Goal: Task Accomplishment & Management: Complete application form

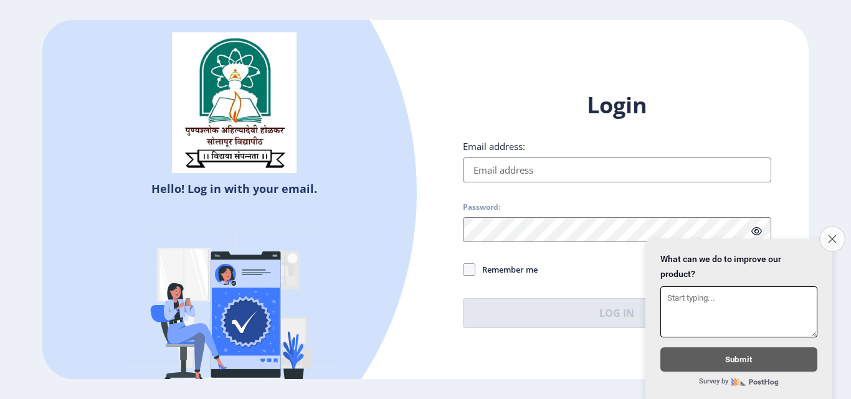
click at [834, 235] on icon "Close survey" at bounding box center [832, 239] width 8 height 8
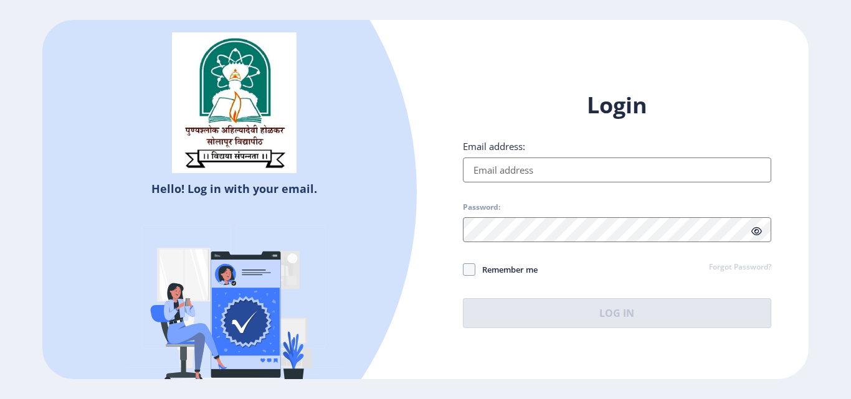
click at [545, 174] on input "Email address:" at bounding box center [617, 170] width 308 height 25
type input "[EMAIL_ADDRESS][DOMAIN_NAME]"
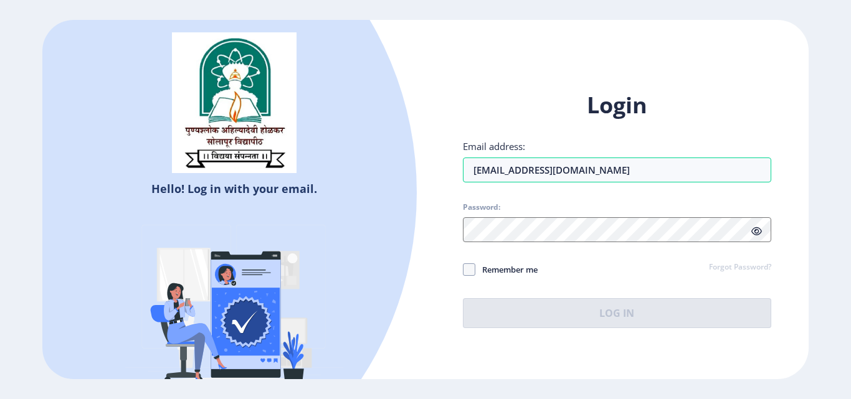
click at [758, 237] on span at bounding box center [757, 231] width 11 height 12
click at [757, 232] on icon at bounding box center [757, 231] width 11 height 9
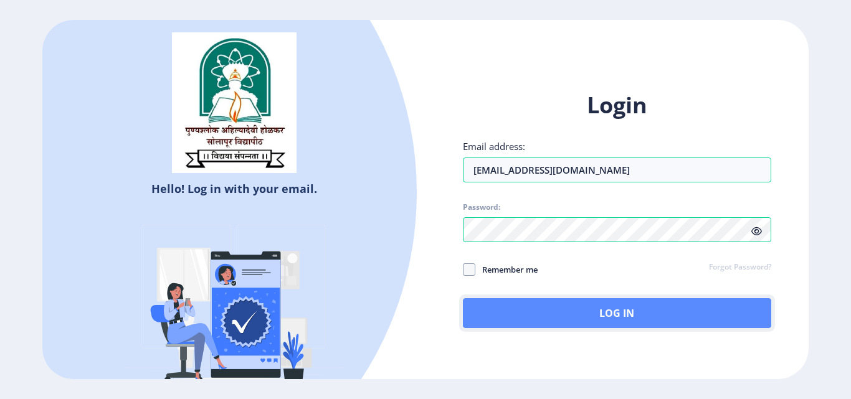
click at [556, 313] on button "Log In" at bounding box center [617, 314] width 308 height 30
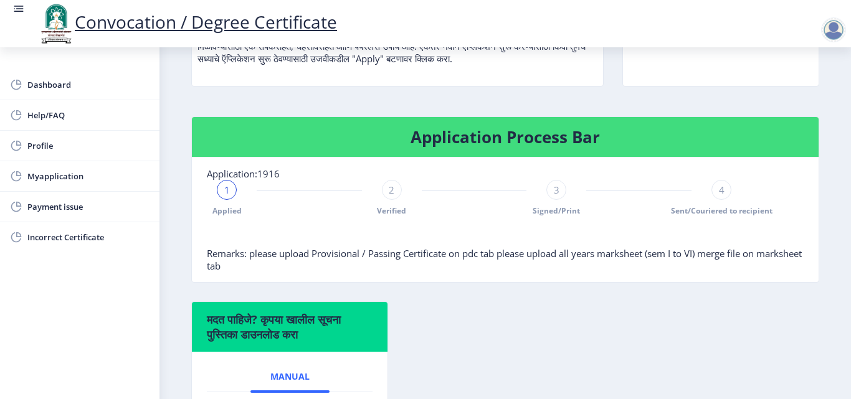
scroll to position [155, 0]
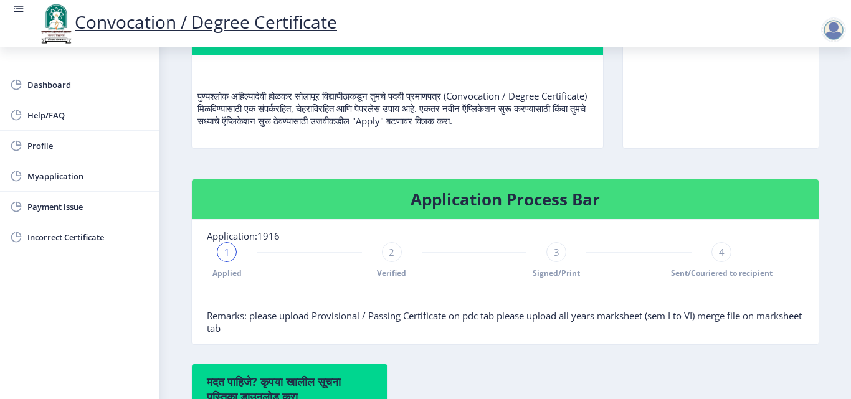
click at [226, 251] on span "1" at bounding box center [227, 252] width 6 height 12
click at [227, 249] on span "1" at bounding box center [227, 252] width 6 height 12
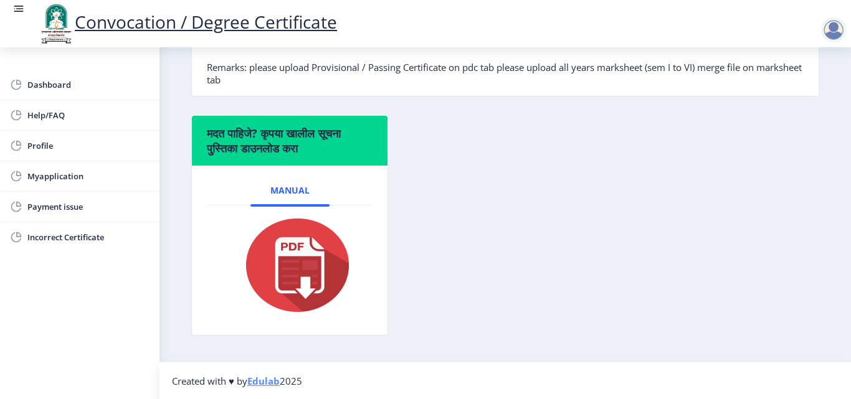
scroll to position [404, 0]
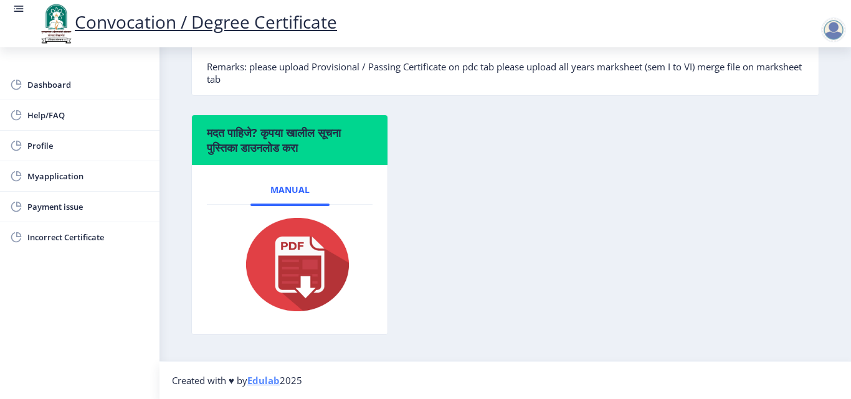
click at [285, 274] on img at bounding box center [289, 265] width 125 height 100
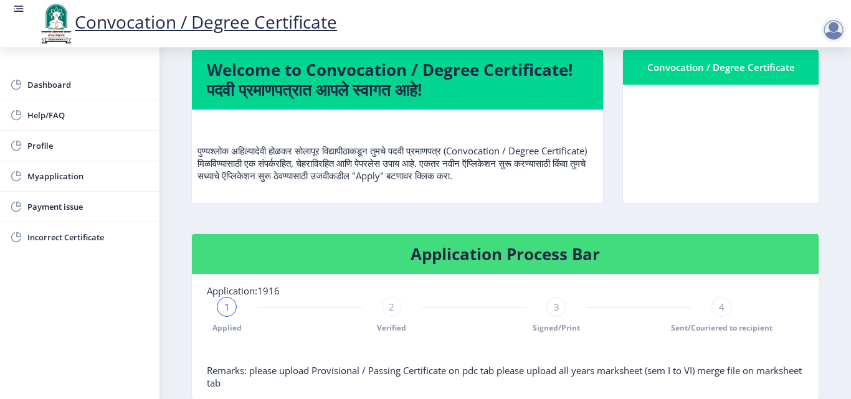
scroll to position [93, 0]
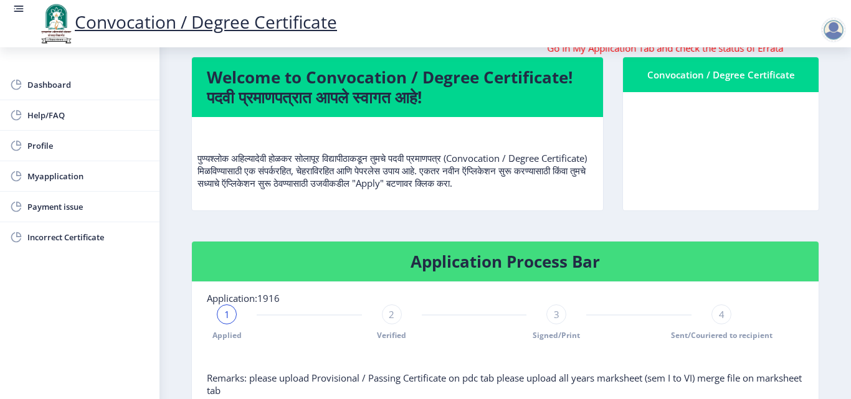
click at [224, 312] on span "1" at bounding box center [227, 314] width 6 height 12
click at [226, 310] on span "1" at bounding box center [227, 314] width 6 height 12
click at [223, 311] on div "1" at bounding box center [227, 315] width 20 height 20
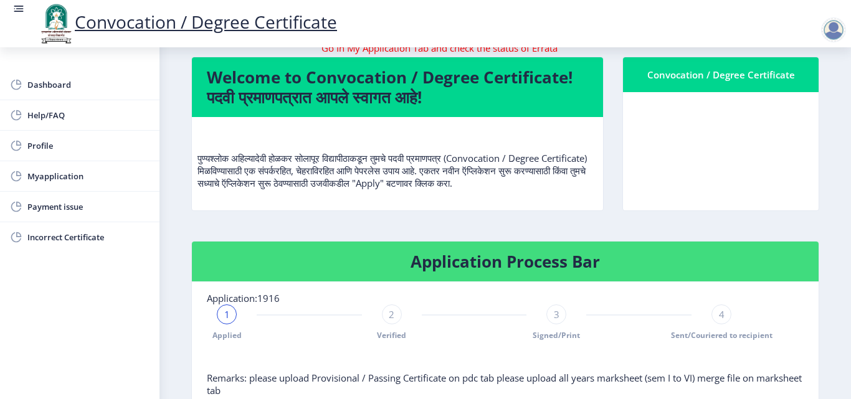
click at [223, 311] on div "1" at bounding box center [227, 315] width 20 height 20
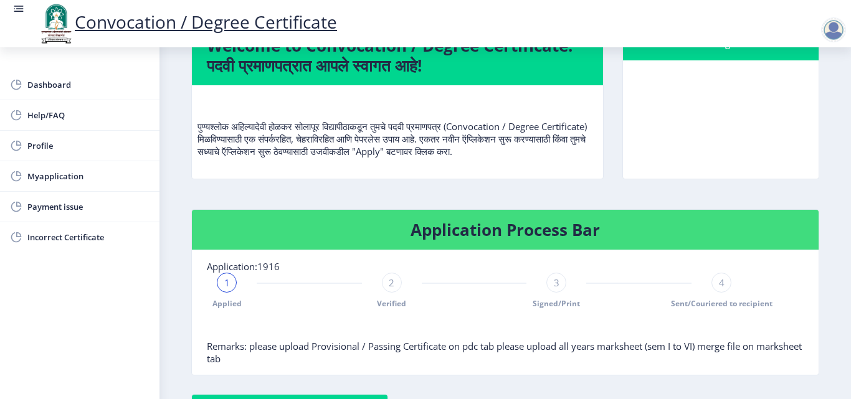
scroll to position [187, 0]
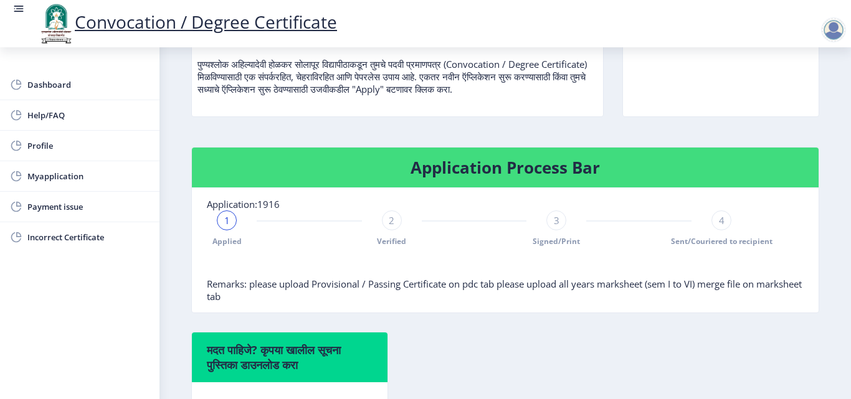
click at [225, 244] on span "Applied" at bounding box center [227, 241] width 29 height 11
click at [224, 243] on span "Applied" at bounding box center [227, 241] width 29 height 11
click at [222, 242] on span "Applied" at bounding box center [227, 241] width 29 height 11
click at [221, 242] on span "Applied" at bounding box center [227, 241] width 29 height 11
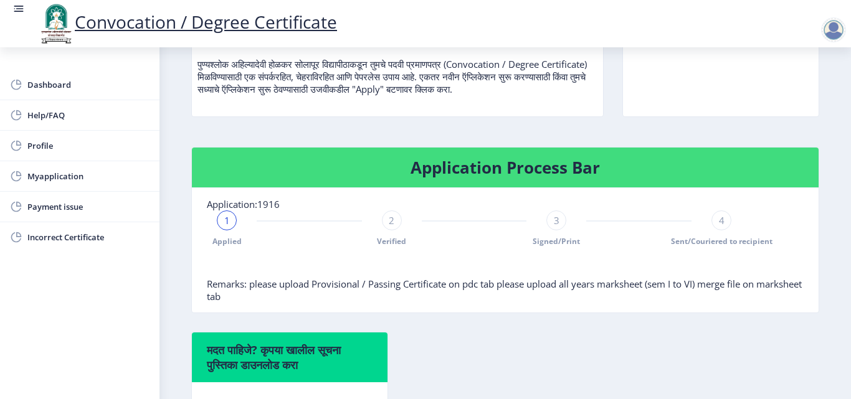
click at [221, 242] on span "Applied" at bounding box center [227, 241] width 29 height 11
click at [403, 165] on h4 "Application Process Bar" at bounding box center [505, 168] width 597 height 20
click at [403, 166] on h4 "Application Process Bar" at bounding box center [505, 168] width 597 height 20
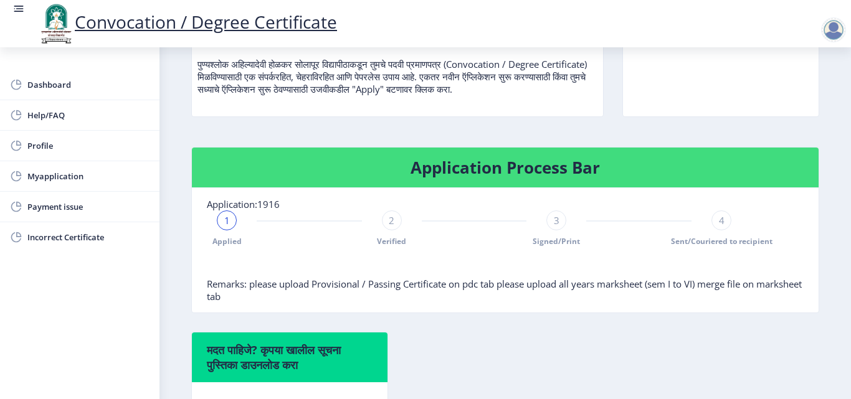
click at [449, 171] on h4 "Application Process Bar" at bounding box center [505, 168] width 597 height 20
click at [603, 173] on h4 "Application Process Bar" at bounding box center [505, 168] width 597 height 20
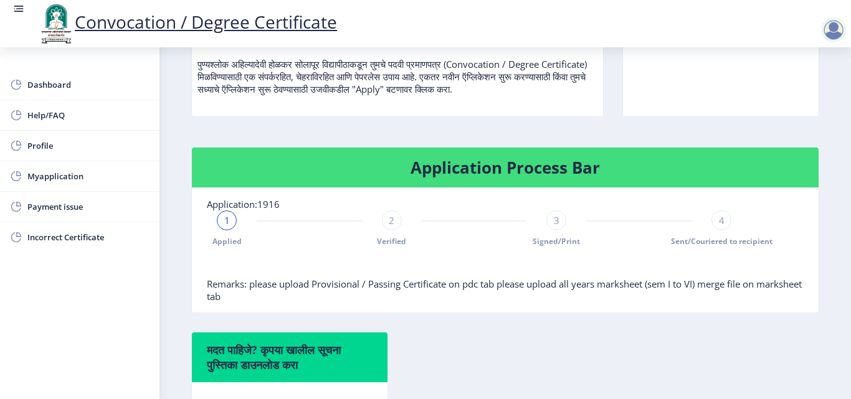
click at [603, 173] on h4 "Application Process Bar" at bounding box center [505, 168] width 597 height 20
click at [227, 226] on span "1" at bounding box center [227, 220] width 6 height 12
click at [225, 221] on span "1" at bounding box center [227, 220] width 6 height 12
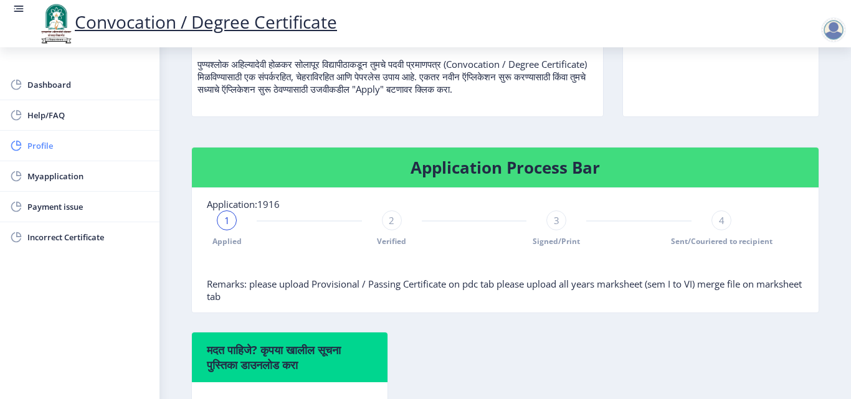
click at [50, 143] on span "Profile" at bounding box center [88, 145] width 122 height 15
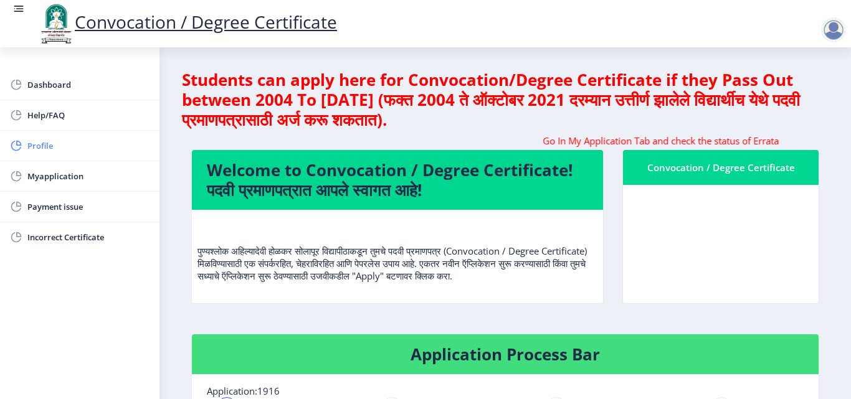
select select "[DEMOGRAPHIC_DATA]"
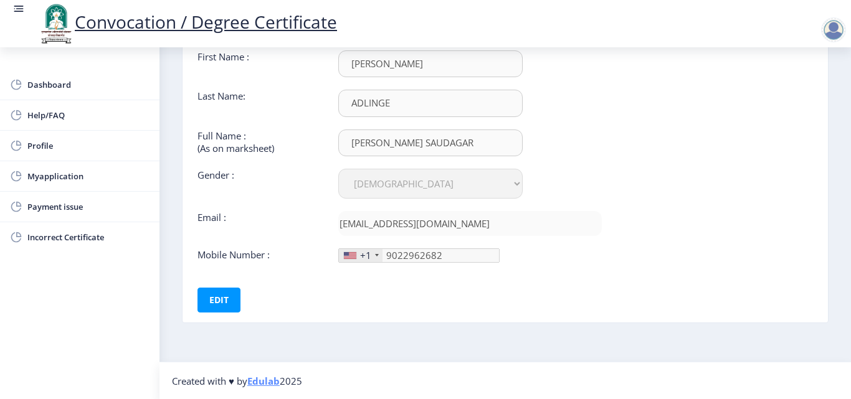
scroll to position [93, 0]
click at [220, 300] on button "Edit" at bounding box center [219, 299] width 43 height 25
click at [230, 297] on button "Save" at bounding box center [227, 299] width 45 height 25
click at [45, 235] on span "Incorrect Certificate" at bounding box center [88, 237] width 122 height 15
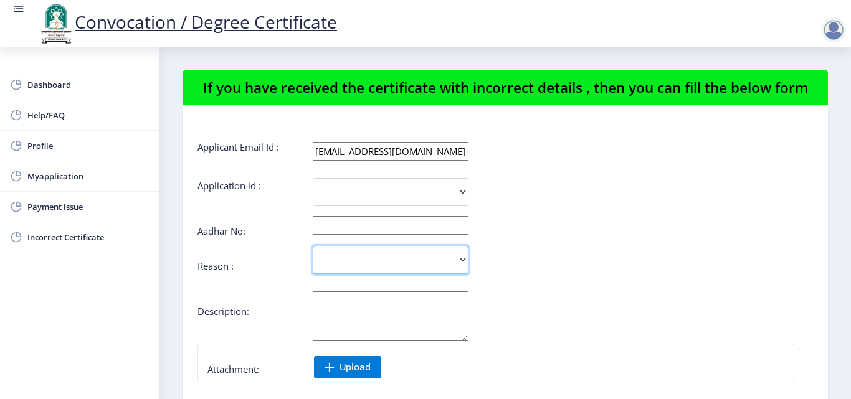
click at [464, 260] on select "Incorrect Course Name Incorrect Name/ Fathers Name Others" at bounding box center [391, 260] width 156 height 28
click at [524, 265] on div "Incorrect Course Name Incorrect Name/ Fathers Name Others" at bounding box center [454, 260] width 513 height 28
click at [382, 331] on textarea "Aadhar No:" at bounding box center [391, 317] width 156 height 50
click at [525, 244] on form "Applicant Email Id : dipaligodase96@gmail.com Application id : 1916 Aadhar No: …" at bounding box center [506, 335] width 616 height 388
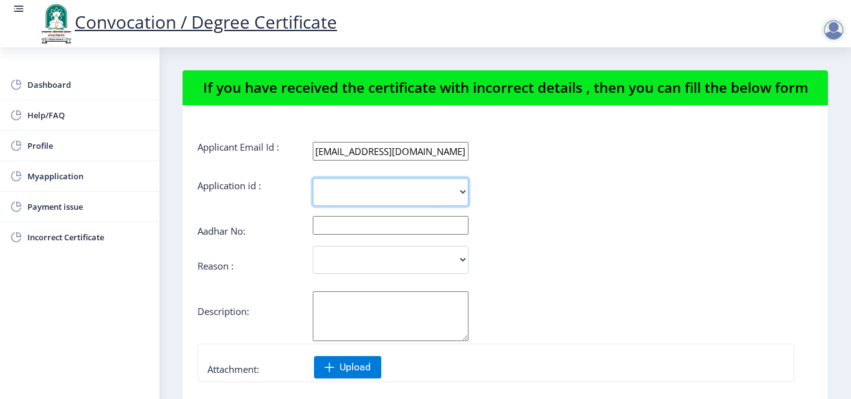
click at [386, 187] on select "1916" at bounding box center [391, 192] width 156 height 28
select select "1916"
click at [313, 178] on select "1916" at bounding box center [391, 192] width 156 height 28
click at [462, 230] on input "text" at bounding box center [391, 225] width 156 height 19
type input "494997364391"
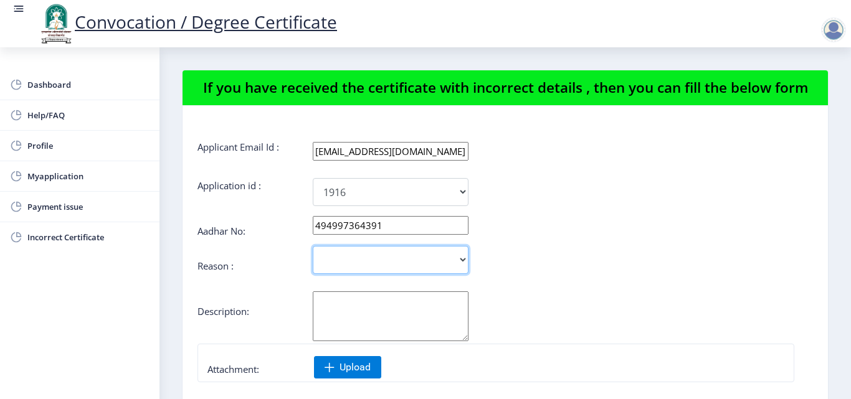
click at [465, 260] on select "Incorrect Course Name Incorrect Name/ Fathers Name Others" at bounding box center [391, 260] width 156 height 28
select select "Others"
click at [313, 246] on select "Incorrect Course Name Incorrect Name/ Fathers Name Others" at bounding box center [391, 260] width 156 height 28
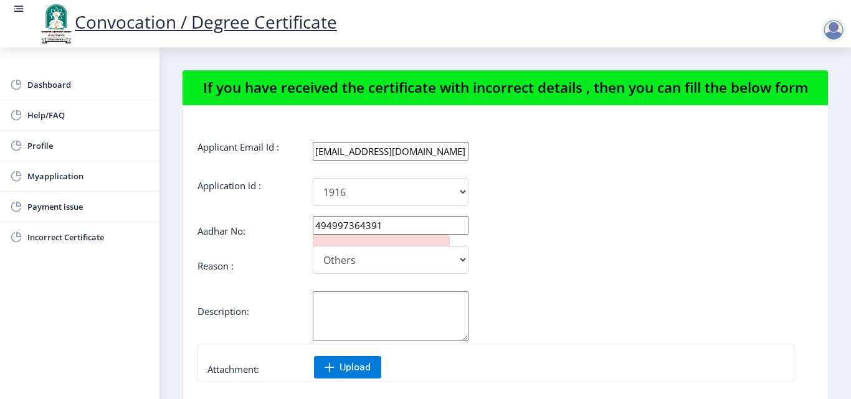
click at [381, 329] on textarea "Aadhar No:" at bounding box center [391, 317] width 156 height 50
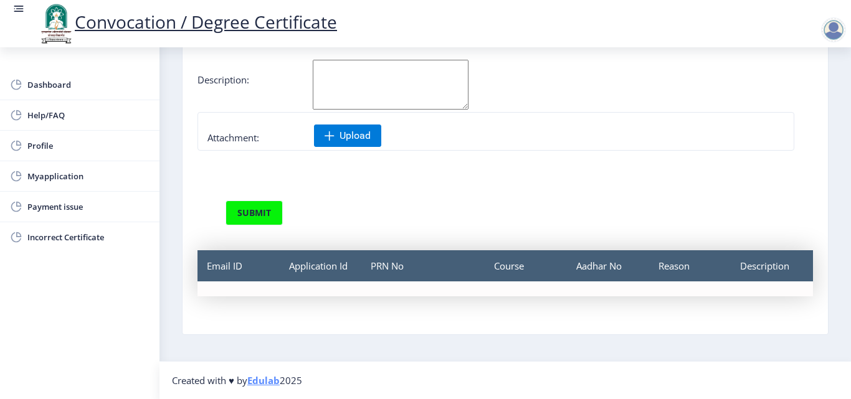
scroll to position [70, 0]
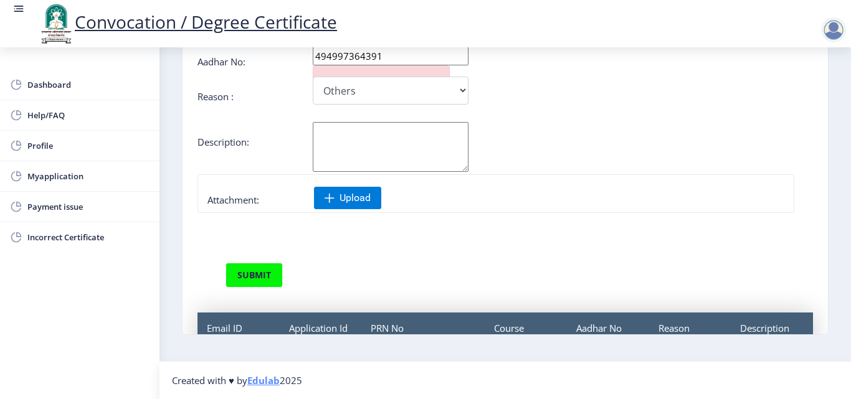
click at [406, 153] on textarea "Aadhar No:" at bounding box center [391, 147] width 156 height 50
click at [548, 199] on div "Attachment:" at bounding box center [496, 202] width 577 height 17
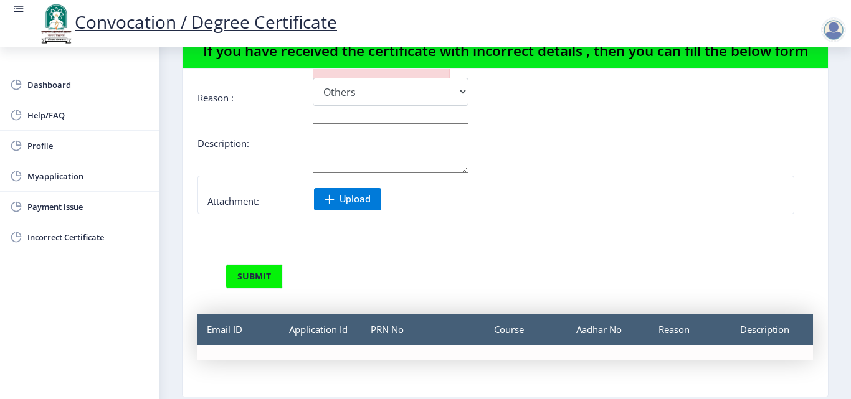
scroll to position [133, 0]
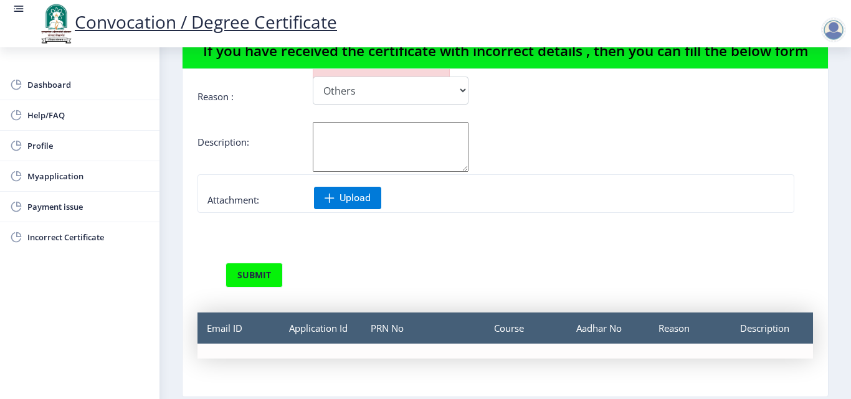
click at [227, 332] on div "Email ID" at bounding box center [239, 328] width 82 height 31
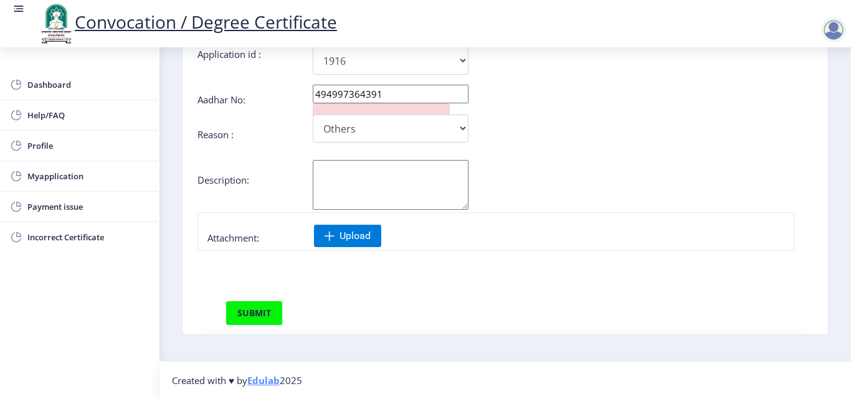
scroll to position [0, 0]
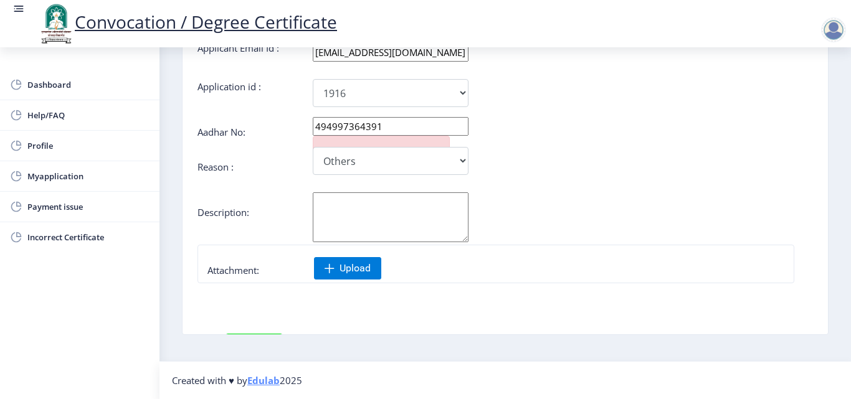
click at [323, 206] on textarea "Aadhar No:" at bounding box center [391, 218] width 156 height 50
click at [346, 211] on textarea "Aadhar No:" at bounding box center [391, 218] width 156 height 50
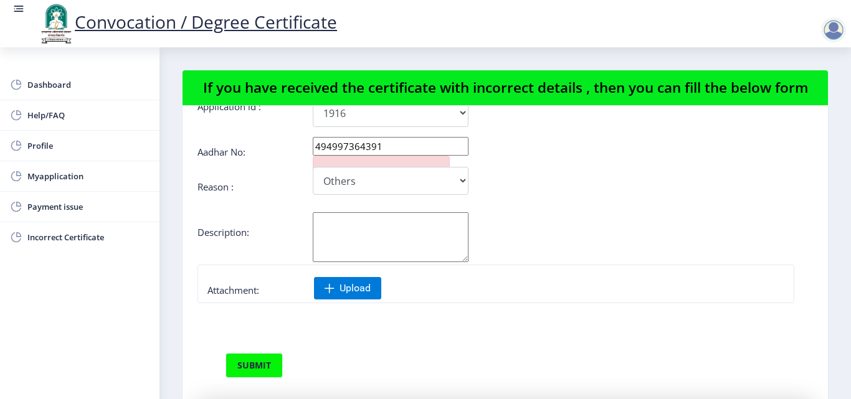
scroll to position [133, 0]
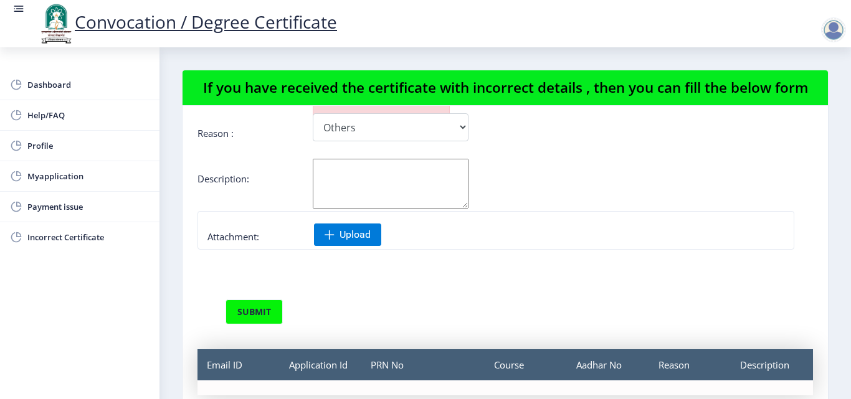
select select
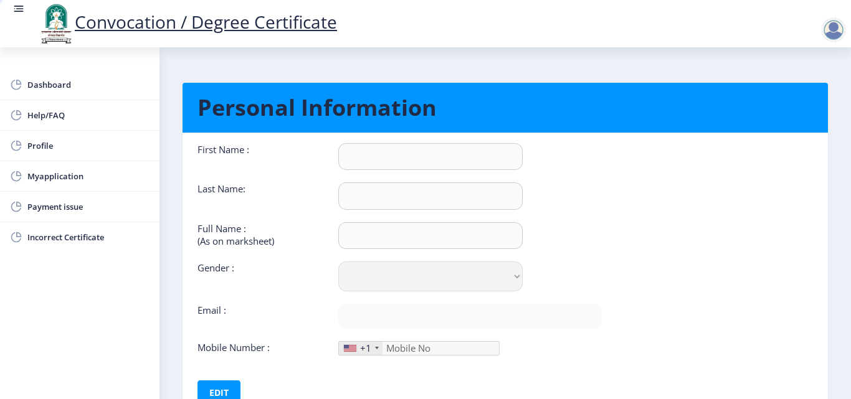
type input "[PERSON_NAME]"
type input "ADLINGE"
type input "[PERSON_NAME] SAUDAGAR"
select select "[DEMOGRAPHIC_DATA]"
type input "[EMAIL_ADDRESS][DOMAIN_NAME]"
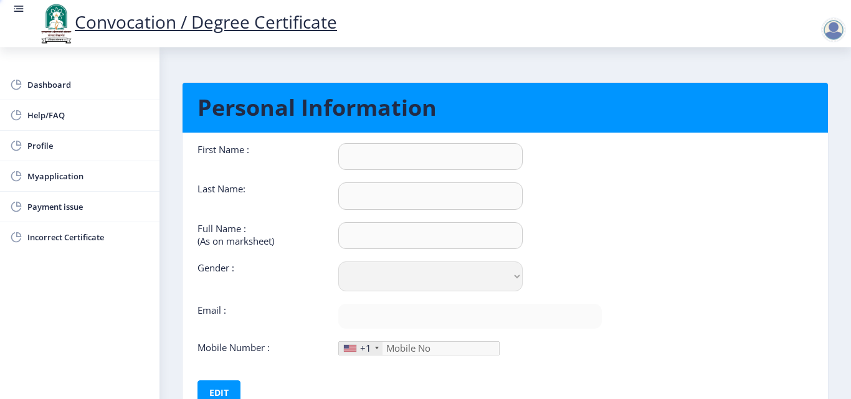
type input "9022962682"
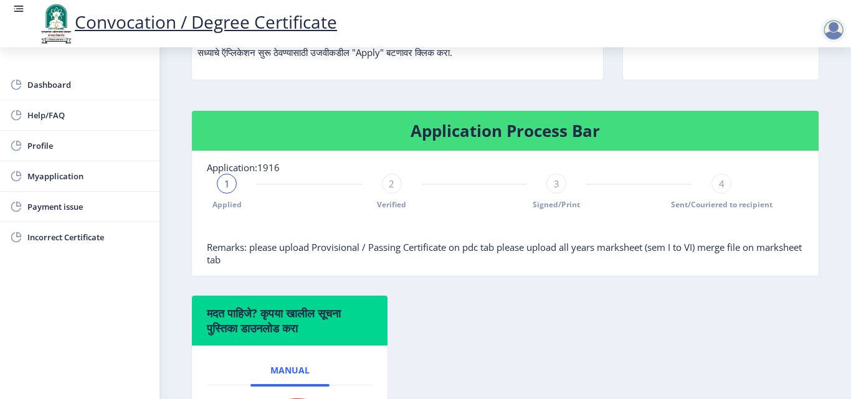
scroll to position [249, 0]
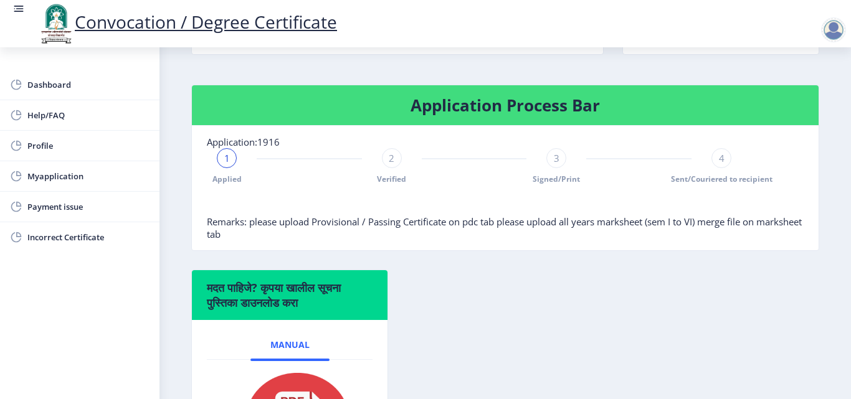
click at [224, 158] on span "1" at bounding box center [227, 158] width 6 height 12
click at [69, 113] on span "Help/FAQ" at bounding box center [88, 115] width 122 height 15
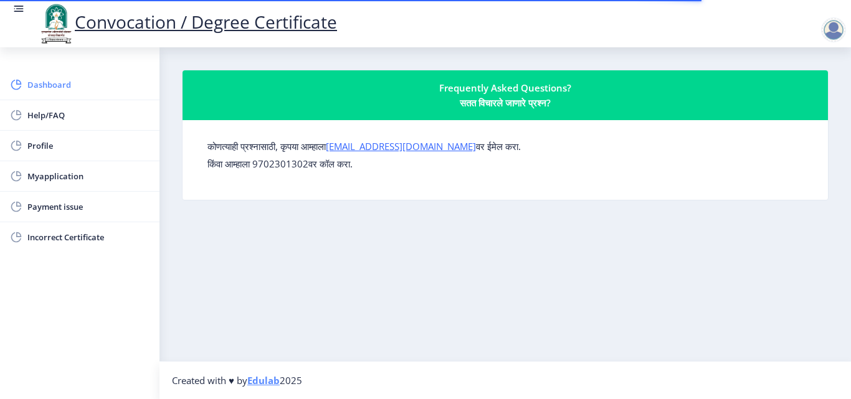
click at [67, 84] on span "Dashboard" at bounding box center [88, 84] width 122 height 15
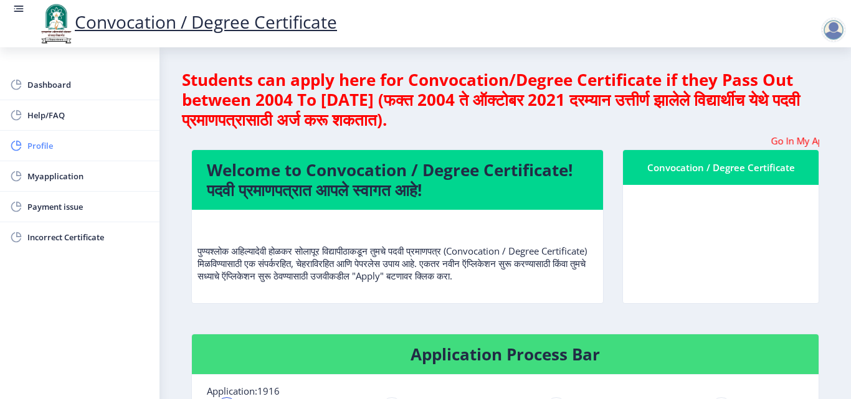
click at [58, 143] on span "Profile" at bounding box center [88, 145] width 122 height 15
select select
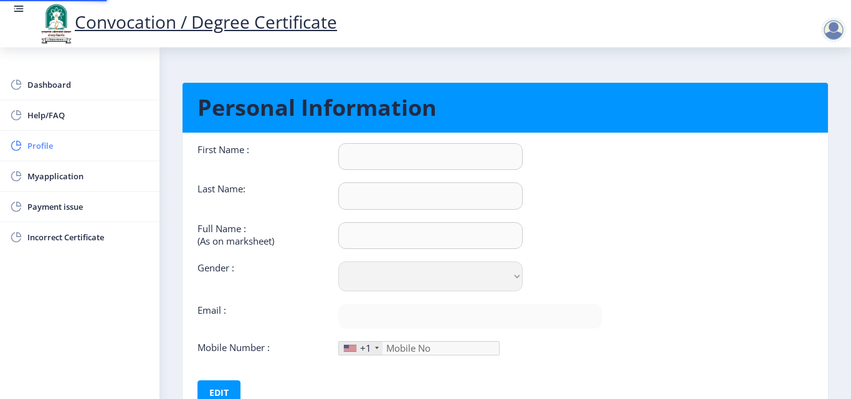
type input "[PERSON_NAME]"
type input "ADLINGE"
type input "[PERSON_NAME] SAUDAGAR"
select select "[DEMOGRAPHIC_DATA]"
type input "[EMAIL_ADDRESS][DOMAIN_NAME]"
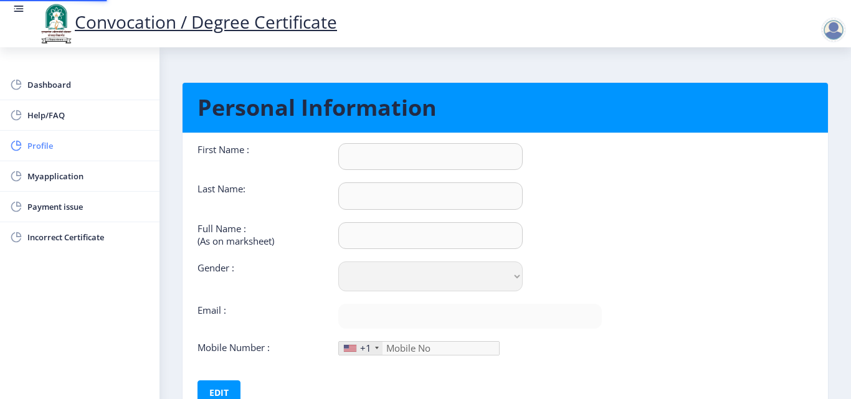
type input "9022962682"
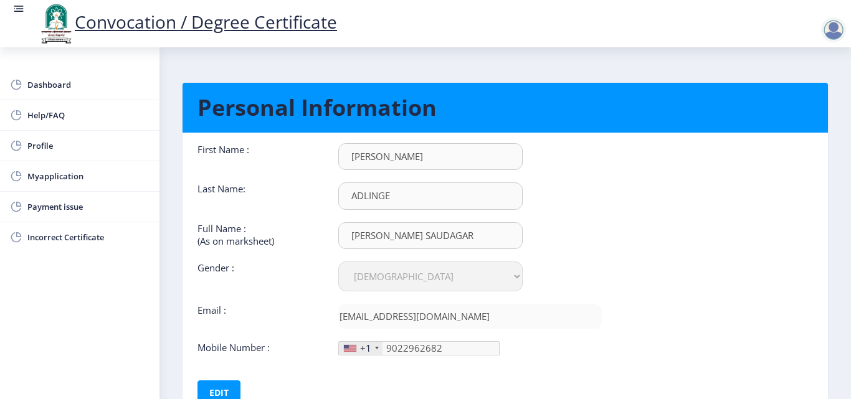
scroll to position [1, 0]
click at [220, 390] on button "Edit" at bounding box center [219, 393] width 43 height 25
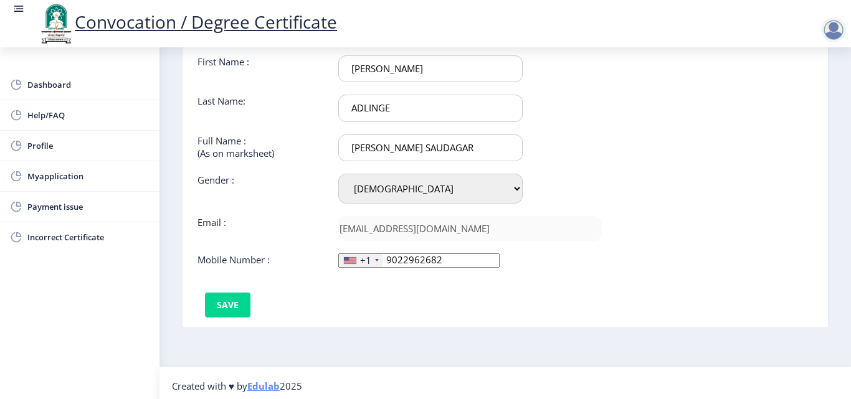
scroll to position [93, 0]
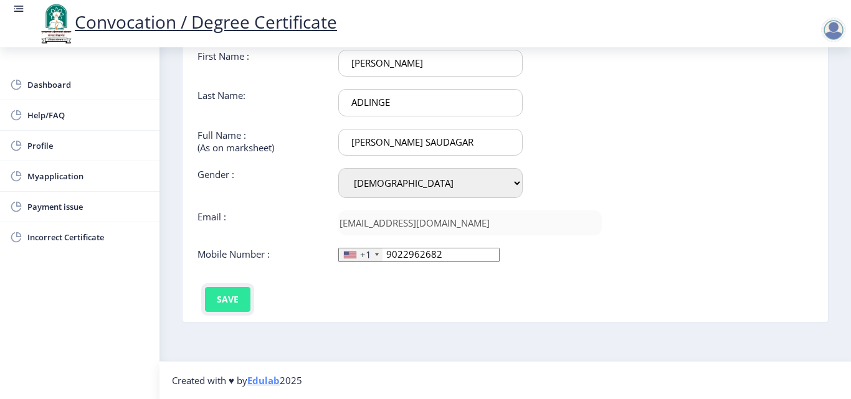
click at [232, 299] on button "Save" at bounding box center [227, 299] width 45 height 25
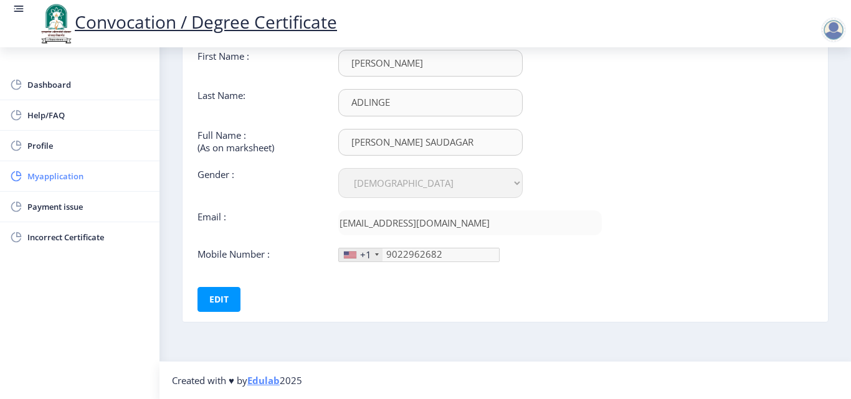
click at [106, 182] on span "Myapplication" at bounding box center [88, 176] width 122 height 15
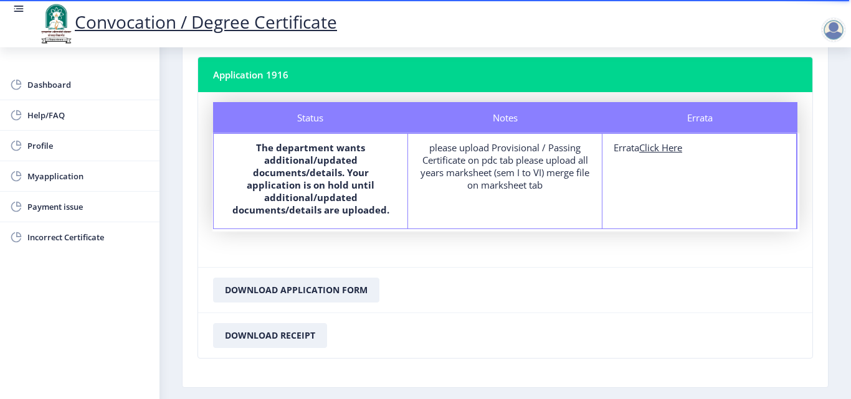
scroll to position [47, 0]
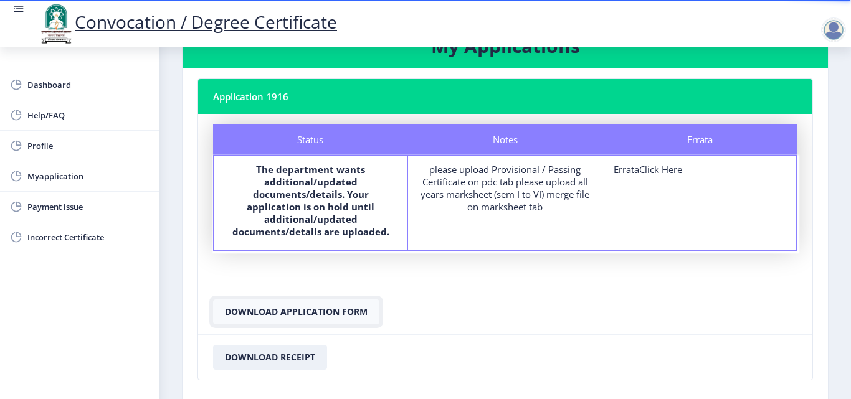
click at [295, 300] on button "Download Application Form" at bounding box center [296, 312] width 166 height 25
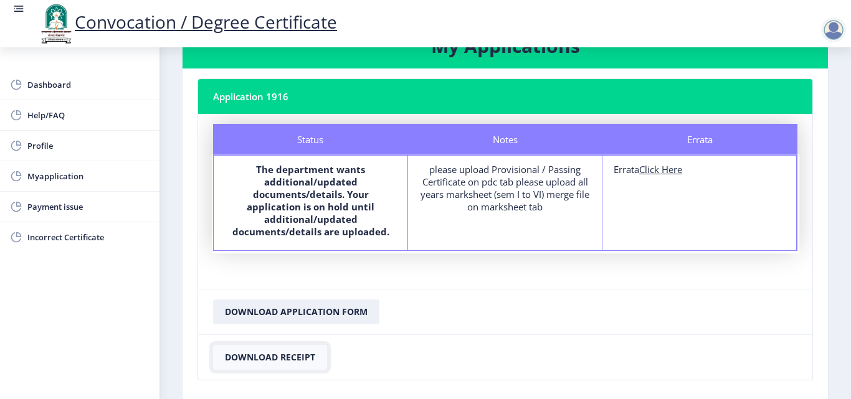
click at [269, 345] on button "Download Receipt" at bounding box center [270, 357] width 114 height 25
click at [456, 293] on nb-card-footer "Download Application Form" at bounding box center [505, 311] width 614 height 45
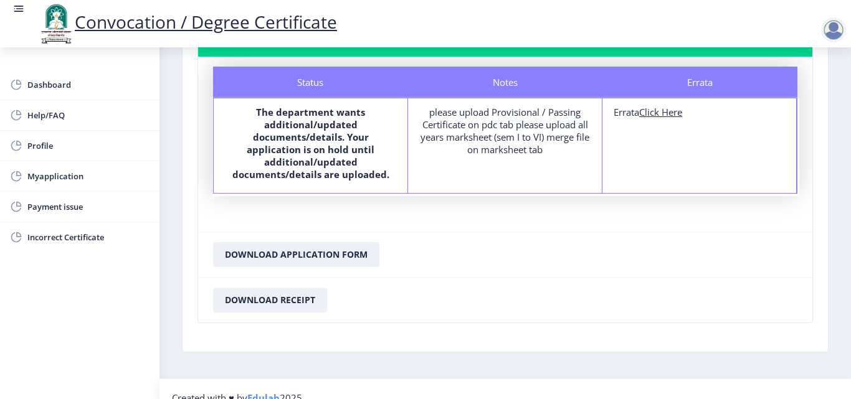
scroll to position [109, 0]
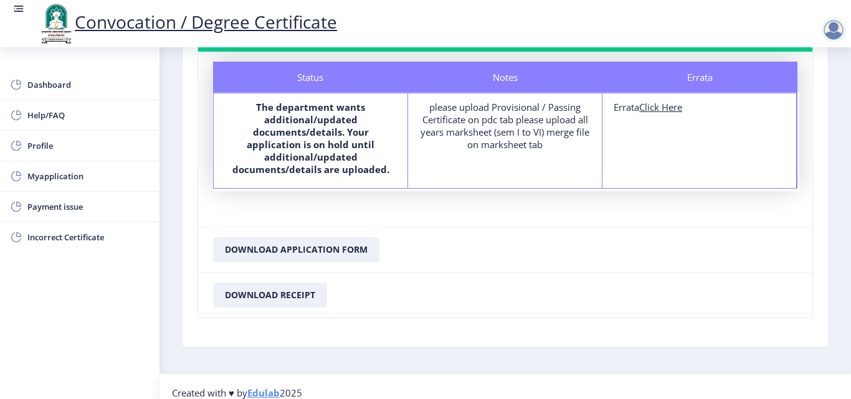
click at [705, 86] on div "Errata" at bounding box center [700, 77] width 195 height 31
click at [681, 117] on div "Errata Errata Click Here" at bounding box center [700, 140] width 194 height 95
click at [672, 112] on u "Click Here" at bounding box center [660, 107] width 43 height 12
select select
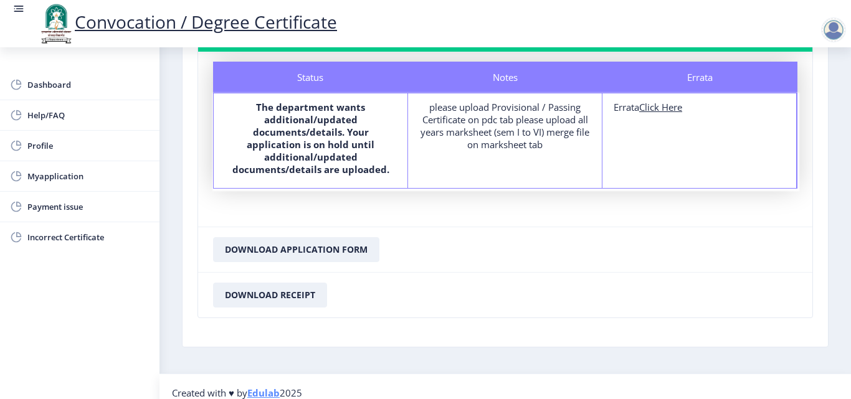
select select
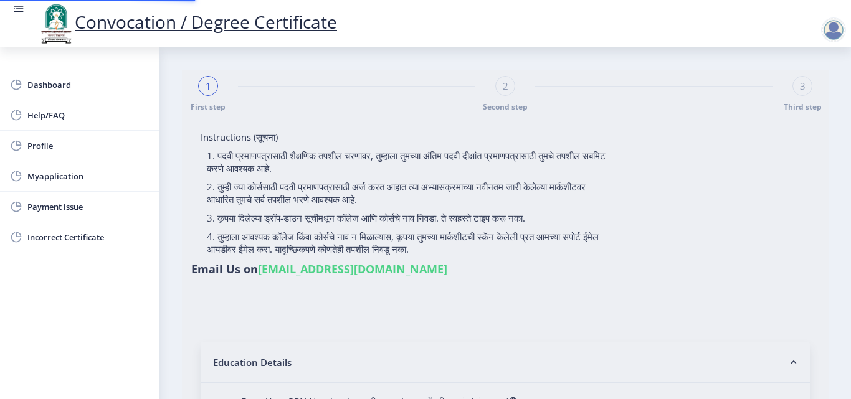
type input "2014032500184233"
select select "Regular"
select select "2017"
select select "October"
select select "Grade B"
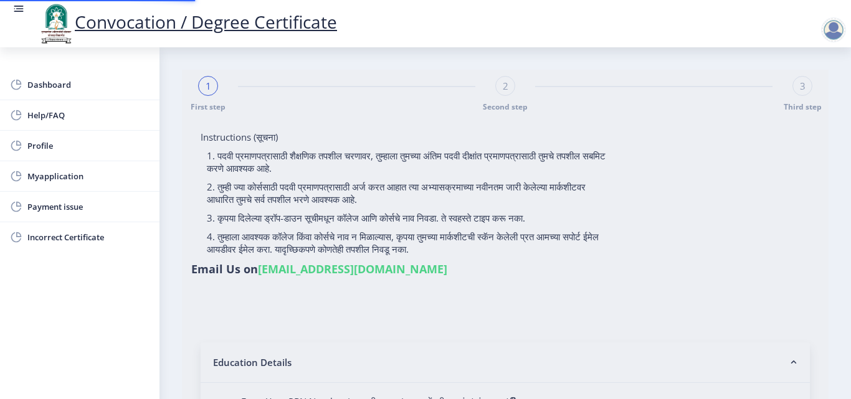
type input "137575"
select select "Geography"
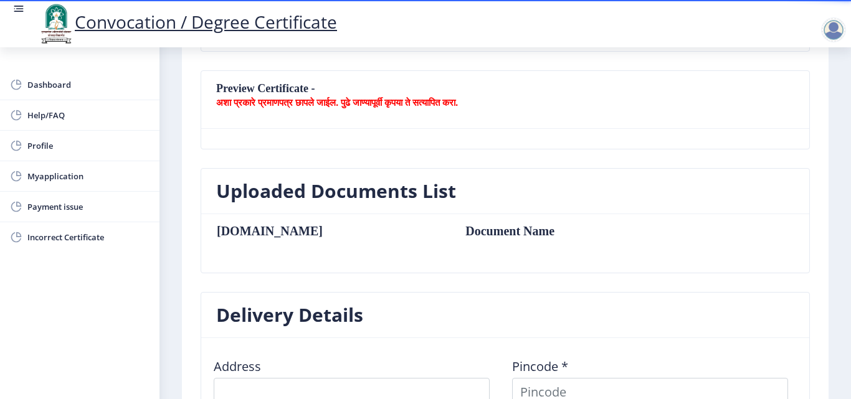
scroll to position [165, 0]
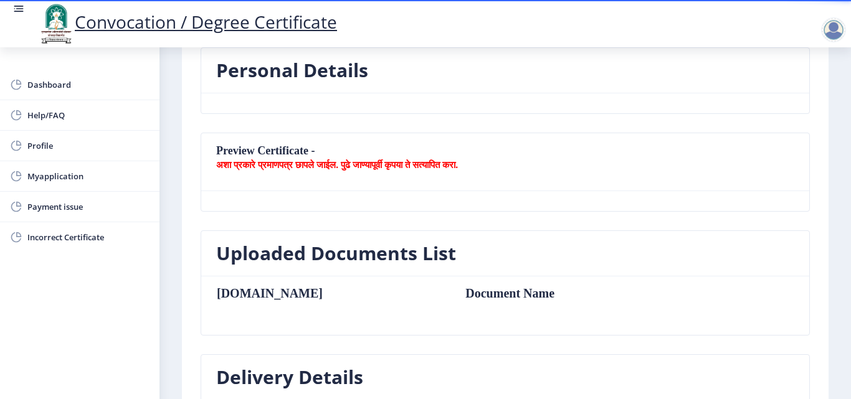
click at [275, 297] on th "Sr.No" at bounding box center [334, 294] width 237 height 14
click at [246, 295] on th "Sr.No" at bounding box center [334, 294] width 237 height 14
click at [399, 300] on table "Sr.No Document Name" at bounding box center [447, 306] width 462 height 39
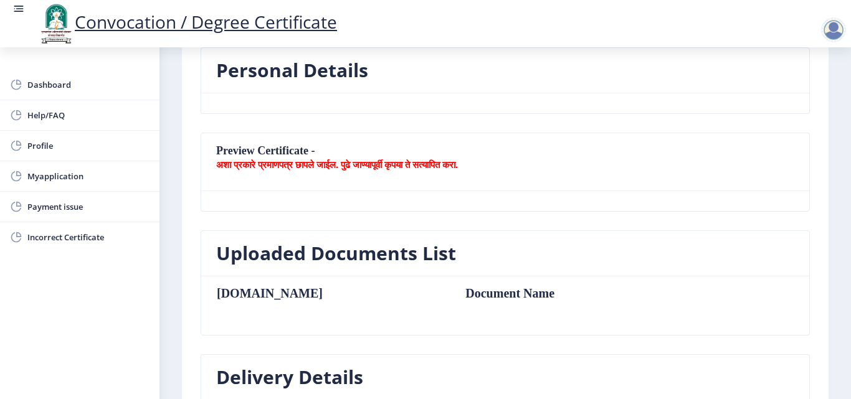
click at [453, 299] on td "Document Name" at bounding box center [566, 294] width 226 height 14
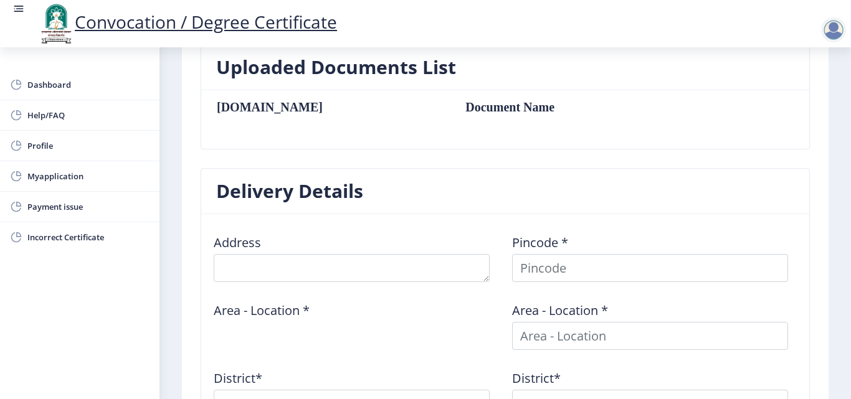
scroll to position [351, 0]
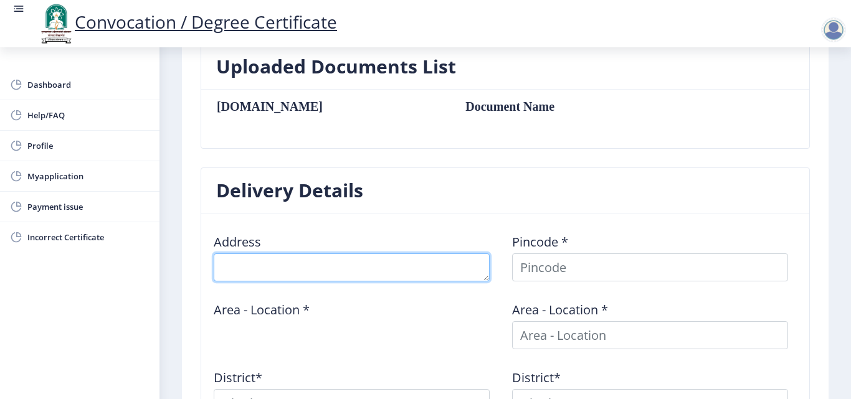
click at [302, 269] on textarea at bounding box center [352, 268] width 276 height 28
click at [406, 277] on textarea at bounding box center [352, 268] width 276 height 28
click at [336, 271] on textarea at bounding box center [352, 268] width 276 height 28
click at [407, 263] on textarea at bounding box center [352, 268] width 276 height 28
type textarea "S/O Saudagar, Bitle, Solapur"
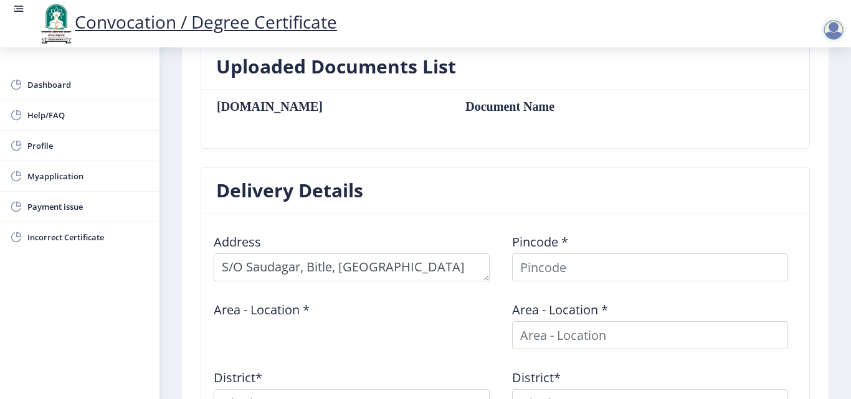
click at [460, 294] on div "Area - Location *" at bounding box center [356, 321] width 299 height 58
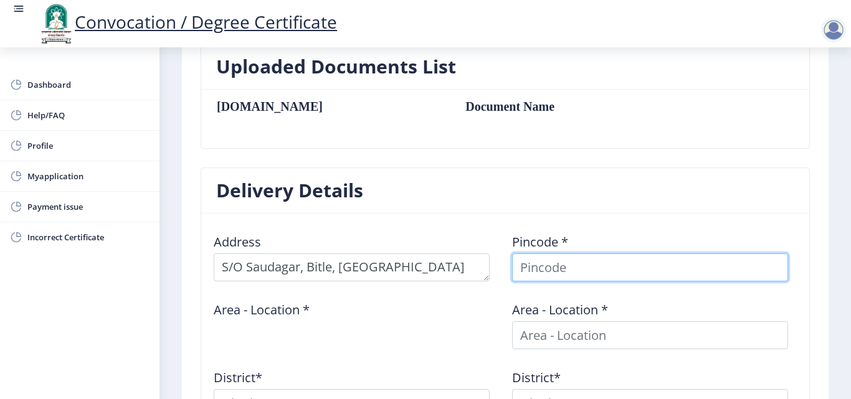
click at [571, 268] on input at bounding box center [650, 268] width 276 height 28
type input "413214"
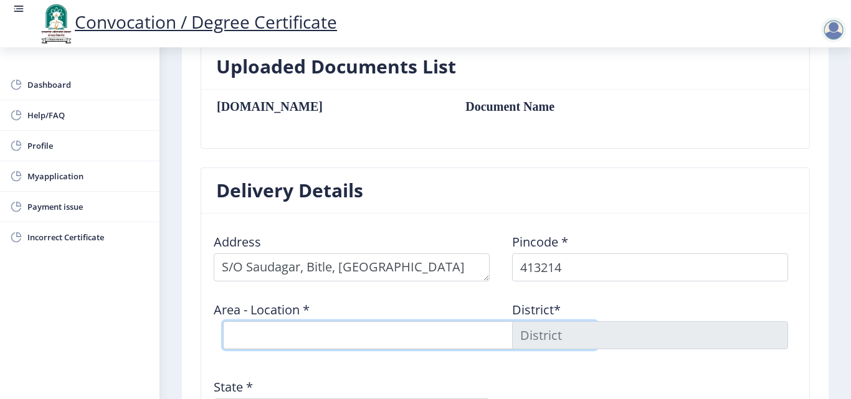
click at [386, 326] on select "Select Area Location Angar S.O Anjangaon Khilobache B.O Bitle B.O Londewadi B.O…" at bounding box center [410, 336] width 374 height 28
select select "3: Object"
click at [223, 322] on select "Select Area Location Angar S.O Anjangaon Khilobache B.O Bitle B.O Londewadi B.O…" at bounding box center [410, 336] width 374 height 28
type input "SOLAPUR"
type input "Maharashtra"
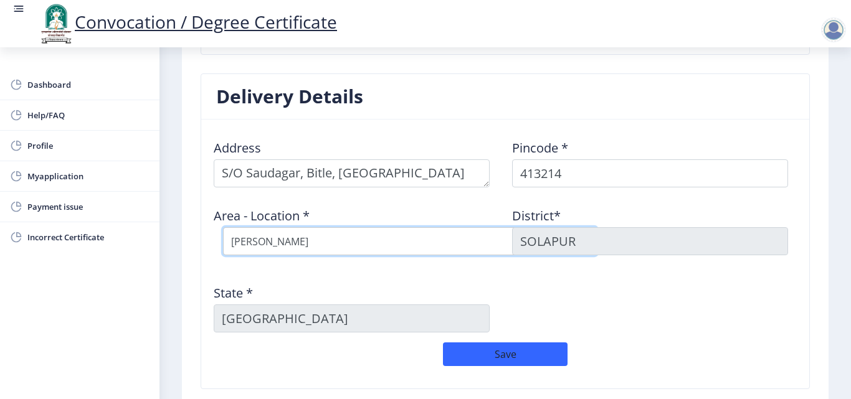
scroll to position [476, 0]
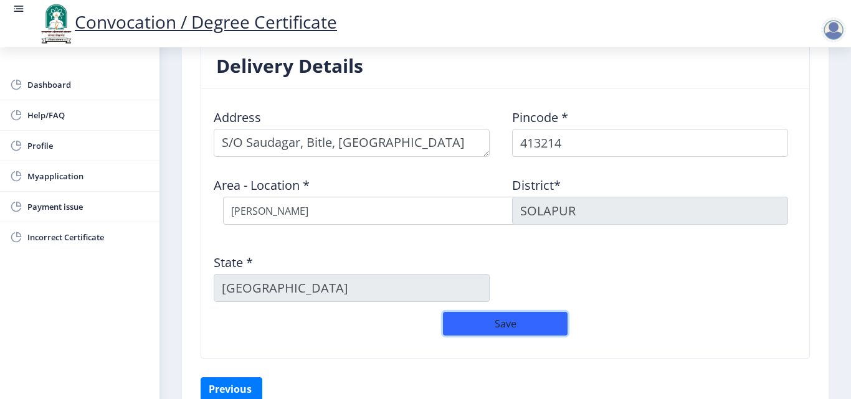
click at [490, 319] on button "Save" at bounding box center [505, 324] width 125 height 24
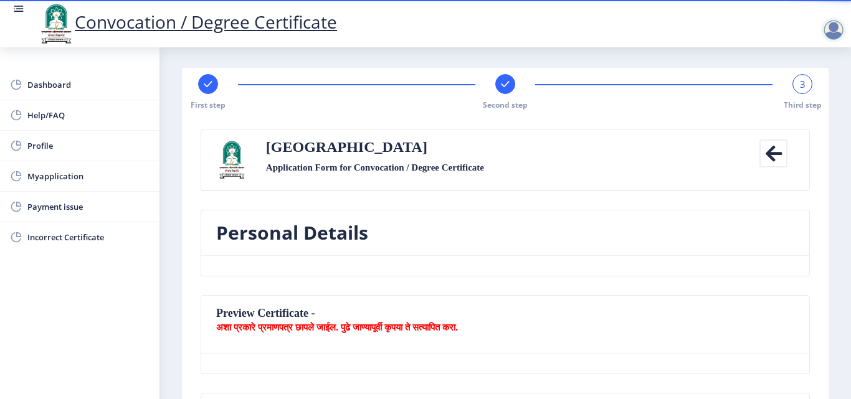
scroll to position [0, 0]
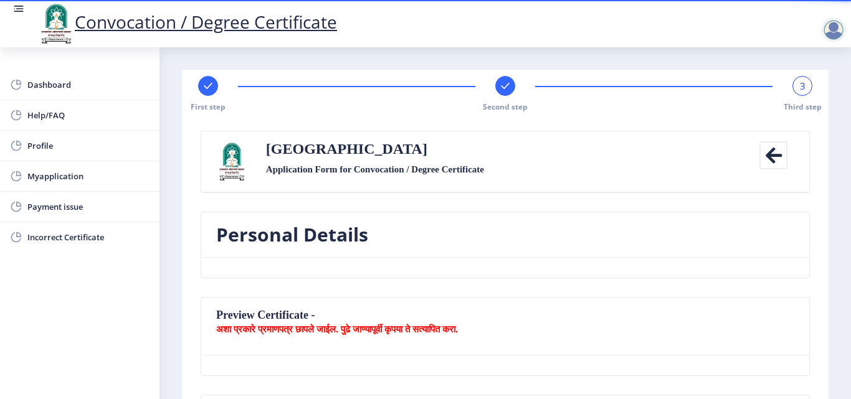
click at [800, 90] on span "3" at bounding box center [803, 86] width 6 height 12
click at [800, 85] on span "3" at bounding box center [803, 86] width 6 height 12
click at [760, 109] on div "First step Second step 3 Third step" at bounding box center [505, 94] width 634 height 36
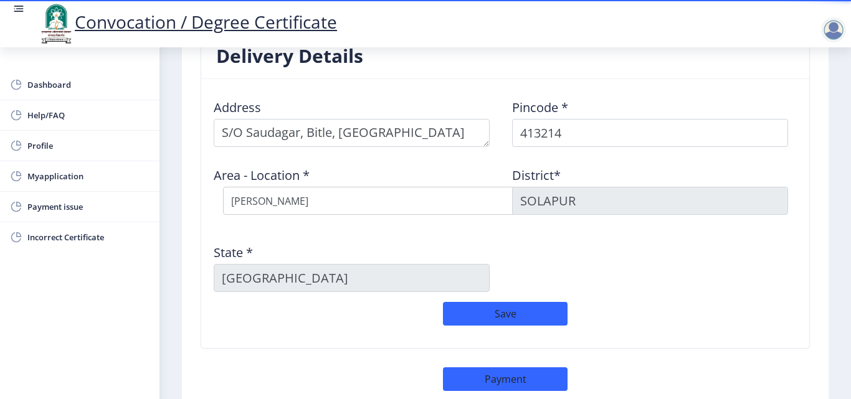
scroll to position [578, 0]
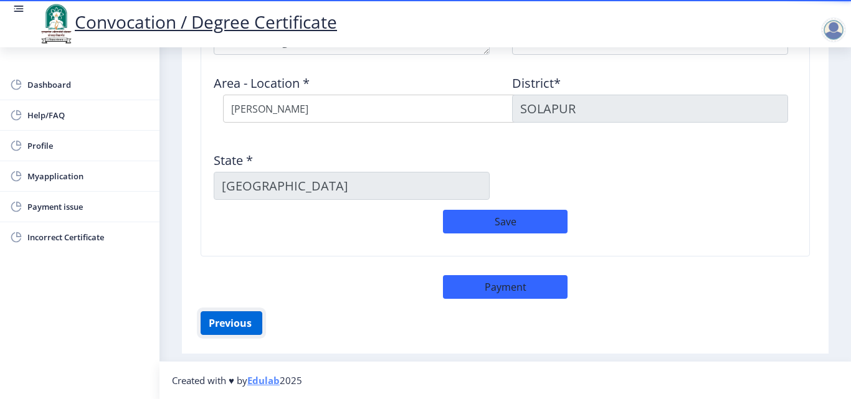
click at [215, 322] on button "Previous ‍" at bounding box center [232, 324] width 62 height 24
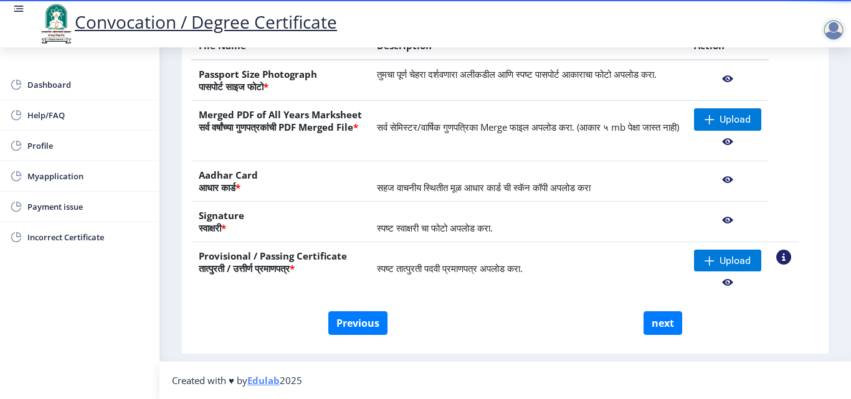
scroll to position [194, 0]
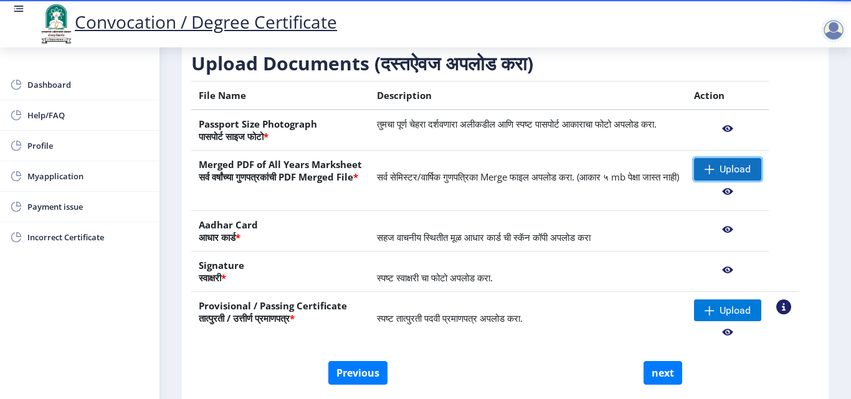
click at [739, 176] on span "Upload" at bounding box center [735, 169] width 31 height 12
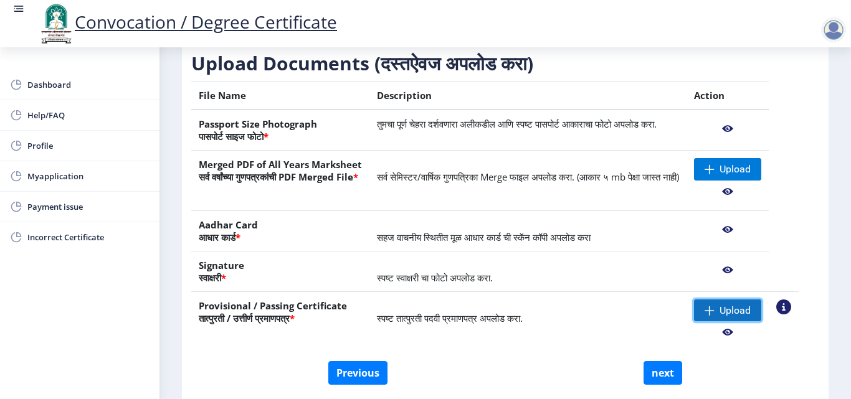
click at [750, 317] on span "Upload" at bounding box center [735, 311] width 31 height 12
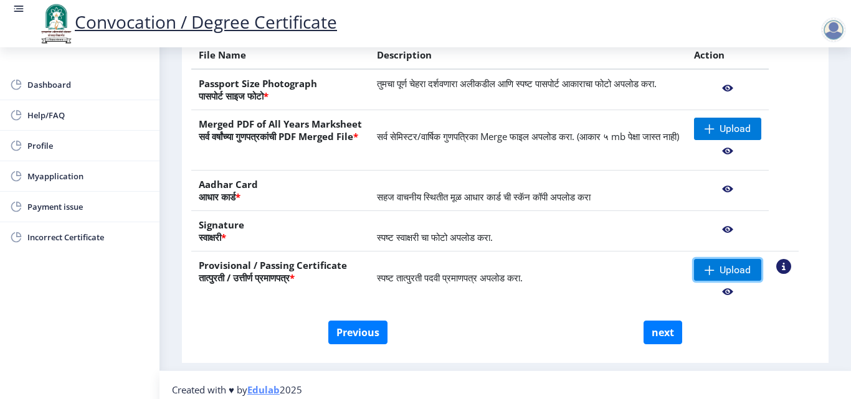
scroll to position [257, 0]
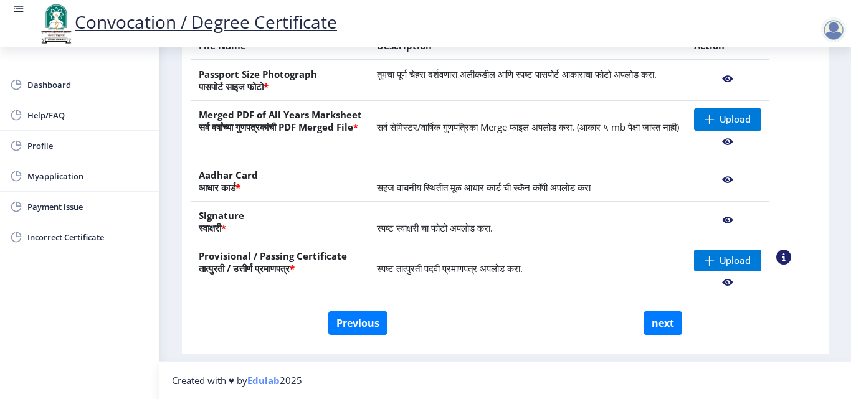
click at [538, 312] on div "Previous next" at bounding box center [506, 324] width 610 height 24
click at [743, 122] on span "Upload" at bounding box center [735, 119] width 31 height 12
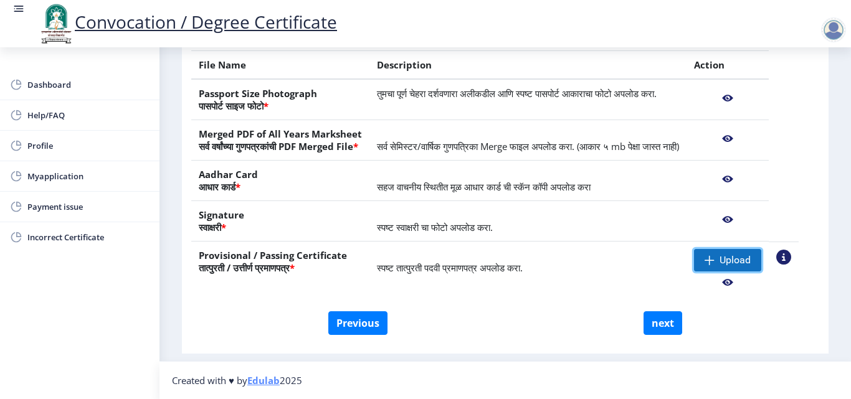
click at [742, 259] on span "Upload" at bounding box center [735, 260] width 31 height 12
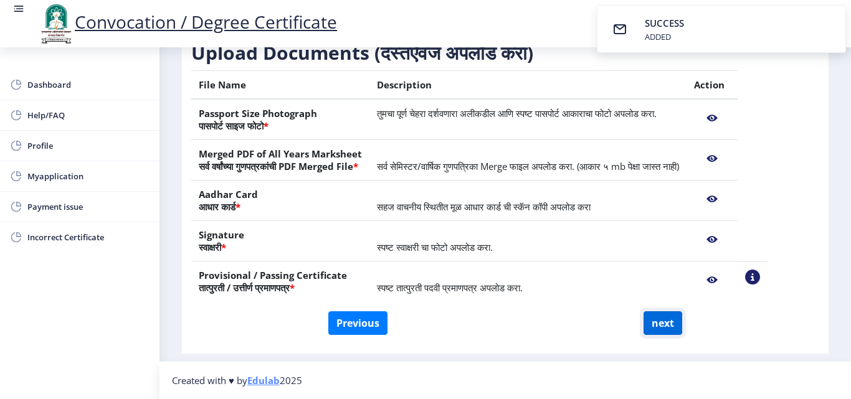
click at [657, 327] on button "next" at bounding box center [663, 324] width 39 height 24
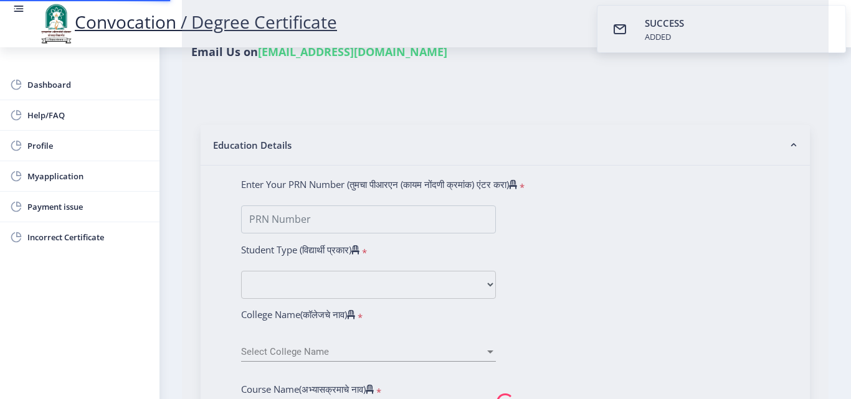
select select
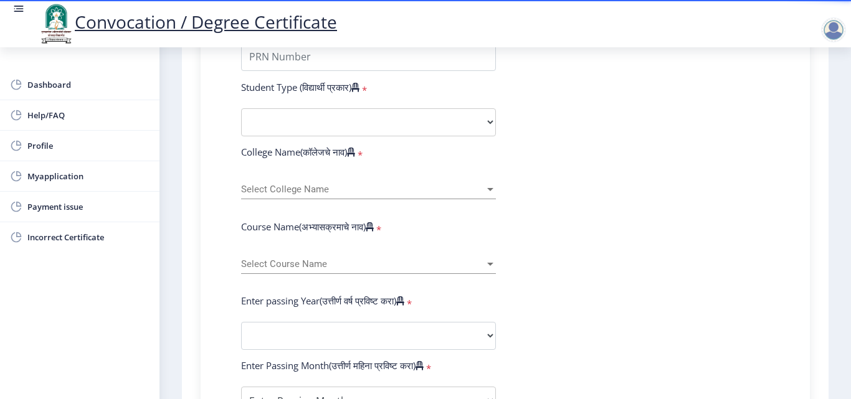
scroll to position [256, 0]
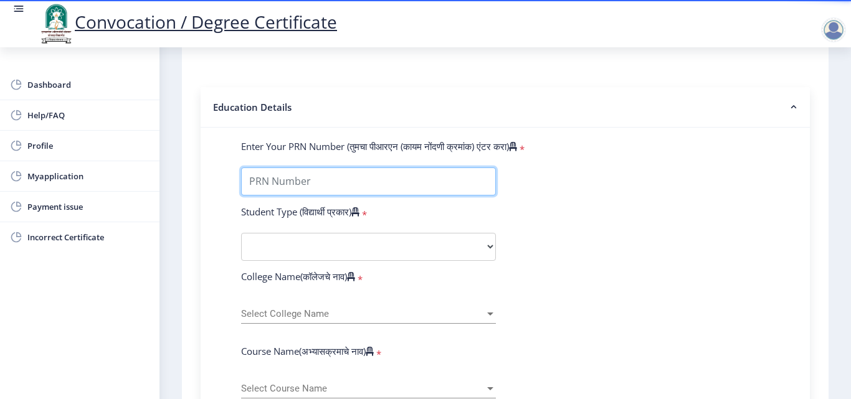
click at [472, 181] on input "Enter Your PRN Number (तुमचा पीआरएन (कायम नोंदणी क्रमांक) एंटर करा)" at bounding box center [368, 182] width 255 height 28
type input "2014032500184233"
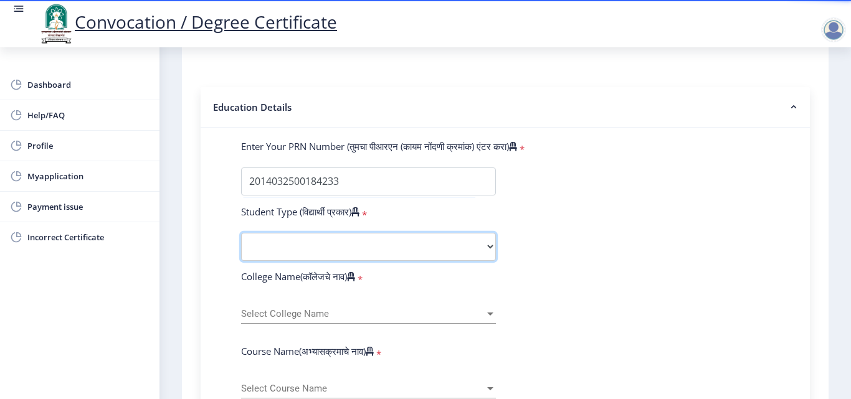
click at [486, 243] on select "Select Student Type Regular External" at bounding box center [368, 247] width 255 height 28
select select "Regular"
click at [241, 233] on select "Select Student Type Regular External" at bounding box center [368, 247] width 255 height 28
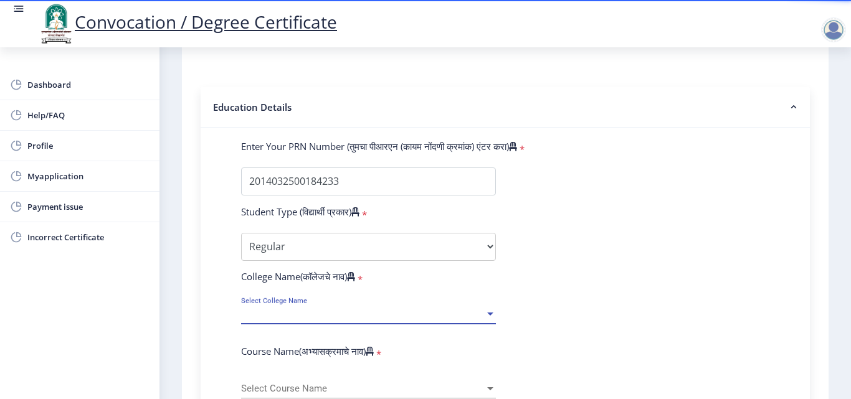
click at [489, 313] on div at bounding box center [490, 314] width 6 height 3
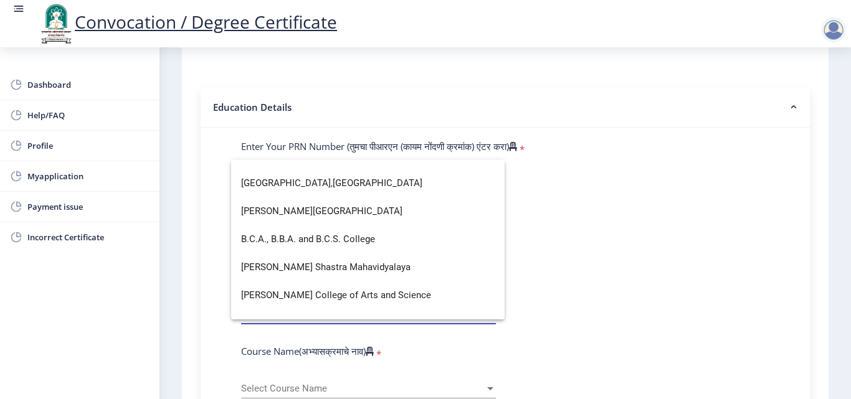
scroll to position [158, 0]
click at [270, 294] on span "Baburao Patil College of Arts and Science" at bounding box center [368, 296] width 254 height 28
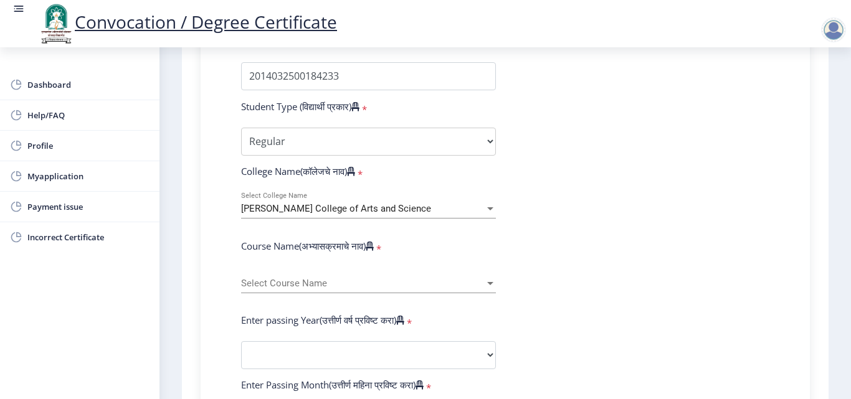
scroll to position [380, 0]
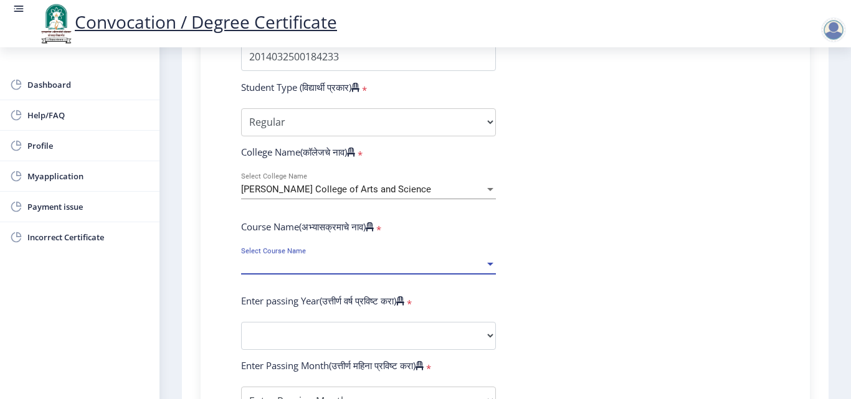
click at [489, 263] on div at bounding box center [490, 264] width 6 height 3
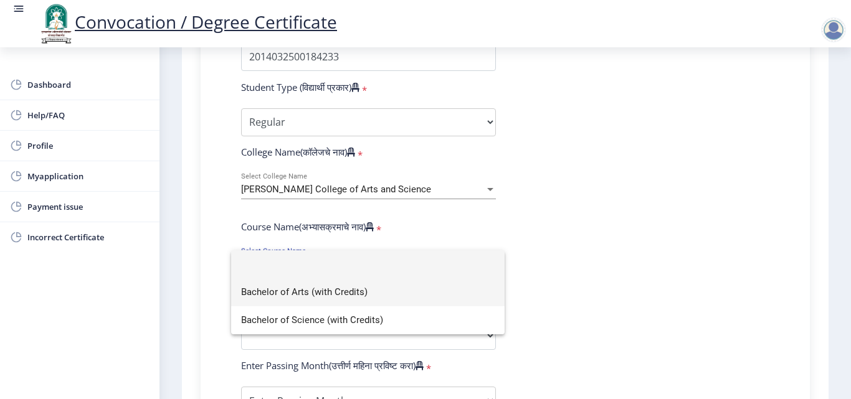
click at [358, 290] on span "Bachelor of Arts (with Credits)" at bounding box center [368, 293] width 254 height 28
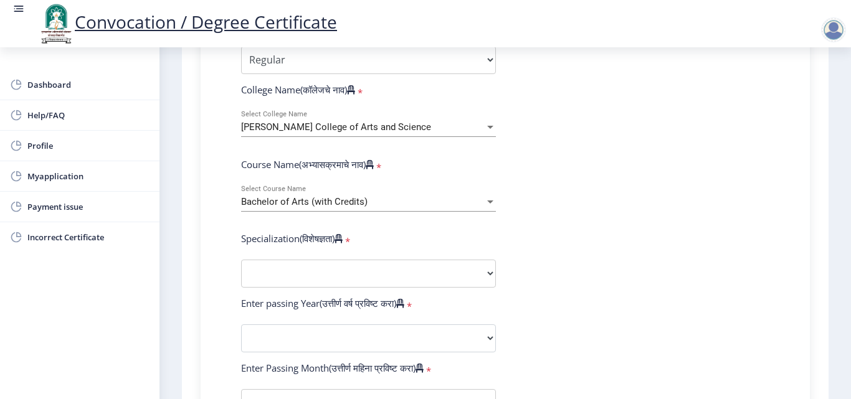
scroll to position [505, 0]
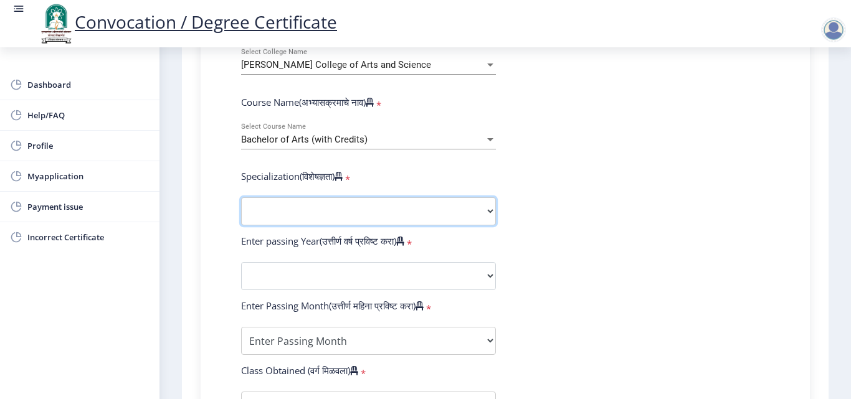
click at [489, 212] on select "Specialization English Geography Hindi Marathi Music Sanskrit Urdu Ancient Indi…" at bounding box center [368, 212] width 255 height 28
select select "Geography"
click at [241, 198] on select "Specialization English Geography Hindi Marathi Music Sanskrit Urdu Ancient Indi…" at bounding box center [368, 212] width 255 height 28
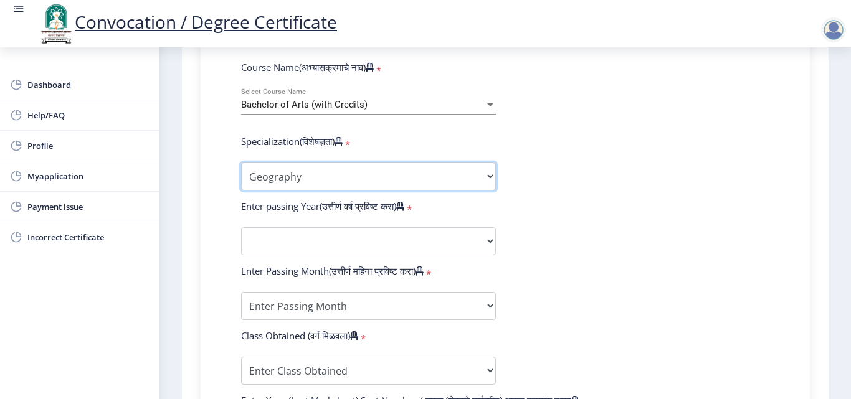
scroll to position [629, 0]
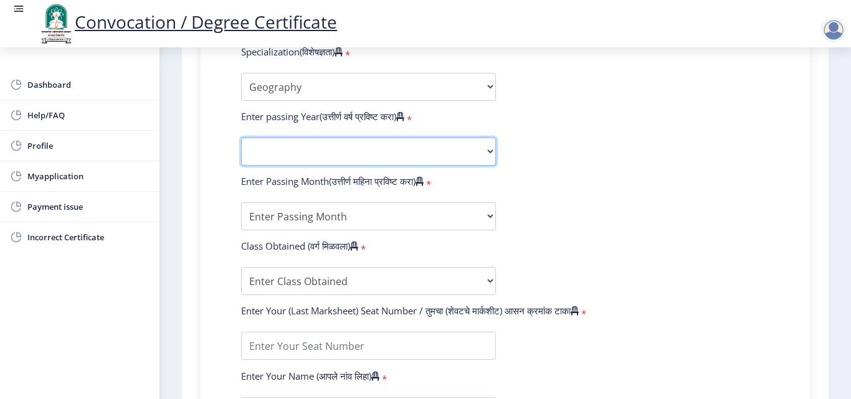
click at [489, 151] on select "2025 2024 2023 2022 2021 2020 2019 2018 2017 2016 2015 2014 2013 2012 2011 2010…" at bounding box center [368, 152] width 255 height 28
select select "2017"
click at [241, 138] on select "2025 2024 2023 2022 2021 2020 2019 2018 2017 2016 2015 2014 2013 2012 2011 2010…" at bounding box center [368, 152] width 255 height 28
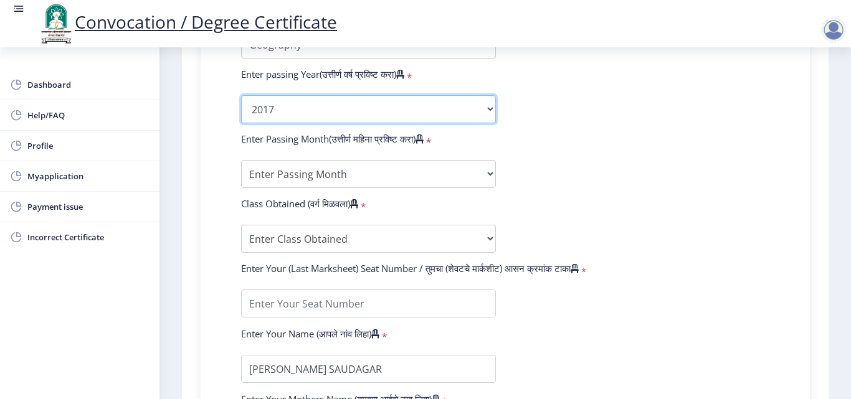
scroll to position [692, 0]
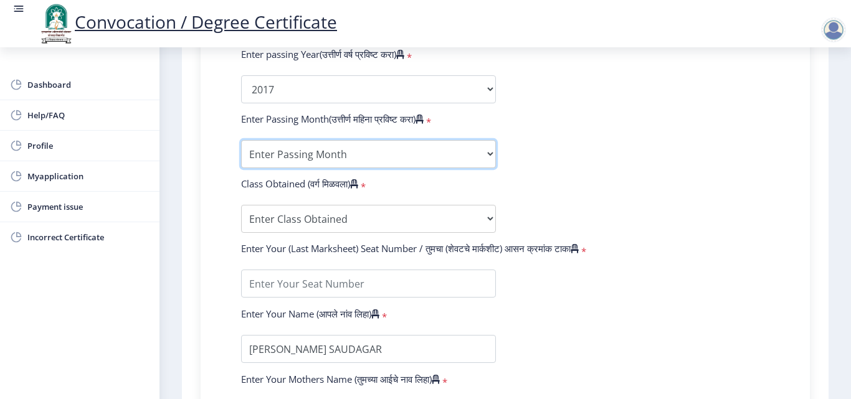
click at [488, 154] on select "Enter Passing Month March April May October November December" at bounding box center [368, 154] width 255 height 28
click at [489, 155] on select "Enter Passing Month March April May October November December" at bounding box center [368, 154] width 255 height 28
select select "October"
click at [241, 140] on select "Enter Passing Month March April May October November December" at bounding box center [368, 154] width 255 height 28
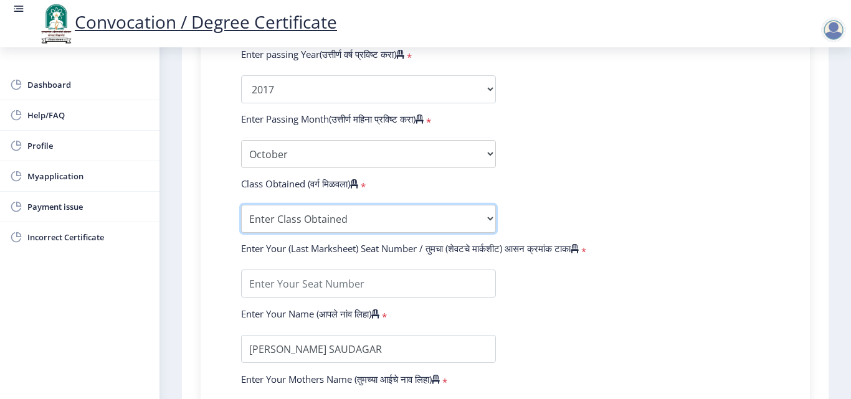
click at [489, 219] on select "Enter Class Obtained FIRST CLASS WITH DISTINCTION FIRST CLASS HIGHER SECOND CLA…" at bounding box center [368, 219] width 255 height 28
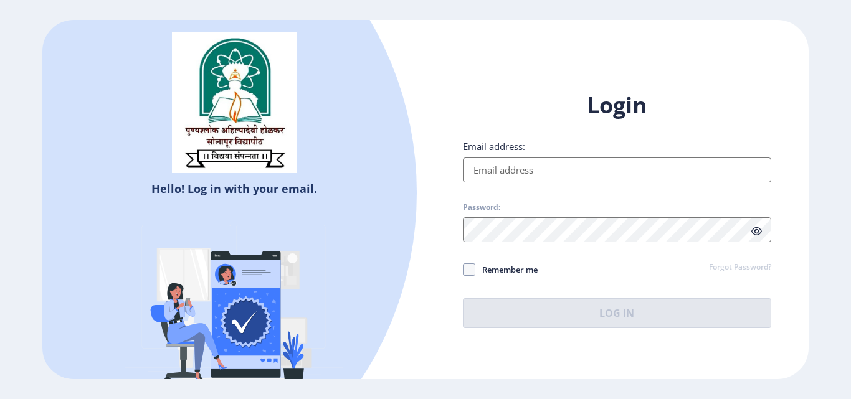
click at [753, 170] on input "Email address:" at bounding box center [617, 170] width 308 height 25
type input "[EMAIL_ADDRESS][DOMAIN_NAME]"
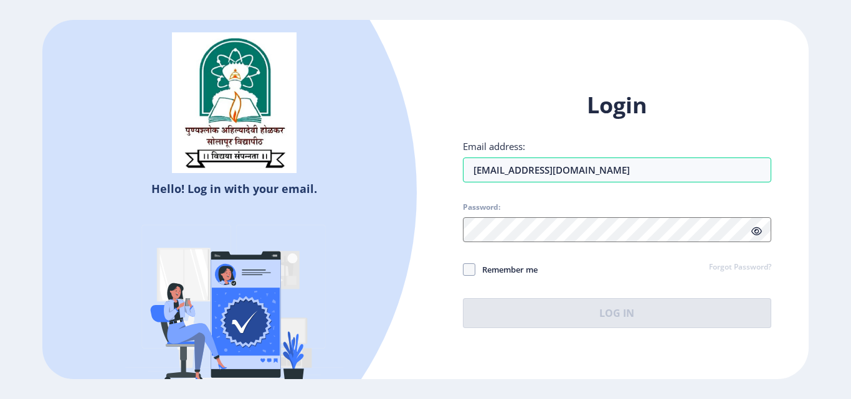
click at [757, 235] on icon at bounding box center [757, 231] width 11 height 9
click at [757, 231] on icon at bounding box center [757, 231] width 11 height 9
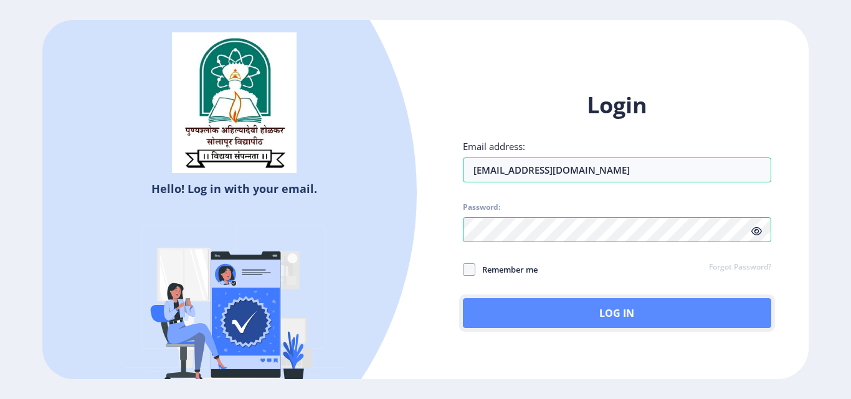
click at [646, 309] on button "Log In" at bounding box center [617, 314] width 308 height 30
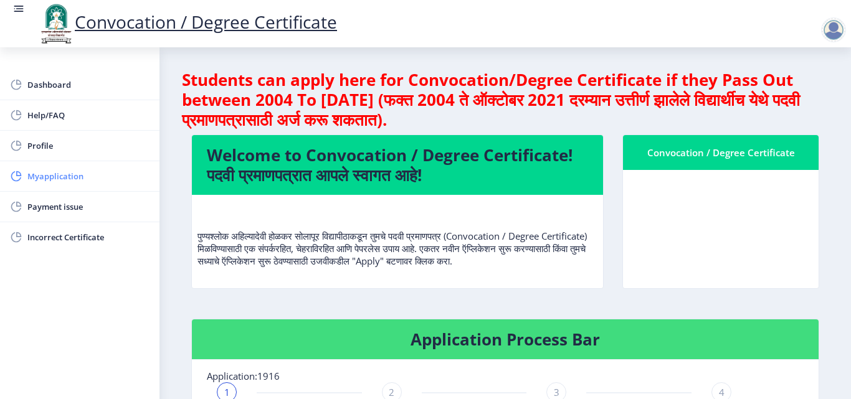
click at [105, 178] on span "Myapplication" at bounding box center [88, 176] width 122 height 15
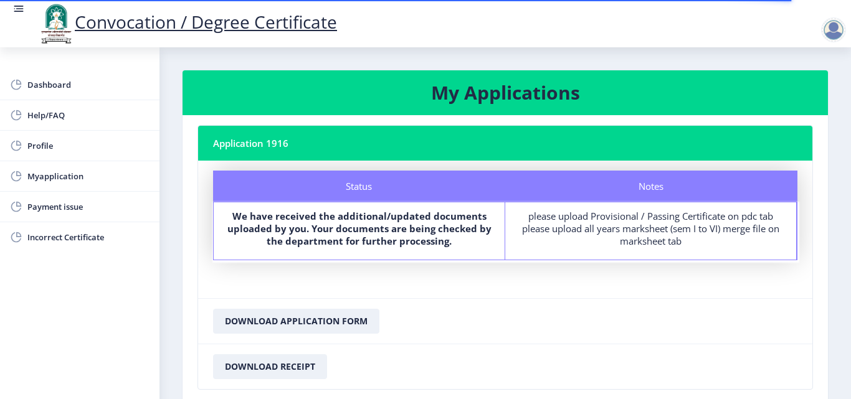
click at [291, 144] on nb-card-header "Application 1916" at bounding box center [505, 143] width 614 height 35
click at [223, 146] on nb-card-header "Application 1916" at bounding box center [505, 143] width 614 height 35
click at [305, 146] on nb-card-header "Application 1916" at bounding box center [505, 143] width 614 height 35
click at [306, 146] on nb-card-header "Application 1916" at bounding box center [505, 143] width 614 height 35
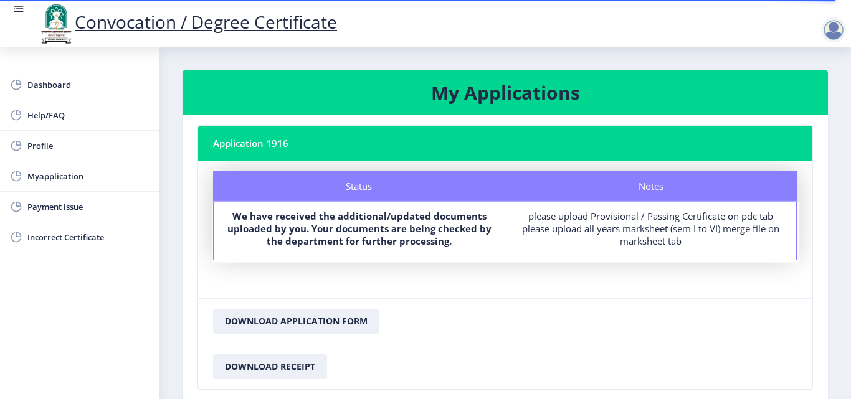
click at [305, 146] on nb-card-header "Application 1916" at bounding box center [505, 143] width 614 height 35
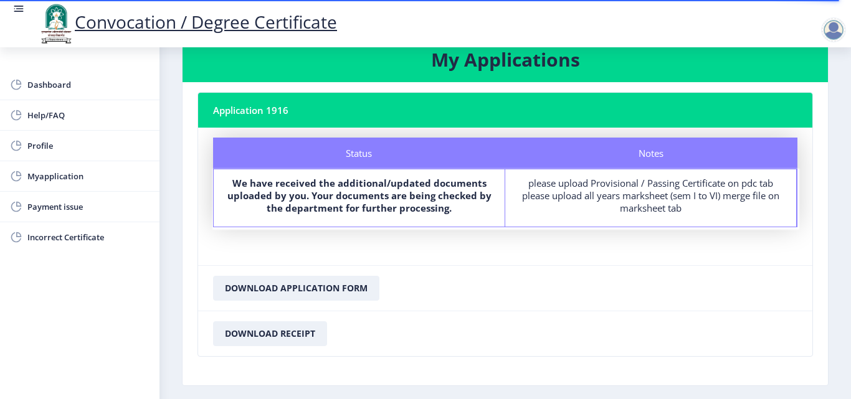
scroll to position [84, 0]
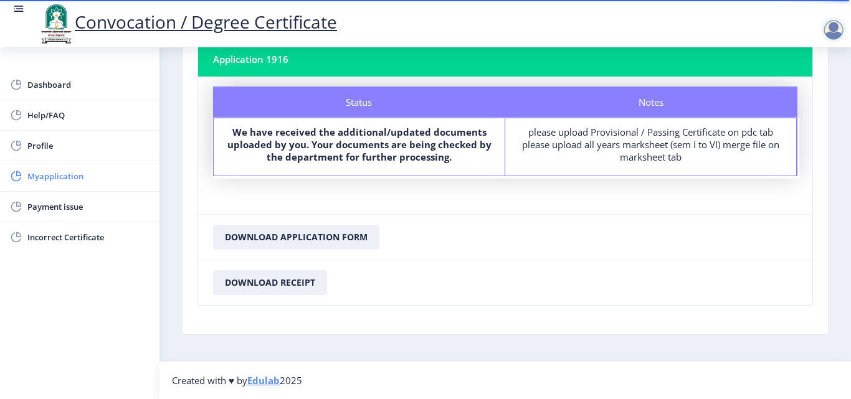
click at [71, 177] on span "Myapplication" at bounding box center [88, 176] width 122 height 15
click at [76, 208] on span "Payment issue" at bounding box center [88, 206] width 122 height 15
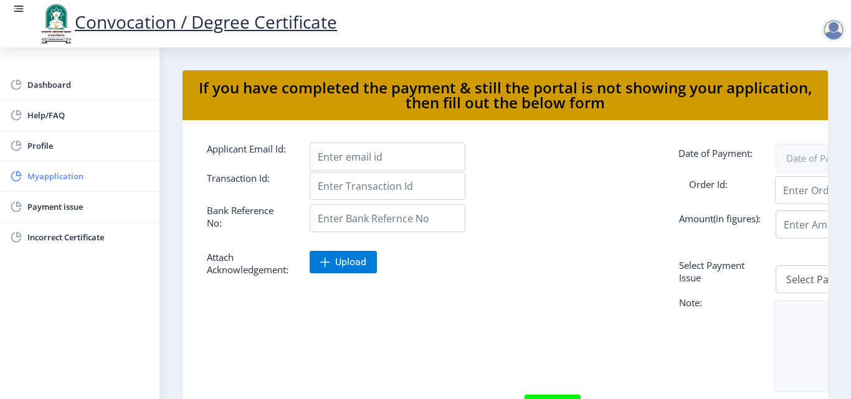
click at [90, 173] on span "Myapplication" at bounding box center [88, 176] width 122 height 15
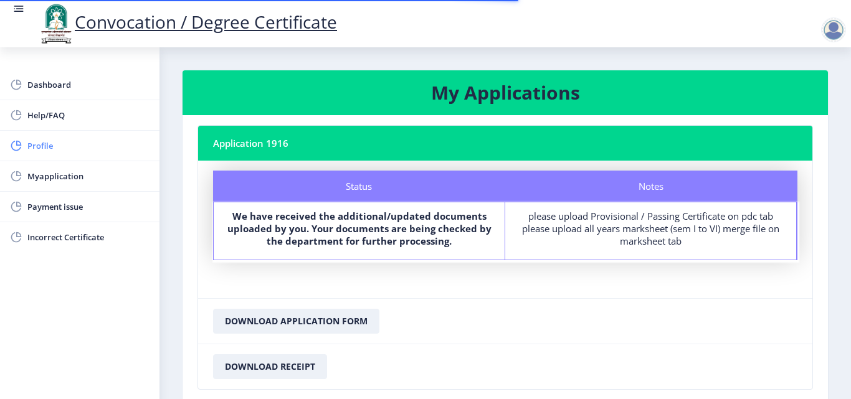
click at [94, 138] on link "Profile" at bounding box center [80, 146] width 160 height 30
select select
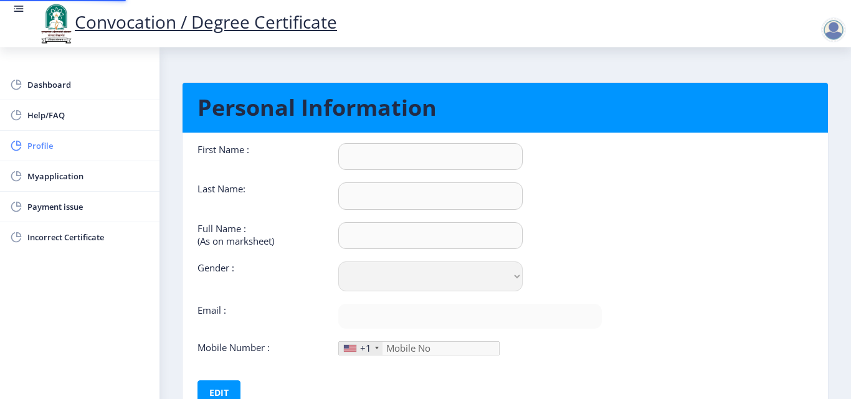
type input "[PERSON_NAME]"
type input "ADLINGE"
type input "[PERSON_NAME] SAUDAGAR"
select select "[DEMOGRAPHIC_DATA]"
type input "[EMAIL_ADDRESS][DOMAIN_NAME]"
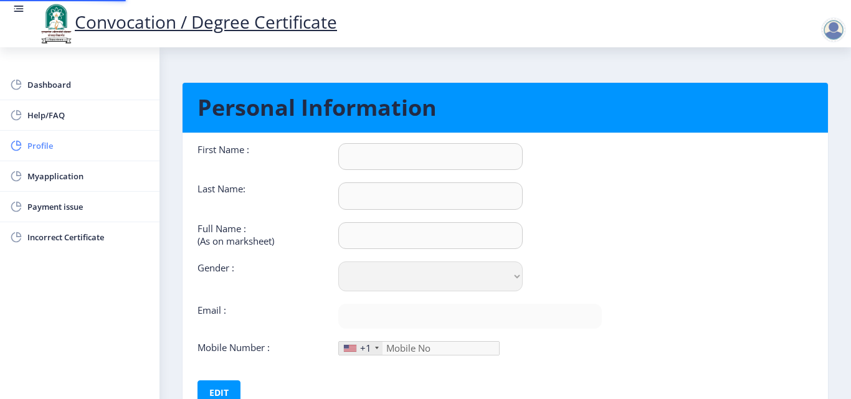
type input "9022962682"
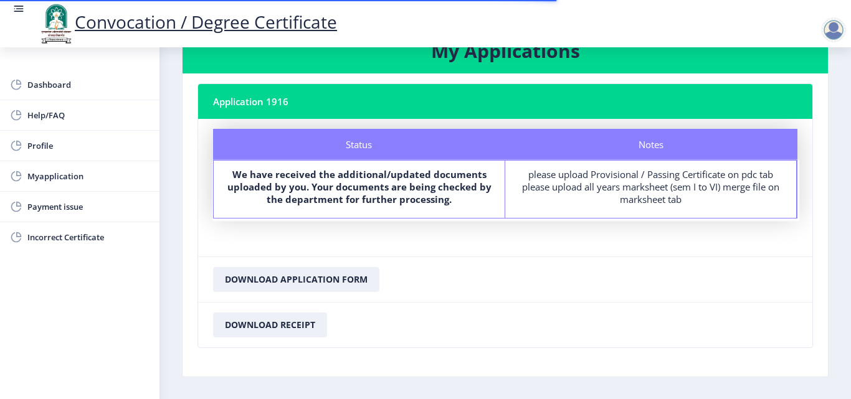
scroll to position [22, 0]
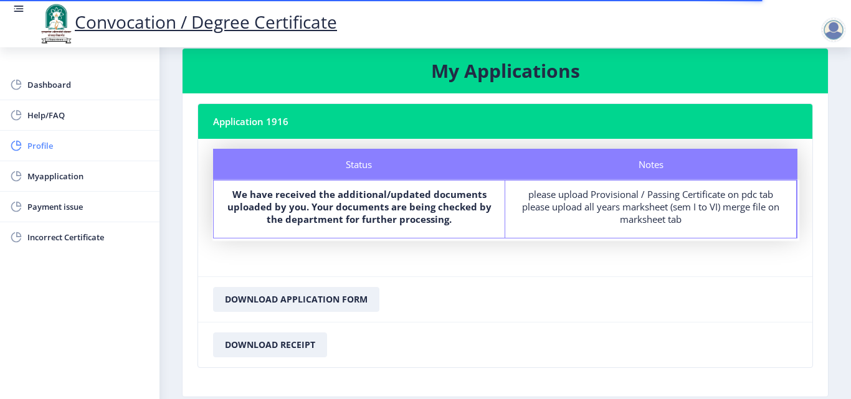
click at [52, 145] on span "Profile" at bounding box center [88, 145] width 122 height 15
select select
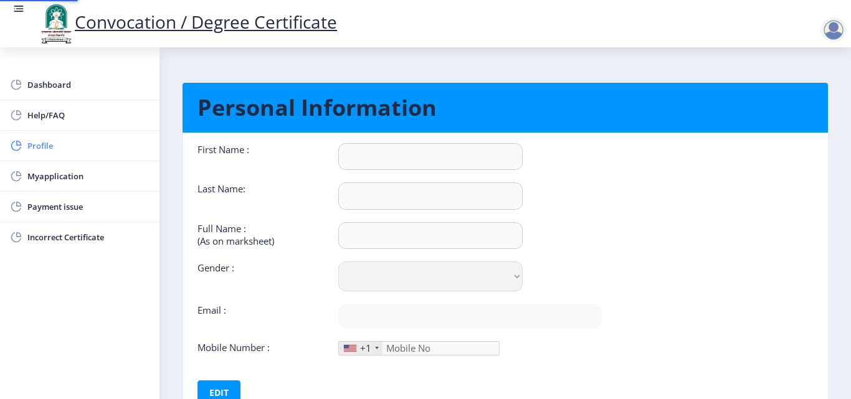
type input "[PERSON_NAME]"
type input "ADLINGE"
type input "[PERSON_NAME] SAUDAGAR"
select select "[DEMOGRAPHIC_DATA]"
type input "[EMAIL_ADDRESS][DOMAIN_NAME]"
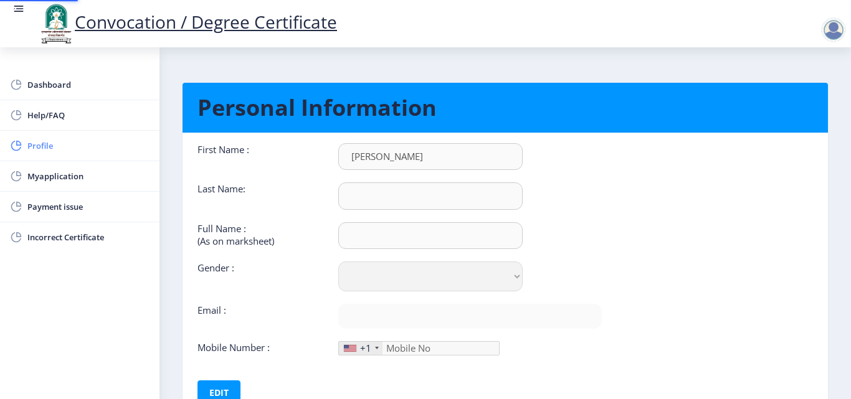
type input "9022962682"
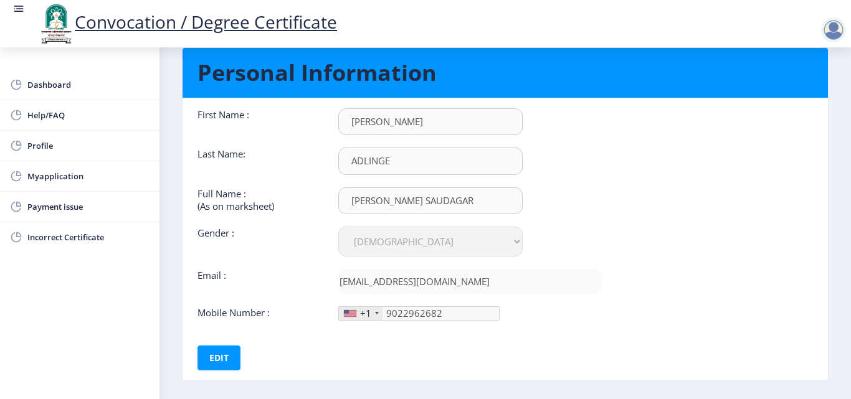
scroll to position [93, 0]
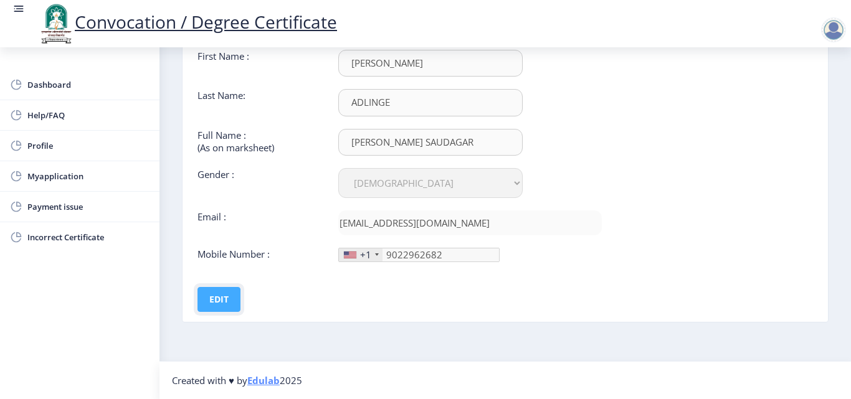
click at [224, 303] on button "Edit" at bounding box center [219, 299] width 43 height 25
click at [224, 303] on button "Save" at bounding box center [227, 299] width 45 height 25
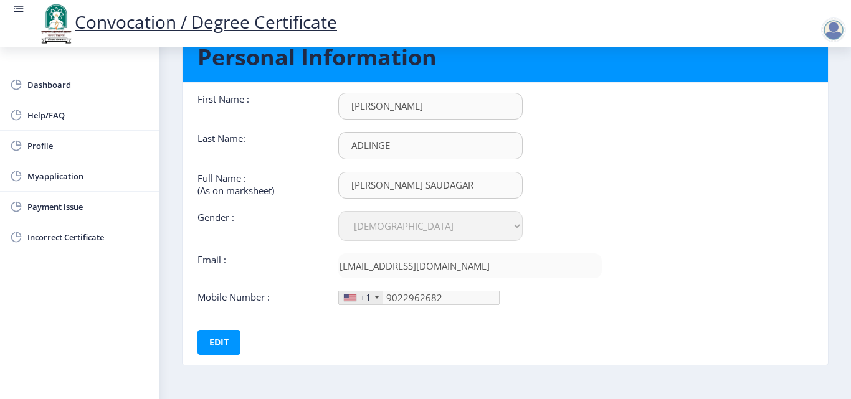
scroll to position [31, 0]
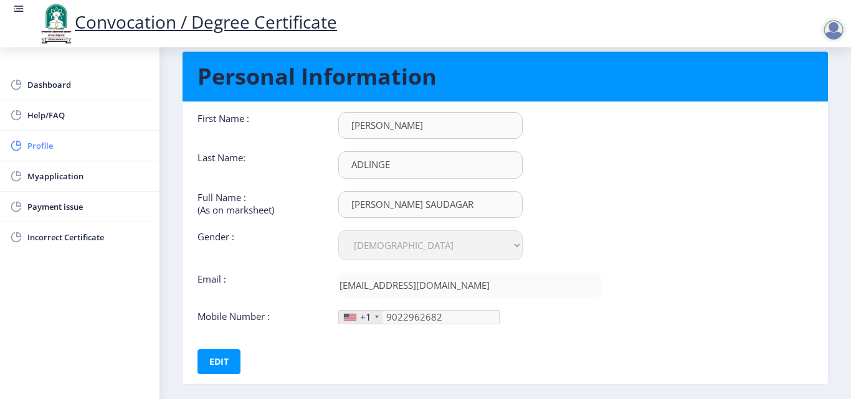
click at [72, 149] on span "Profile" at bounding box center [88, 145] width 122 height 15
click at [17, 146] on g at bounding box center [16, 146] width 12 height 12
click at [17, 146] on rect at bounding box center [16, 146] width 12 height 12
click at [29, 145] on span "Profile" at bounding box center [88, 145] width 122 height 15
click at [50, 174] on span "Myapplication" at bounding box center [88, 176] width 122 height 15
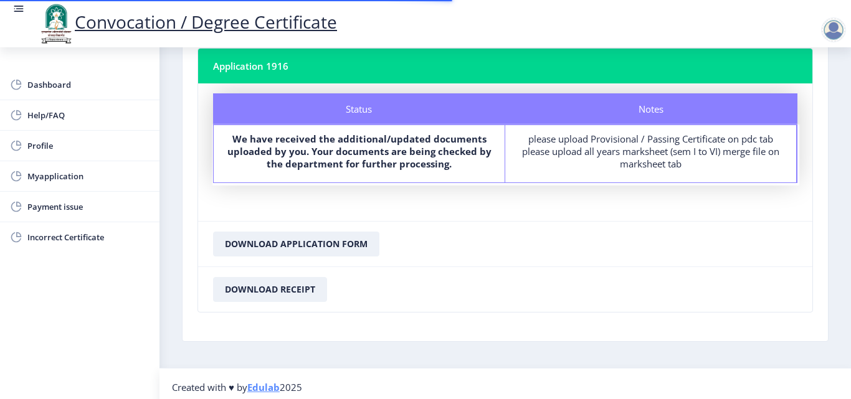
scroll to position [84, 0]
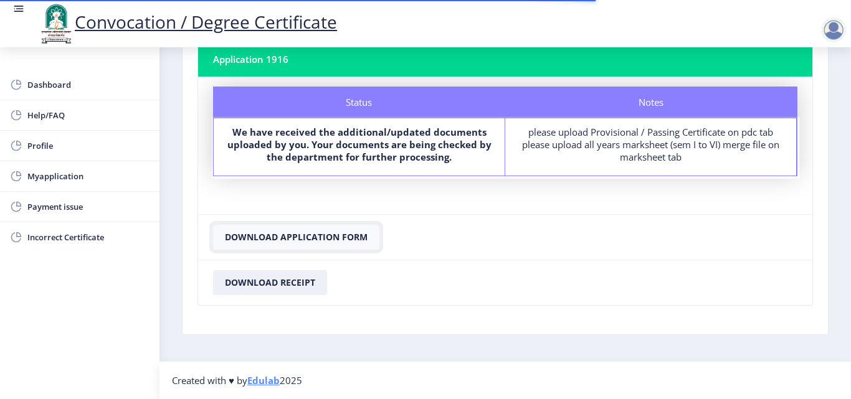
click at [328, 237] on button "Download Application Form" at bounding box center [296, 237] width 166 height 25
click at [353, 239] on button "Download Application Form" at bounding box center [296, 237] width 166 height 25
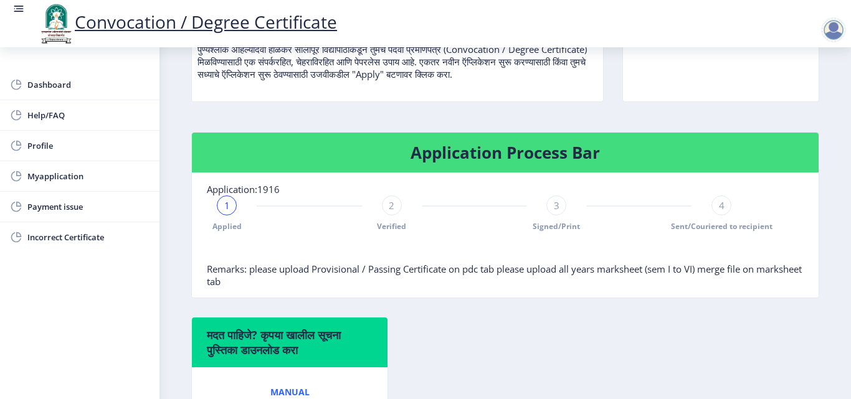
scroll to position [249, 0]
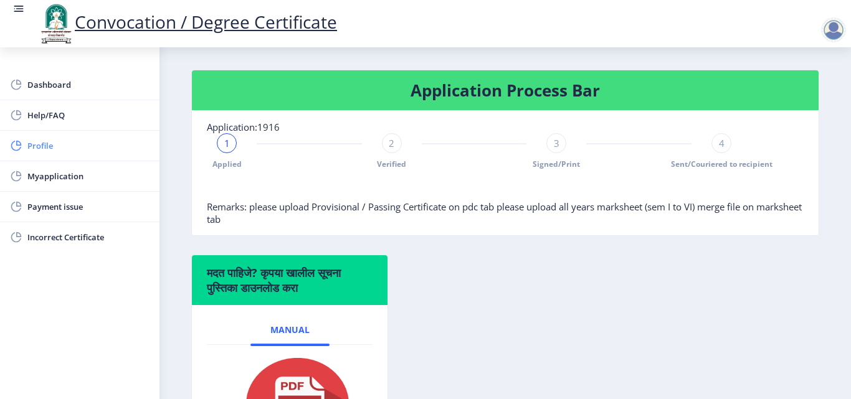
click at [66, 141] on span "Profile" at bounding box center [88, 145] width 122 height 15
select select
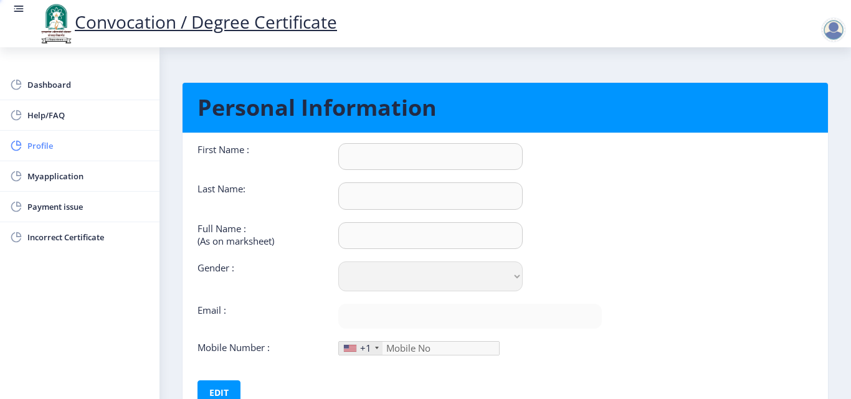
type input "[PERSON_NAME]"
type input "ADLINGE"
type input "[PERSON_NAME] SAUDAGAR"
select select "[DEMOGRAPHIC_DATA]"
type input "[EMAIL_ADDRESS][DOMAIN_NAME]"
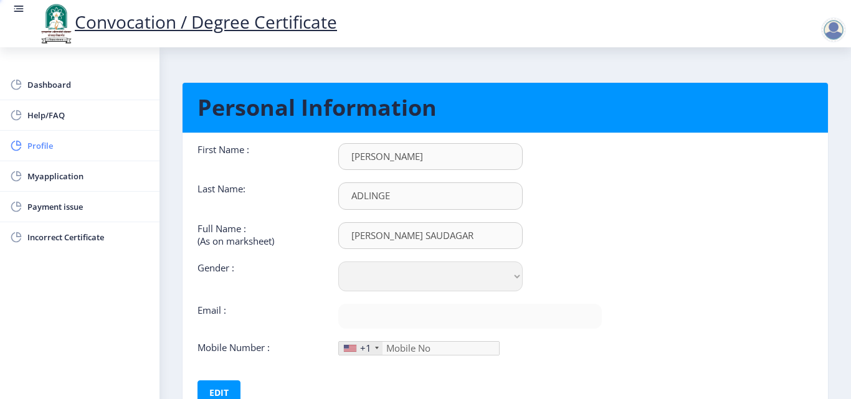
type input "9022962682"
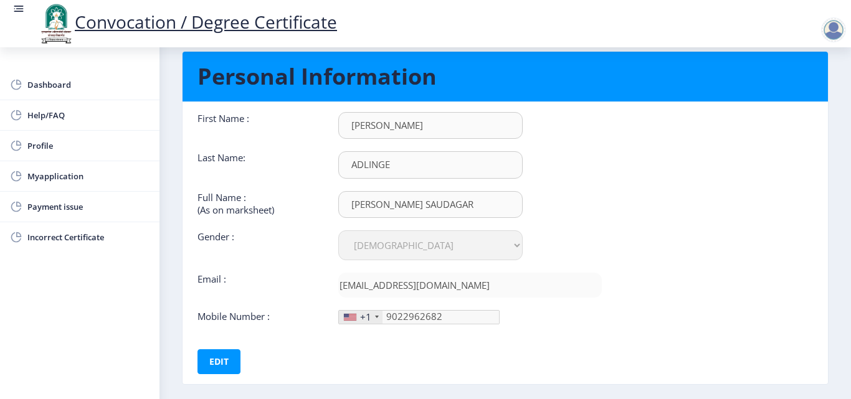
scroll to position [93, 0]
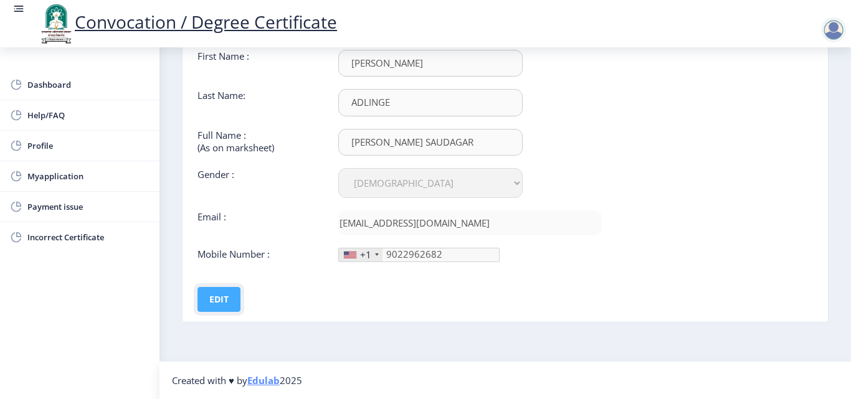
click at [220, 290] on button "Edit" at bounding box center [219, 299] width 43 height 25
click at [215, 291] on button "Save" at bounding box center [227, 299] width 45 height 25
click at [70, 140] on span "Profile" at bounding box center [88, 145] width 122 height 15
click at [103, 173] on span "Myapplication" at bounding box center [88, 176] width 122 height 15
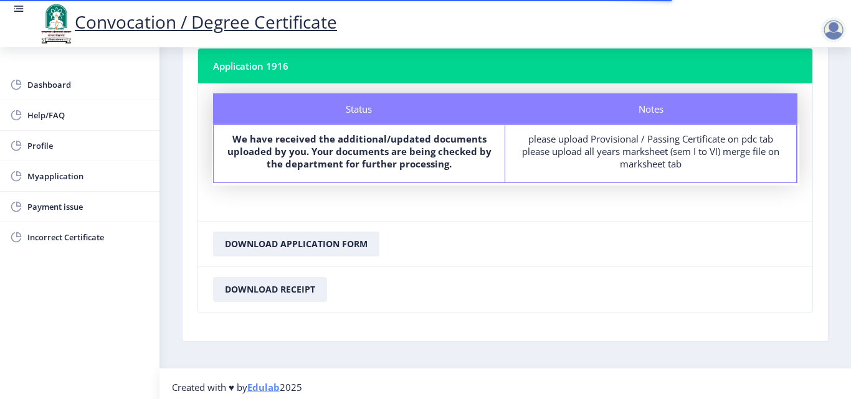
scroll to position [84, 0]
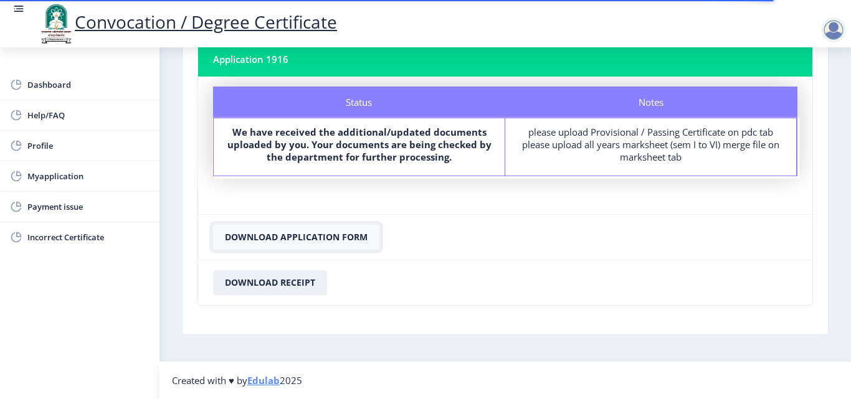
click at [322, 239] on button "Download Application Form" at bounding box center [296, 237] width 166 height 25
click at [294, 274] on button "Download Receipt" at bounding box center [270, 282] width 114 height 25
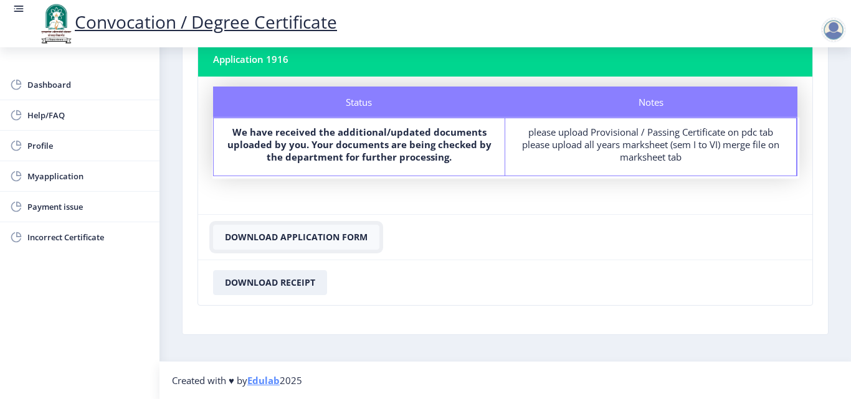
click at [327, 231] on button "Download Application Form" at bounding box center [296, 237] width 166 height 25
click at [327, 232] on button "Download Application Form" at bounding box center [296, 237] width 166 height 25
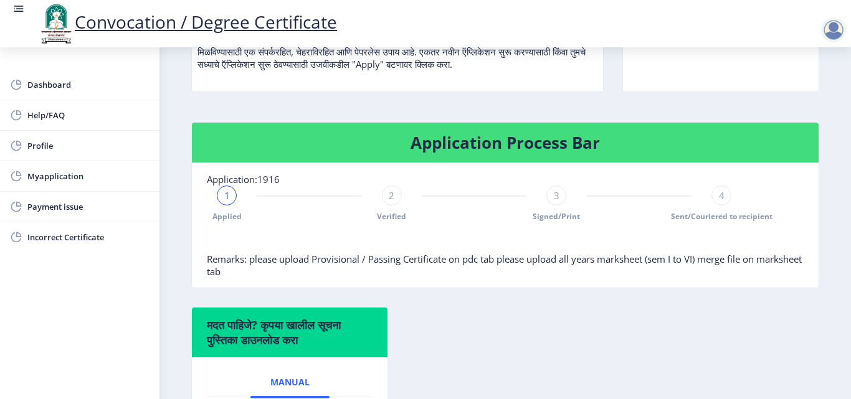
scroll to position [187, 0]
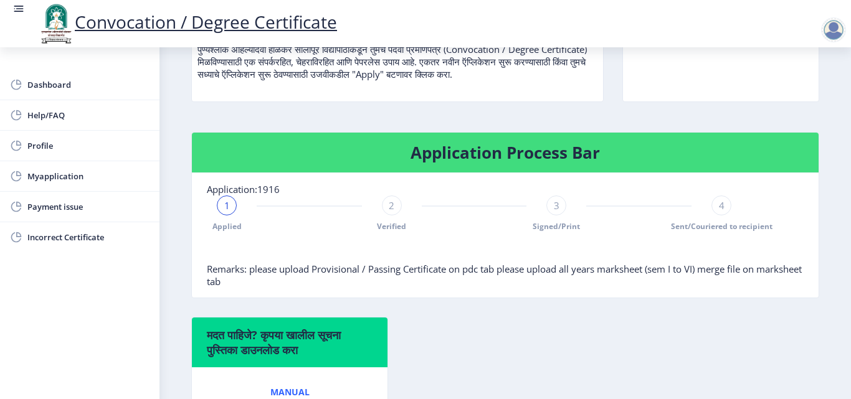
click at [390, 204] on span "2" at bounding box center [392, 205] width 6 height 12
click at [555, 209] on span "3" at bounding box center [557, 205] width 6 height 12
click at [727, 214] on div "4 Sent/Couriered to recipient" at bounding box center [722, 214] width 20 height 36
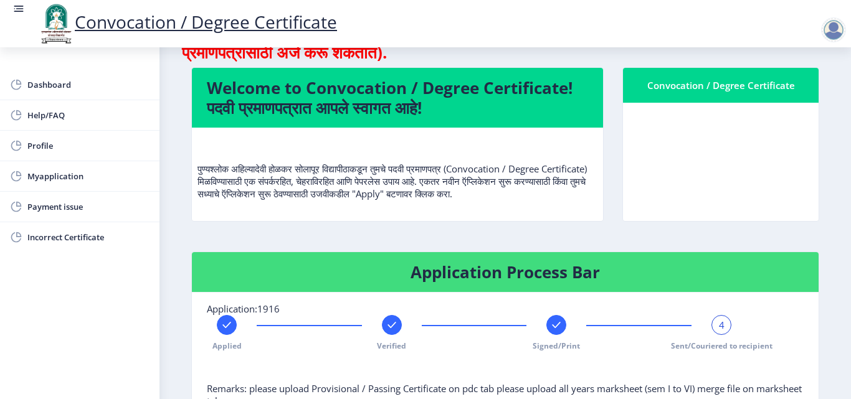
scroll to position [0, 0]
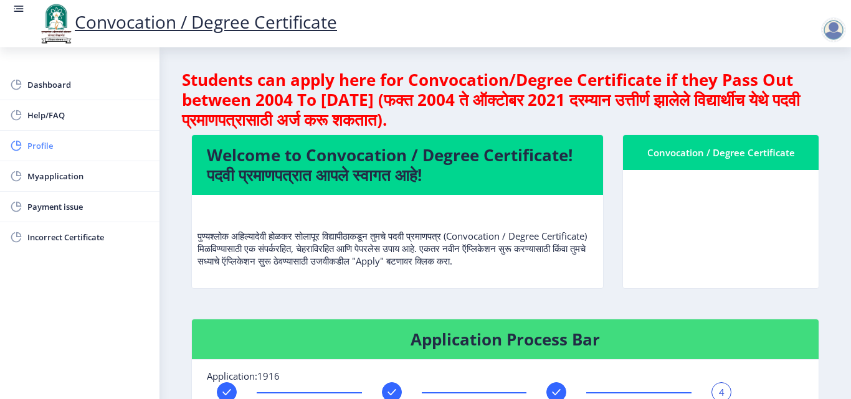
click at [60, 143] on span "Profile" at bounding box center [88, 145] width 122 height 15
select select
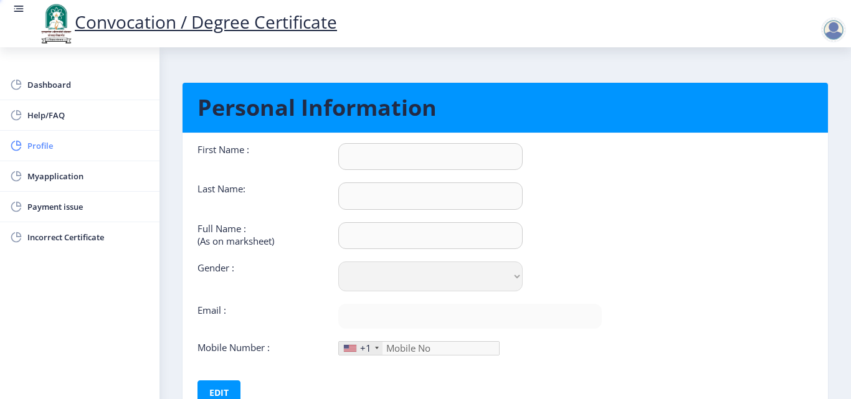
type input "[PERSON_NAME]"
type input "ADLINGE"
type input "[PERSON_NAME] SAUDAGAR"
select select "[DEMOGRAPHIC_DATA]"
type input "[EMAIL_ADDRESS][DOMAIN_NAME]"
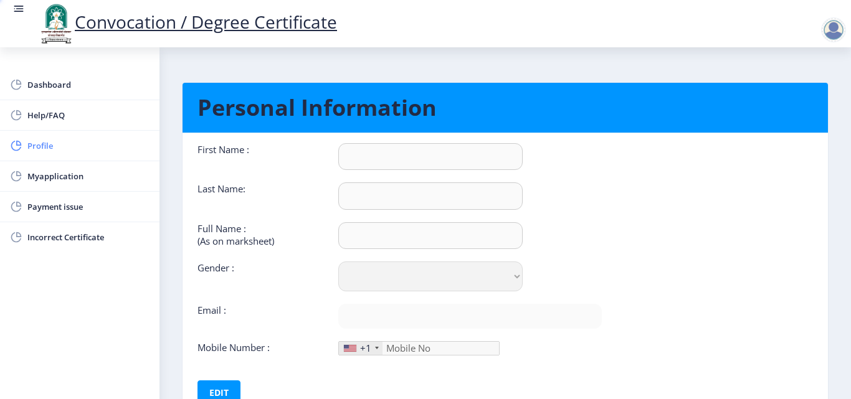
type input "[PHONE_NUMBER]"
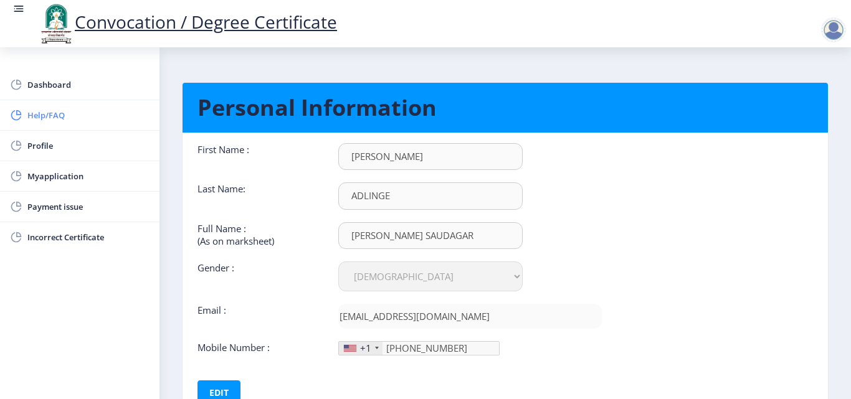
click at [67, 108] on span "Help/FAQ" at bounding box center [88, 115] width 122 height 15
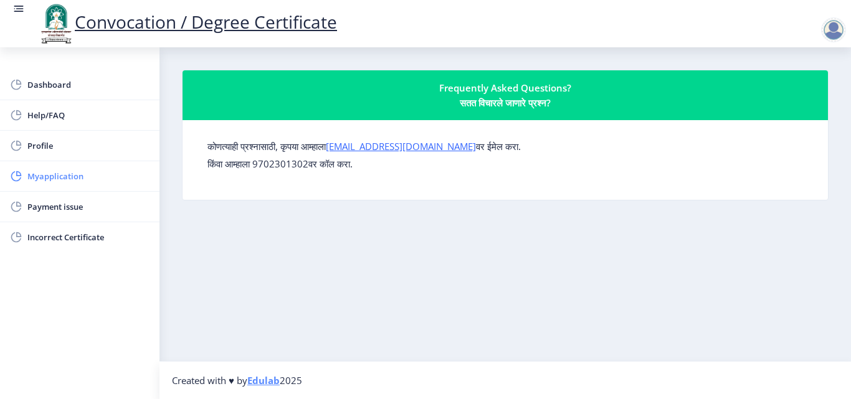
click at [63, 175] on span "Myapplication" at bounding box center [88, 176] width 122 height 15
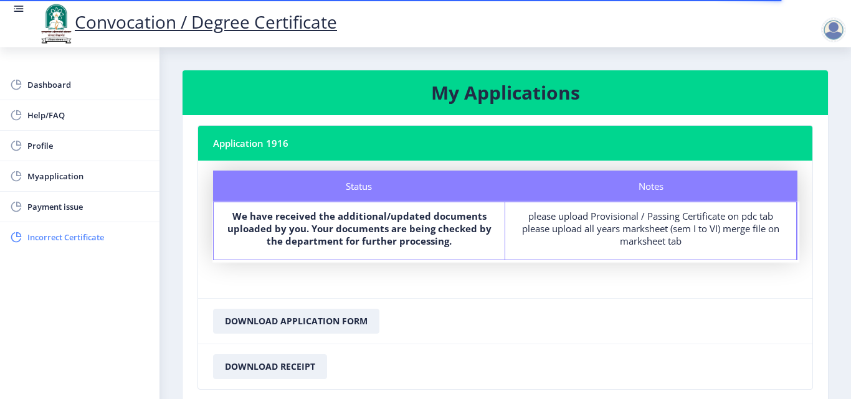
click at [87, 244] on span "Incorrect Certificate" at bounding box center [88, 237] width 122 height 15
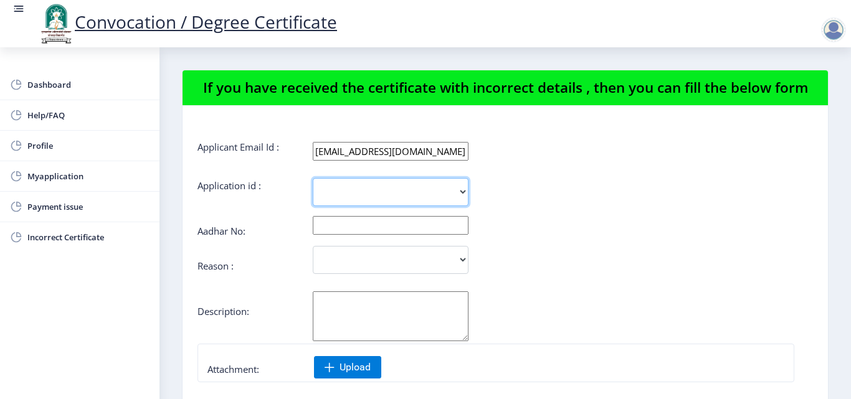
click at [460, 191] on select "1916" at bounding box center [391, 192] width 156 height 28
select select "1916"
click at [313, 178] on select "1916" at bounding box center [391, 192] width 156 height 28
click at [449, 231] on input "text" at bounding box center [391, 225] width 156 height 19
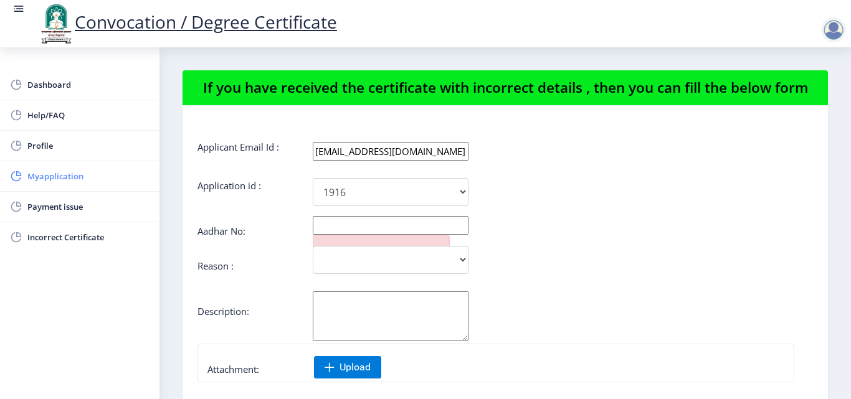
click at [74, 181] on span "Myapplication" at bounding box center [88, 176] width 122 height 15
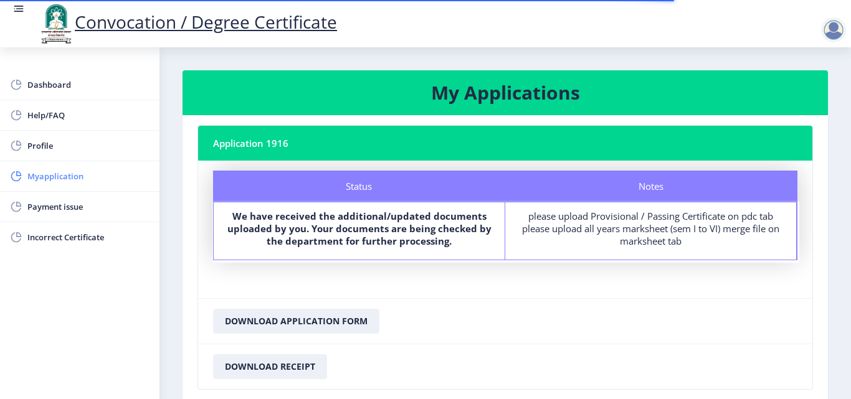
click at [84, 188] on link "Myapplication" at bounding box center [80, 176] width 160 height 30
click at [83, 176] on span "Myapplication" at bounding box center [88, 176] width 122 height 15
click at [85, 179] on span "Myapplication" at bounding box center [88, 176] width 122 height 15
click at [72, 176] on span "Myapplication" at bounding box center [88, 176] width 122 height 15
click at [48, 148] on span "Profile" at bounding box center [88, 145] width 122 height 15
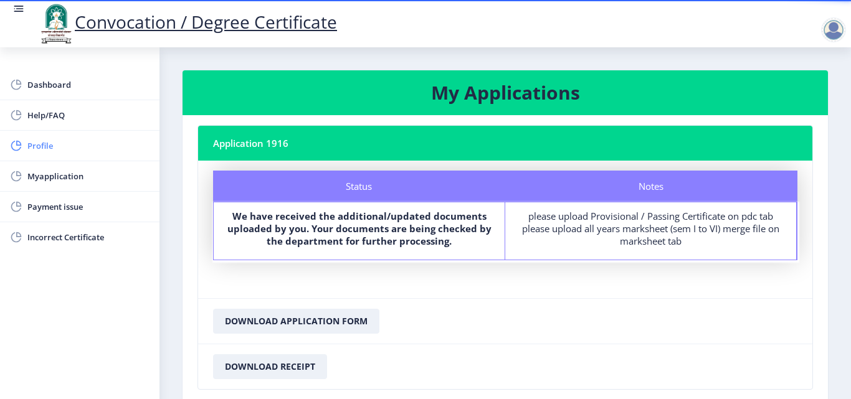
select select
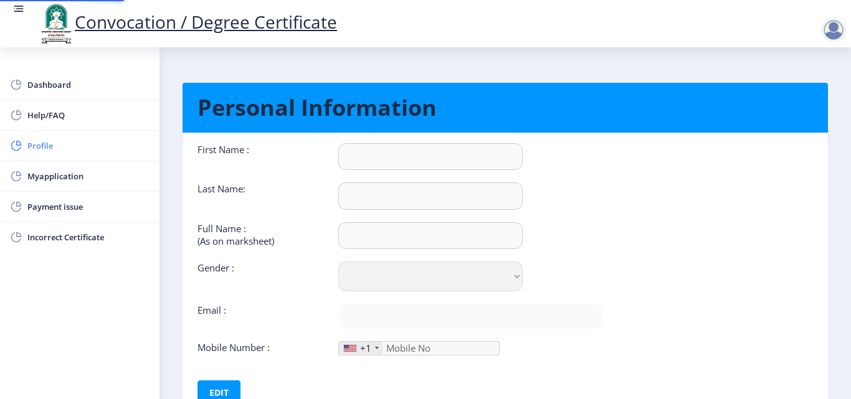
type input "[PERSON_NAME]"
type input "ADLINGE"
type input "[PERSON_NAME] SAUDAGAR"
select select "[DEMOGRAPHIC_DATA]"
type input "[EMAIL_ADDRESS][DOMAIN_NAME]"
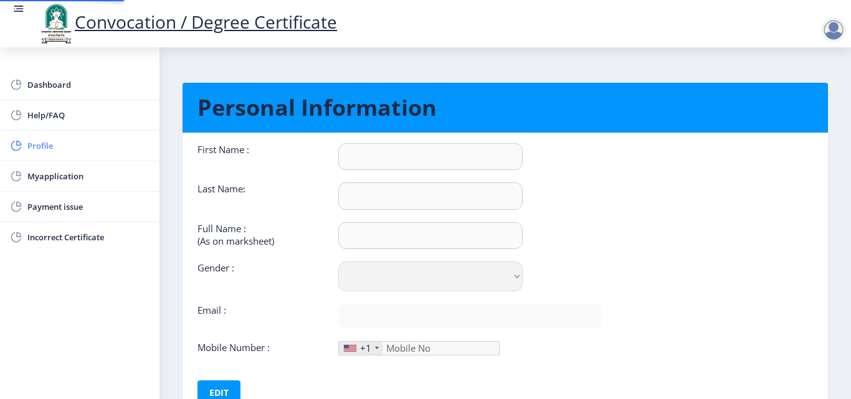
type input "9022962682"
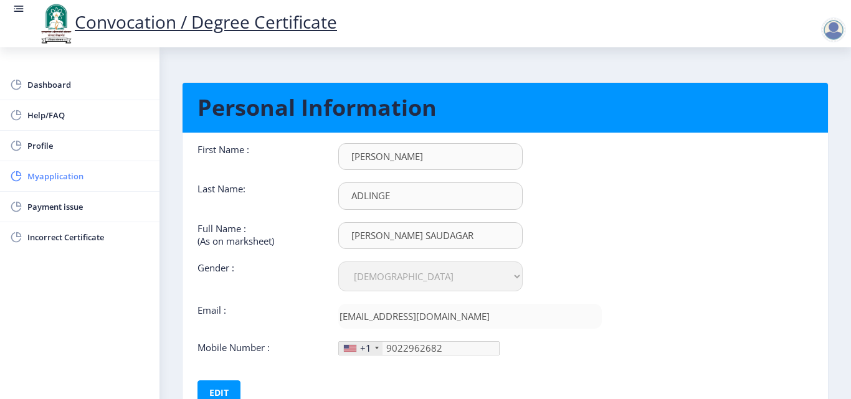
click at [90, 176] on span "Myapplication" at bounding box center [88, 176] width 122 height 15
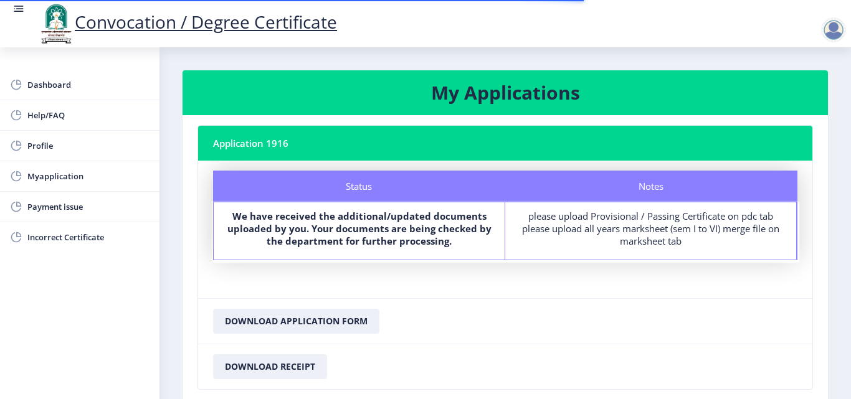
click at [363, 189] on div "Status" at bounding box center [359, 186] width 292 height 31
click at [643, 216] on div "please upload Provisional / Passing Certificate on pdc tab please upload all ye…" at bounding box center [651, 228] width 269 height 37
click at [64, 186] on link "Myapplication" at bounding box center [80, 176] width 160 height 30
click at [81, 174] on span "Myapplication" at bounding box center [88, 176] width 122 height 15
click at [51, 115] on span "Help/FAQ" at bounding box center [88, 115] width 122 height 15
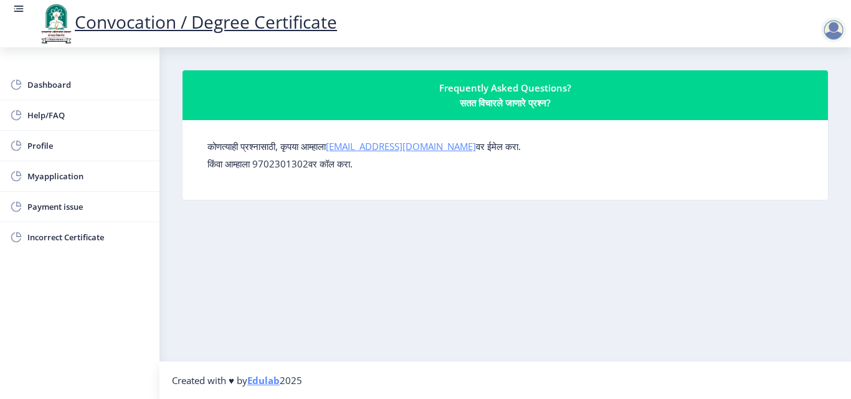
click at [371, 151] on link "[EMAIL_ADDRESS][DOMAIN_NAME]" at bounding box center [401, 146] width 150 height 12
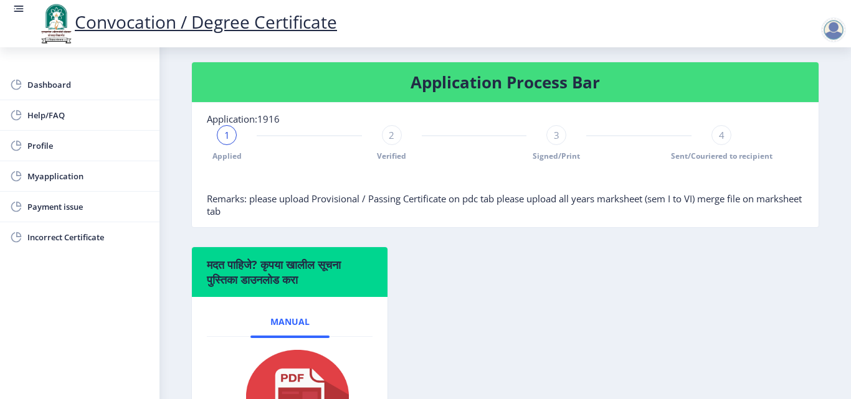
scroll to position [265, 0]
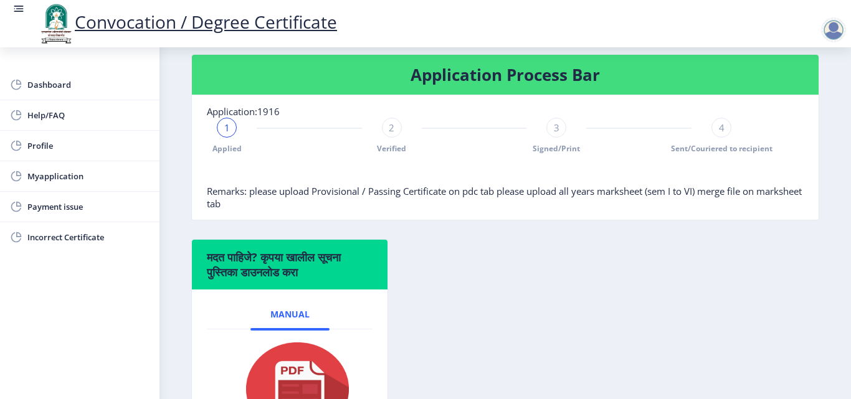
click at [724, 127] on div "4" at bounding box center [722, 128] width 20 height 20
click at [722, 127] on div "4" at bounding box center [722, 128] width 20 height 20
click at [554, 133] on span "3" at bounding box center [557, 128] width 6 height 12
click at [393, 136] on div "2" at bounding box center [392, 128] width 20 height 20
click at [385, 123] on div "2" at bounding box center [392, 128] width 20 height 20
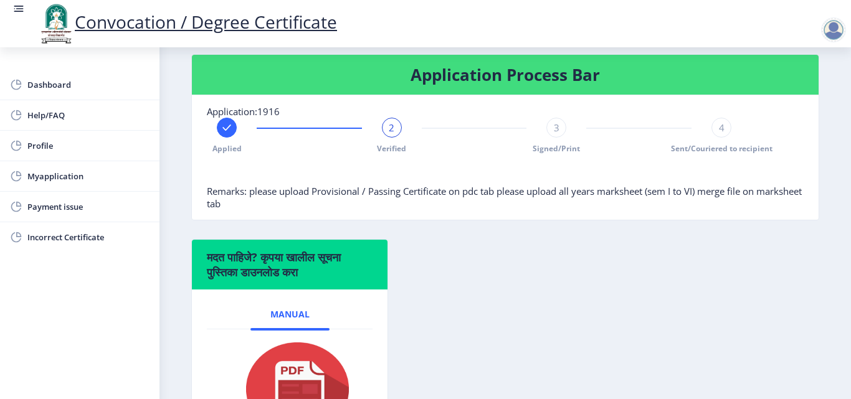
click at [228, 131] on rect at bounding box center [227, 128] width 12 height 12
click at [228, 131] on span "1" at bounding box center [227, 128] width 6 height 12
click at [392, 127] on rect at bounding box center [392, 128] width 12 height 12
click at [556, 126] on span "3" at bounding box center [557, 128] width 6 height 12
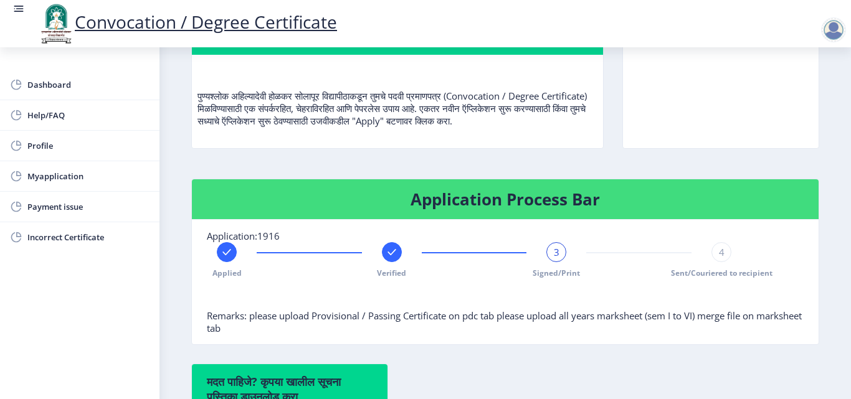
scroll to position [390, 0]
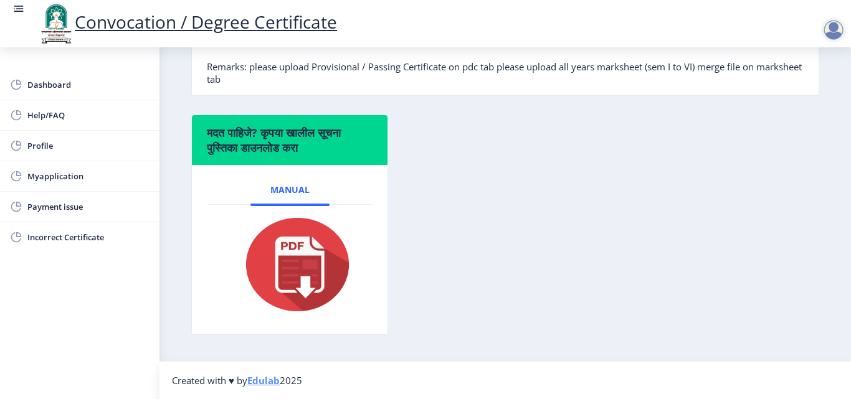
click at [260, 382] on link "Edulab" at bounding box center [263, 381] width 32 height 12
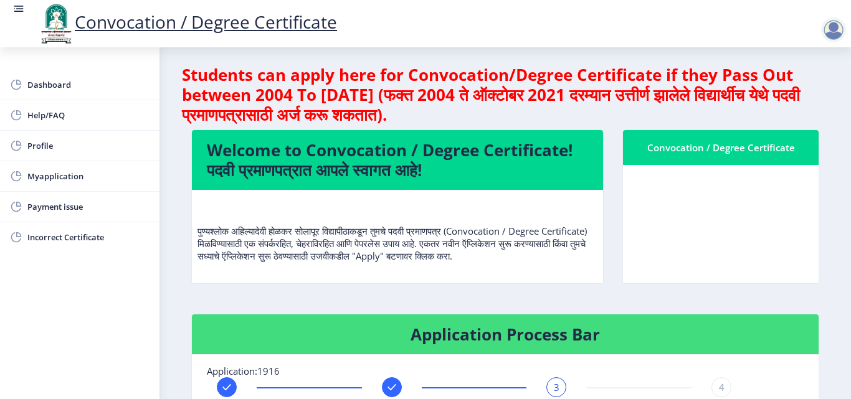
scroll to position [0, 0]
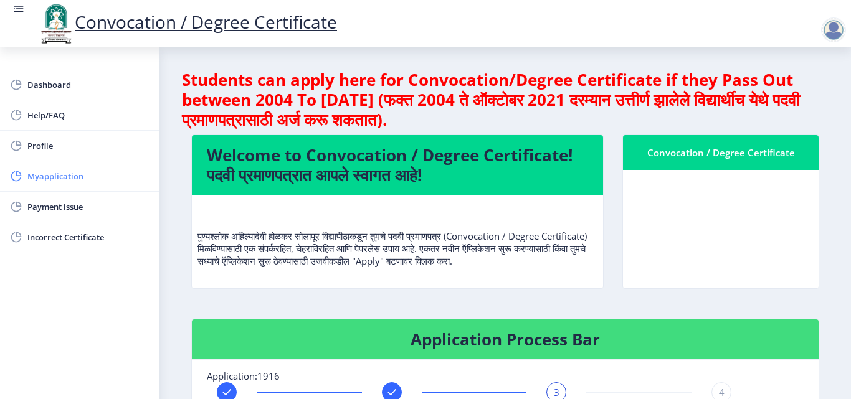
click at [69, 179] on span "Myapplication" at bounding box center [88, 176] width 122 height 15
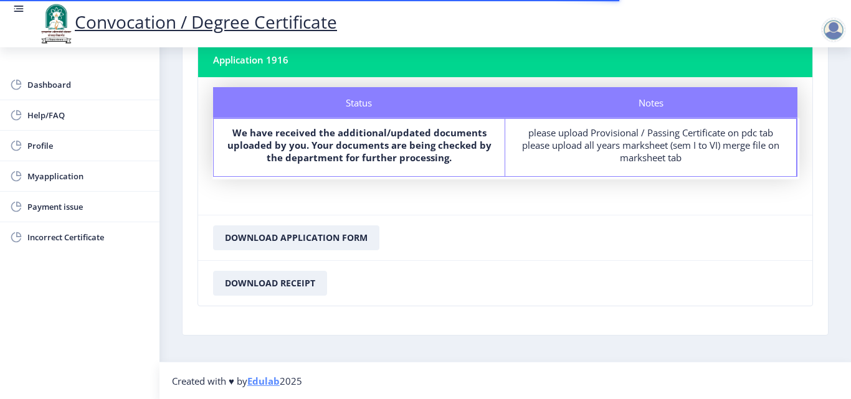
scroll to position [84, 0]
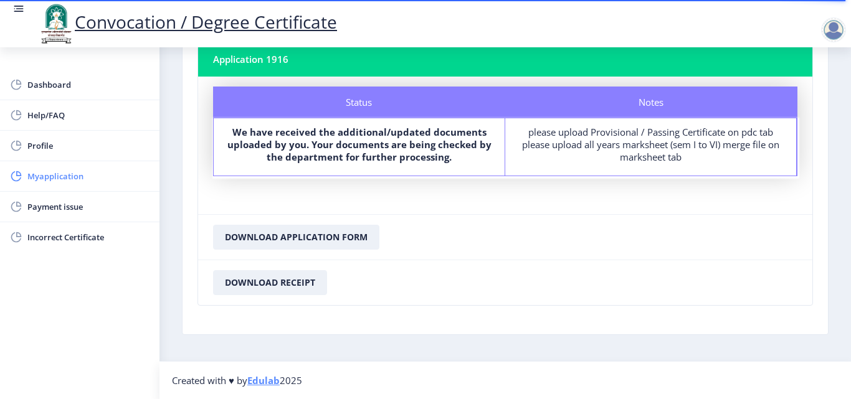
click at [115, 176] on span "Myapplication" at bounding box center [88, 176] width 122 height 15
click at [75, 179] on span "Myapplication" at bounding box center [88, 176] width 122 height 15
click at [335, 105] on div "Status" at bounding box center [359, 102] width 292 height 31
click at [313, 52] on nb-card-header "Application 1916" at bounding box center [505, 59] width 614 height 35
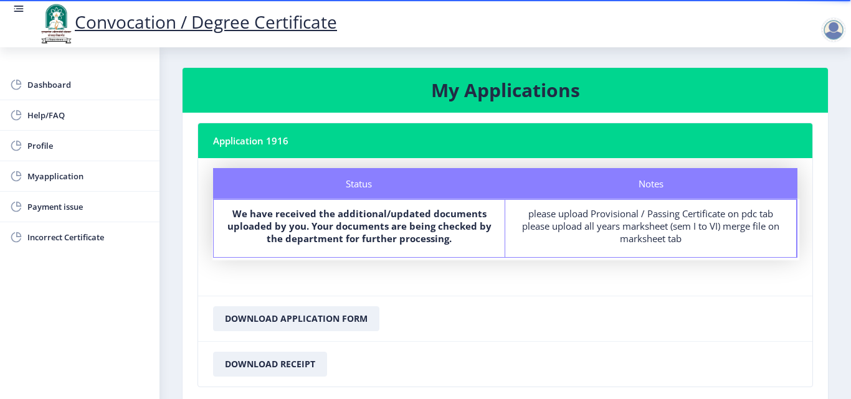
scroll to position [0, 0]
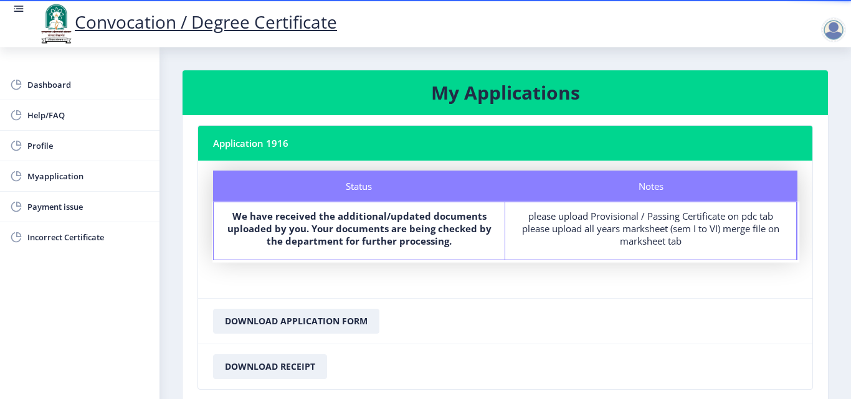
drag, startPoint x: 663, startPoint y: 200, endPoint x: 656, endPoint y: 186, distance: 15.3
click at [662, 196] on div "Notes" at bounding box center [651, 186] width 292 height 31
click at [656, 185] on div "Notes" at bounding box center [651, 186] width 292 height 31
click at [655, 185] on div "Notes" at bounding box center [651, 186] width 292 height 31
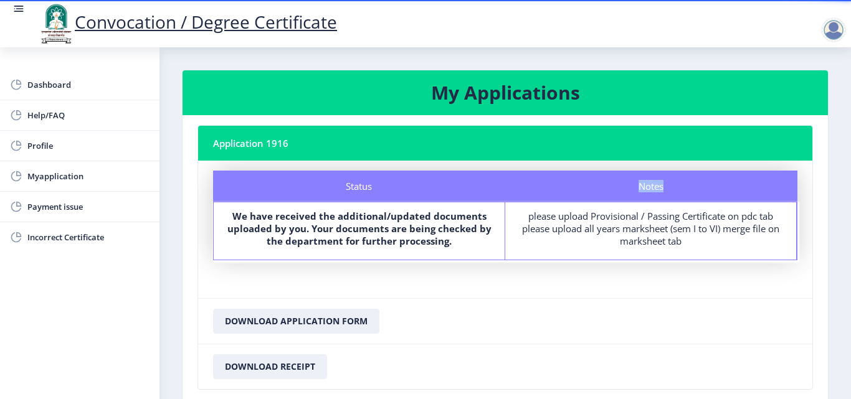
click at [643, 191] on div "Notes" at bounding box center [651, 186] width 292 height 31
click at [644, 190] on div "Notes" at bounding box center [651, 186] width 292 height 31
click at [645, 190] on div "Notes" at bounding box center [651, 186] width 292 height 31
click at [645, 191] on div "Notes" at bounding box center [651, 186] width 292 height 31
click at [298, 146] on nb-card-header "Application 1916" at bounding box center [505, 143] width 614 height 35
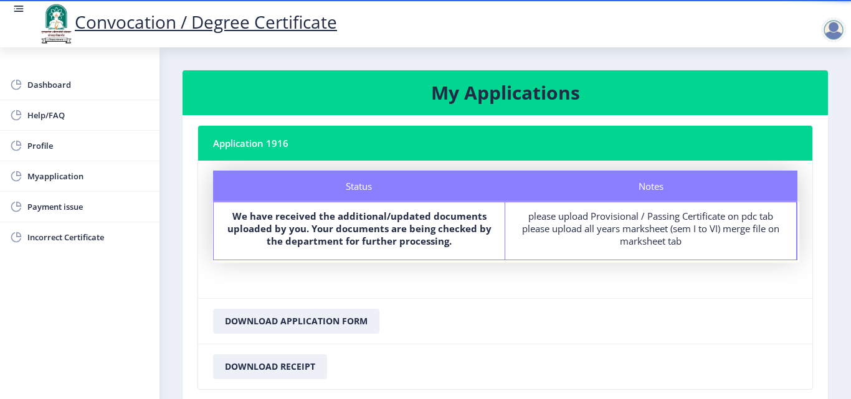
click at [332, 191] on div "Status" at bounding box center [359, 186] width 292 height 31
click at [90, 174] on span "Myapplication" at bounding box center [88, 176] width 122 height 15
click at [77, 208] on span "Payment issue" at bounding box center [88, 206] width 122 height 15
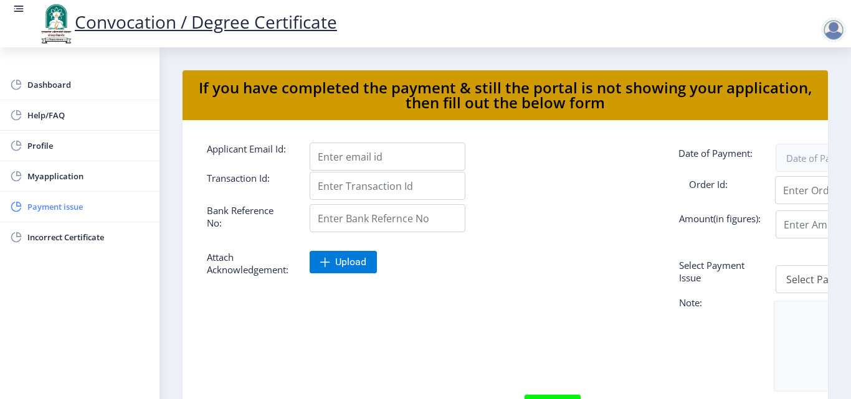
click at [62, 208] on span "Payment issue" at bounding box center [88, 206] width 122 height 15
click at [78, 174] on span "Myapplication" at bounding box center [88, 176] width 122 height 15
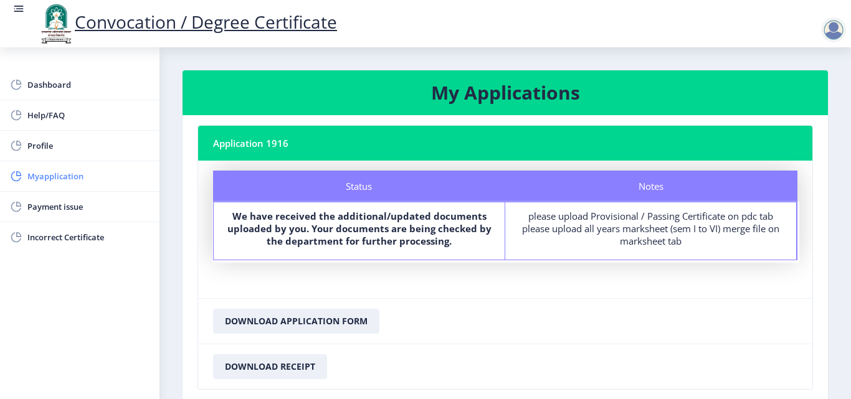
click at [92, 178] on span "Myapplication" at bounding box center [88, 176] width 122 height 15
click at [82, 178] on span "Myapplication" at bounding box center [88, 176] width 122 height 15
click at [93, 153] on span "Profile" at bounding box center [88, 145] width 122 height 15
select select
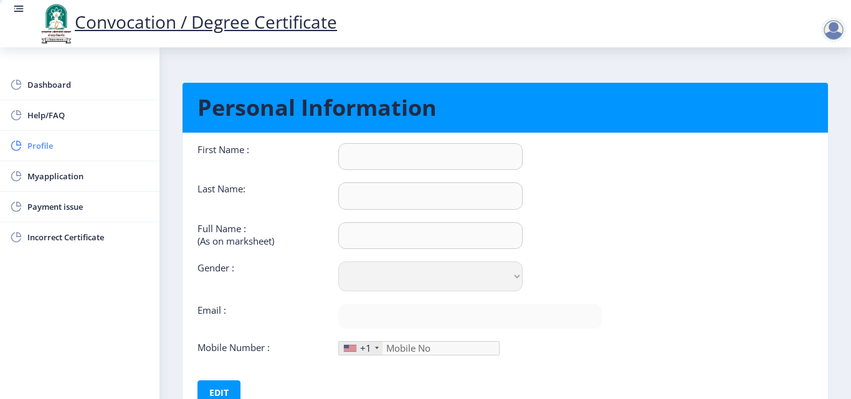
type input "[PERSON_NAME]"
type input "ADLINGE"
type input "[PERSON_NAME] SAUDAGAR"
select select "[DEMOGRAPHIC_DATA]"
type input "[EMAIL_ADDRESS][DOMAIN_NAME]"
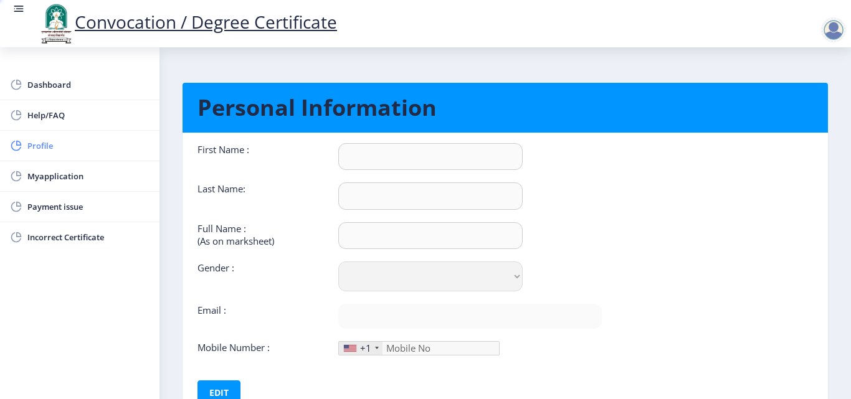
type input "9022962682"
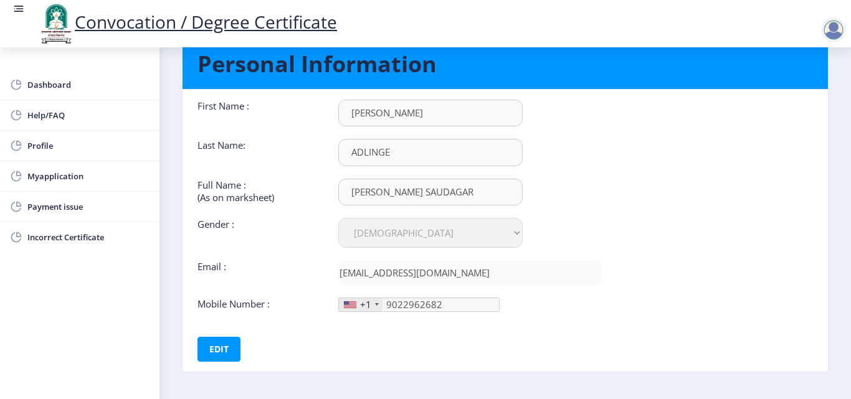
scroll to position [93, 0]
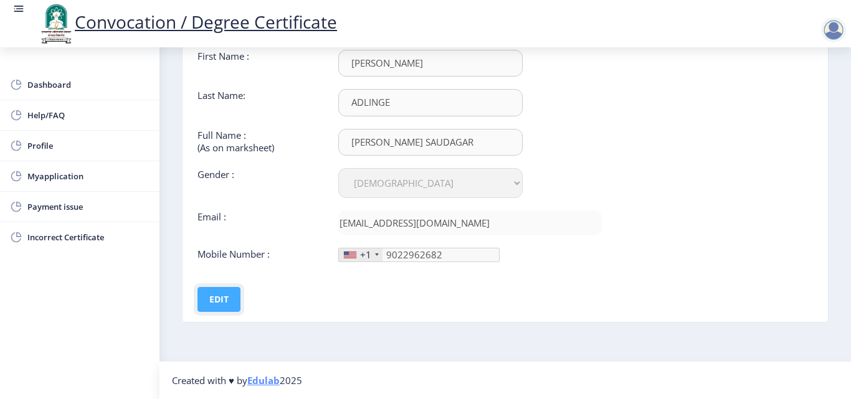
click at [223, 300] on button "Edit" at bounding box center [219, 299] width 43 height 25
click at [223, 300] on button "Save" at bounding box center [227, 299] width 45 height 25
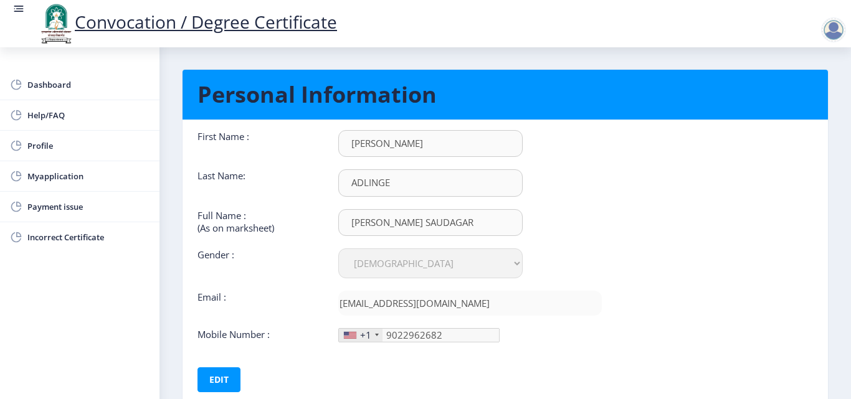
scroll to position [0, 0]
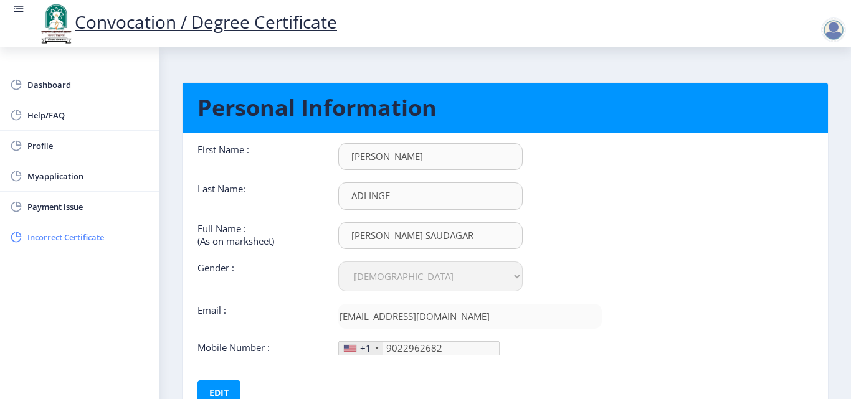
click at [101, 235] on span "Incorrect Certificate" at bounding box center [88, 237] width 122 height 15
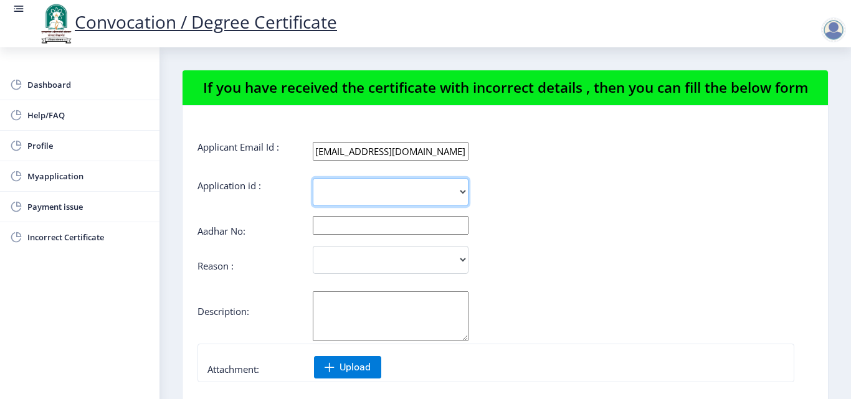
click at [463, 190] on select "1916" at bounding box center [391, 192] width 156 height 28
select select "1916"
click at [313, 178] on select "1916" at bounding box center [391, 192] width 156 height 28
click at [464, 231] on input "text" at bounding box center [391, 225] width 156 height 19
click at [95, 310] on div "Dashboard Help/FAQ Profile Myapplication Payment issue Incorrect Certificate" at bounding box center [80, 223] width 160 height 352
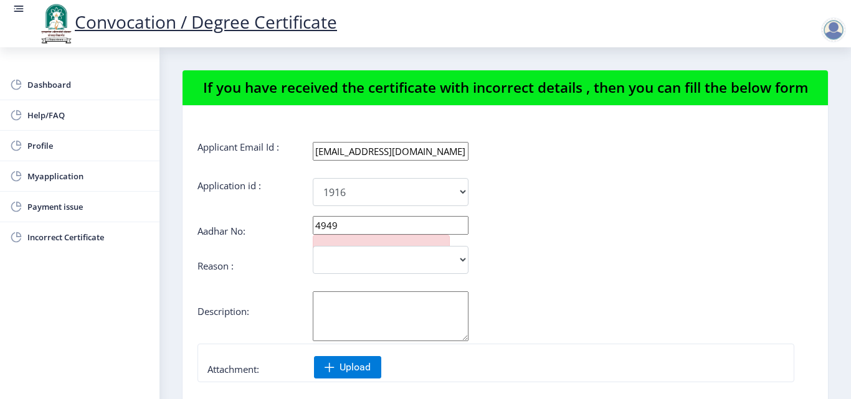
click at [351, 225] on input "4949" at bounding box center [391, 225] width 156 height 19
type input "494997364391"
click at [459, 261] on select "Incorrect Course Name Incorrect Name/ Fathers Name Others" at bounding box center [391, 260] width 156 height 28
select select "Others"
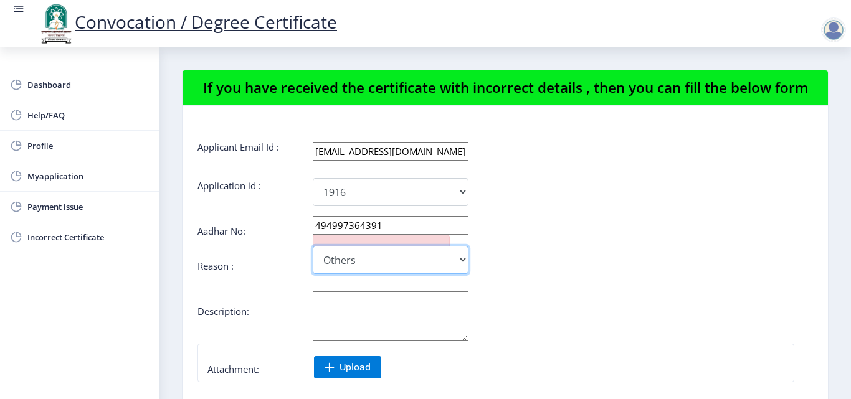
click at [313, 246] on select "Incorrect Course Name Incorrect Name/ Fathers Name Others" at bounding box center [391, 260] width 156 height 28
click at [366, 324] on textarea "Aadhar No:" at bounding box center [391, 317] width 156 height 50
click at [249, 313] on label "Description:" at bounding box center [224, 311] width 52 height 12
click at [248, 313] on label "Description:" at bounding box center [224, 311] width 52 height 12
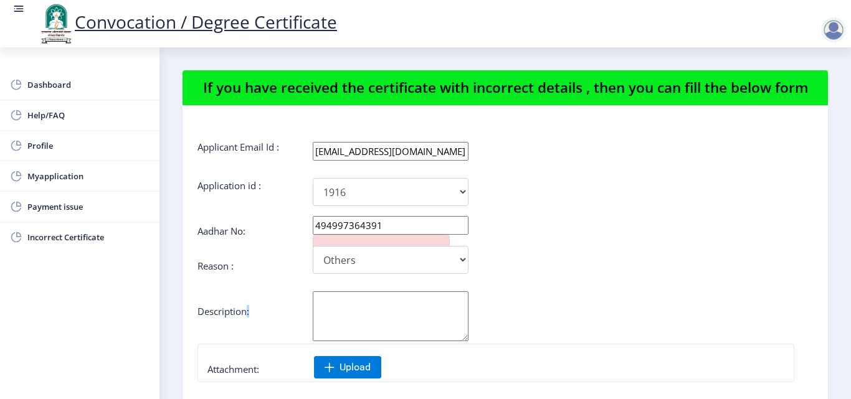
click at [247, 313] on label "Description:" at bounding box center [224, 311] width 52 height 12
click at [247, 311] on label "Description:" at bounding box center [224, 311] width 52 height 12
drag, startPoint x: 247, startPoint y: 311, endPoint x: 199, endPoint y: 316, distance: 47.6
click at [199, 316] on label "Description:" at bounding box center [224, 311] width 52 height 12
copy label "Description"
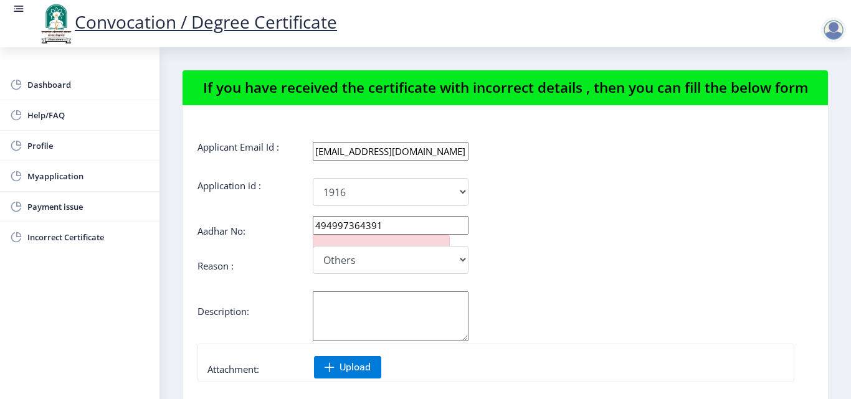
click at [342, 335] on textarea "Aadhar No:" at bounding box center [391, 317] width 156 height 50
click at [434, 320] on textarea "Aadhar No:" at bounding box center [391, 317] width 156 height 50
type textarea "a"
type textarea "ARTS"
click at [371, 370] on span "Upload" at bounding box center [355, 367] width 31 height 12
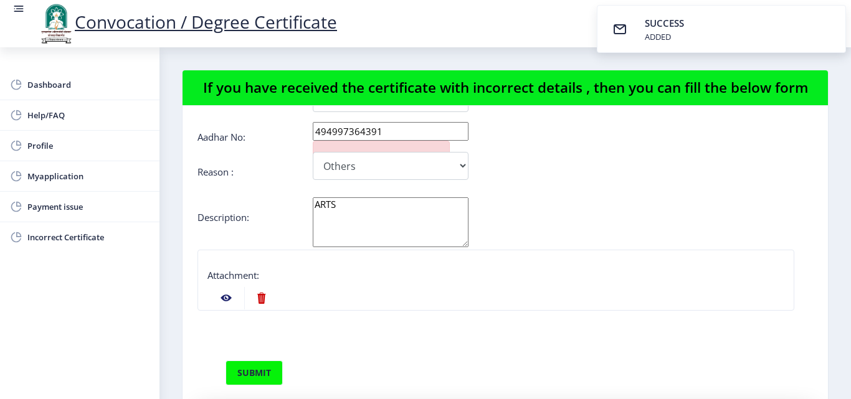
scroll to position [125, 0]
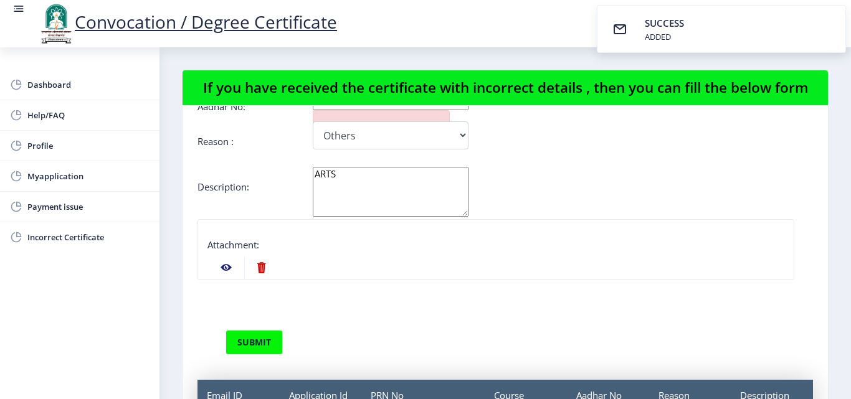
click at [226, 267] on nb-action at bounding box center [226, 268] width 36 height 22
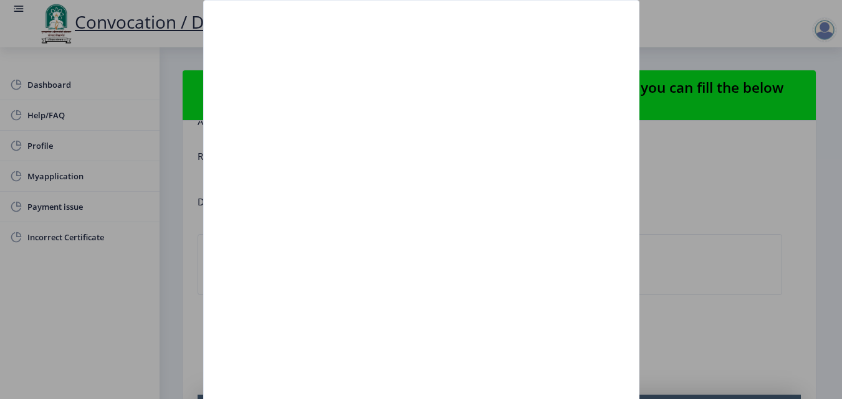
click at [156, 140] on div at bounding box center [421, 199] width 842 height 399
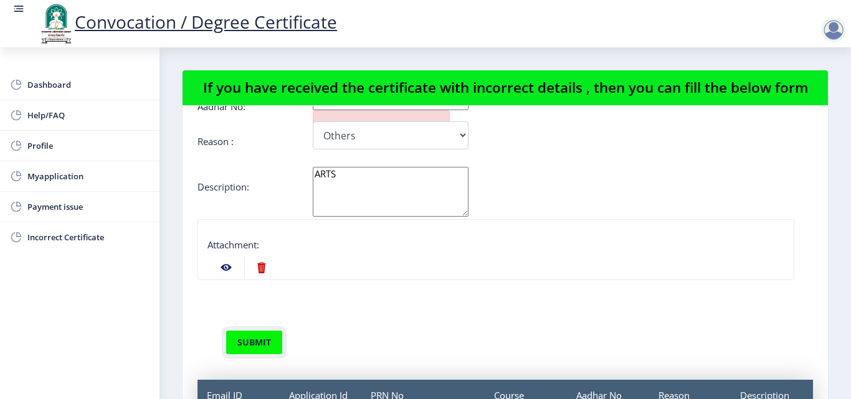
click at [248, 340] on button "submit" at bounding box center [254, 342] width 57 height 25
click at [253, 342] on button "submit" at bounding box center [254, 342] width 57 height 25
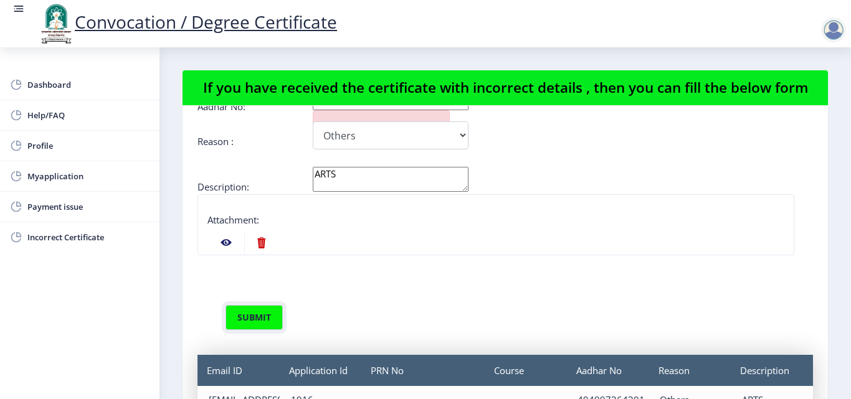
drag, startPoint x: 467, startPoint y: 213, endPoint x: 464, endPoint y: 188, distance: 25.1
click at [464, 188] on textarea "ARTS" at bounding box center [391, 179] width 156 height 25
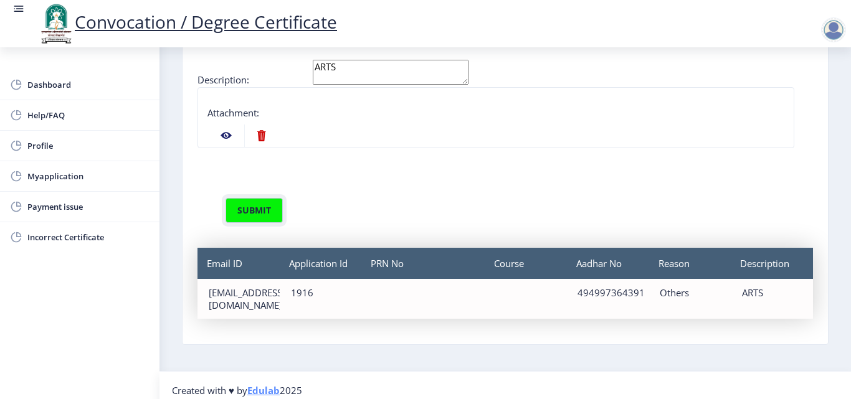
scroll to position [99, 0]
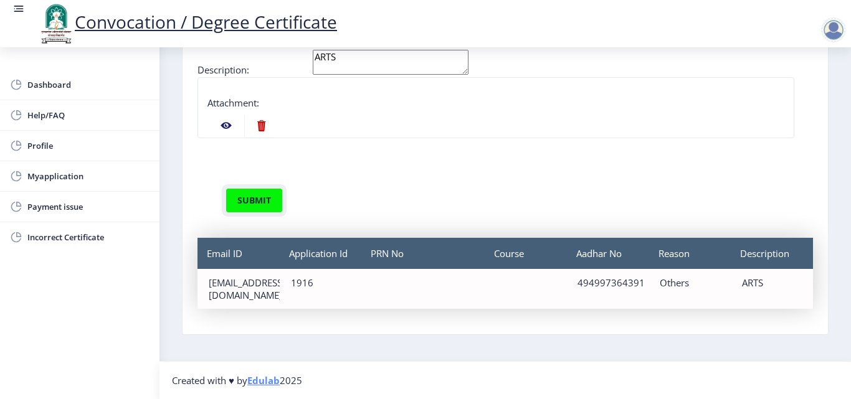
click at [260, 200] on button "submit" at bounding box center [254, 200] width 57 height 25
click at [394, 267] on div "PRN No" at bounding box center [422, 253] width 123 height 31
click at [251, 199] on button "submit" at bounding box center [254, 200] width 57 height 25
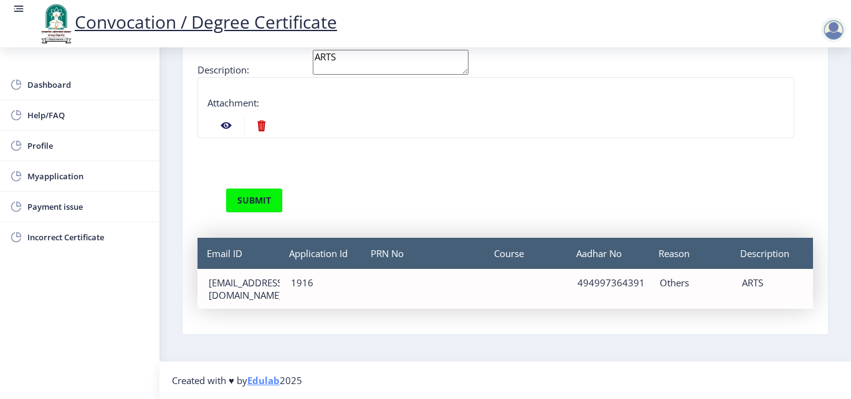
click at [300, 175] on div "submit" at bounding box center [506, 185] width 616 height 56
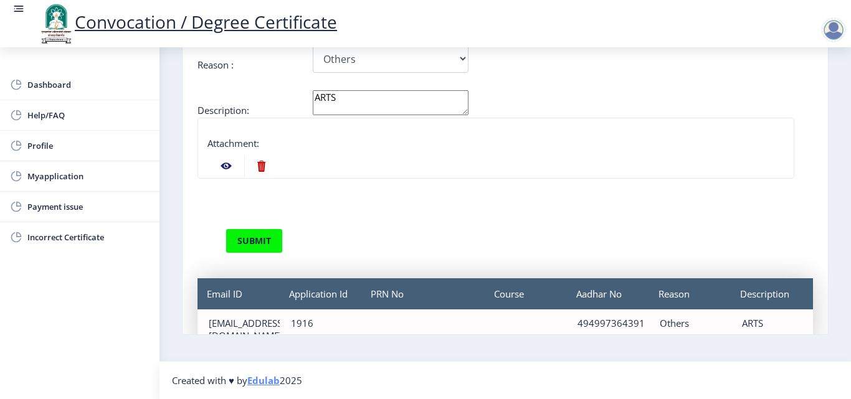
scroll to position [80, 0]
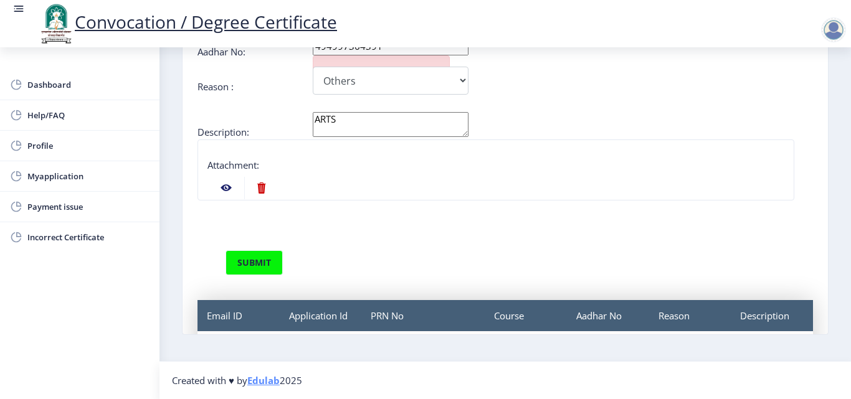
click at [225, 186] on nb-action at bounding box center [226, 188] width 36 height 22
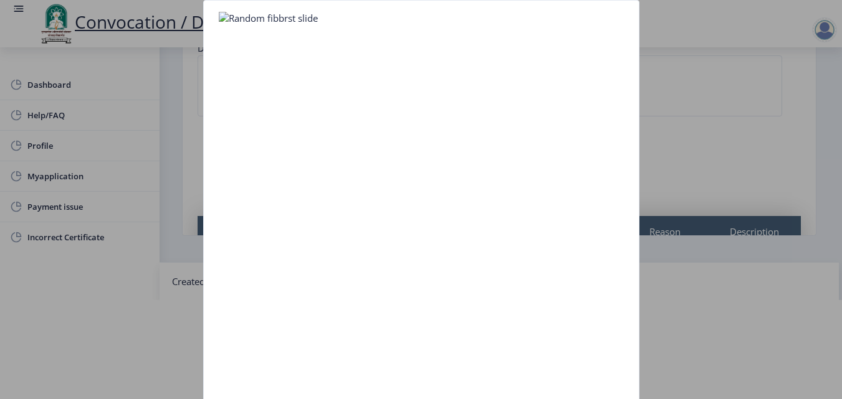
click at [102, 290] on div at bounding box center [421, 199] width 842 height 399
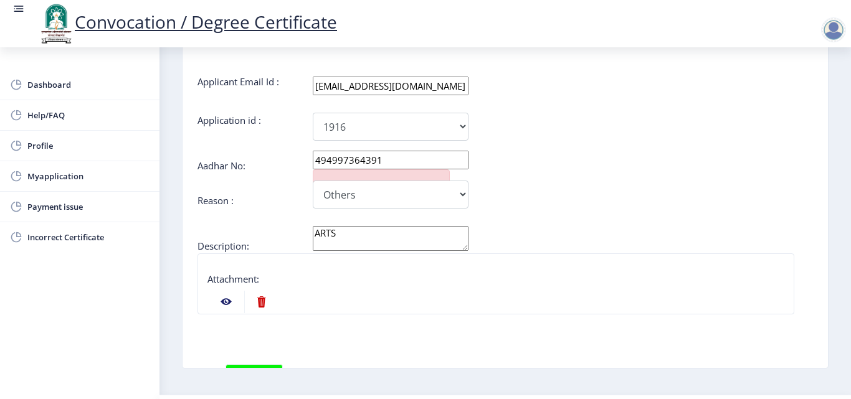
scroll to position [37, 0]
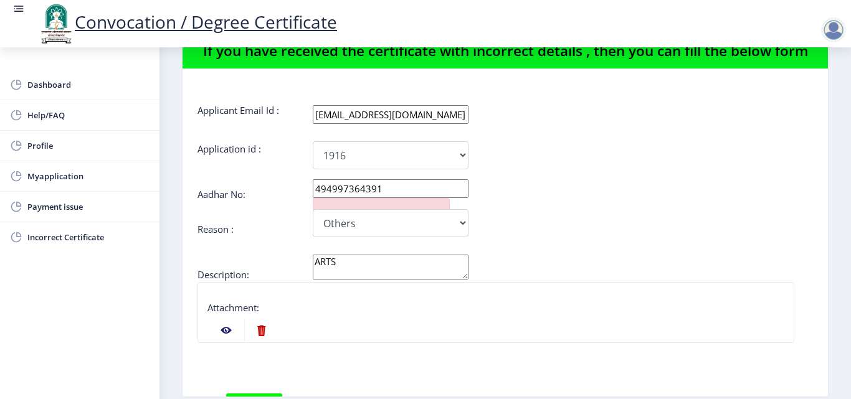
click at [384, 278] on textarea "ARTS" at bounding box center [391, 267] width 156 height 25
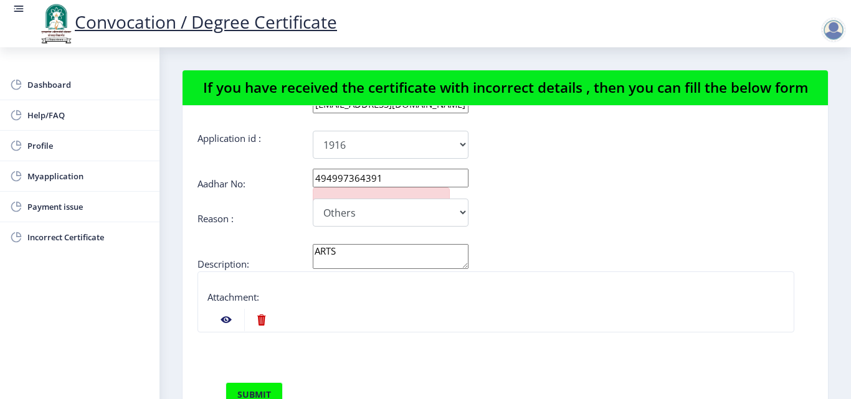
scroll to position [143, 0]
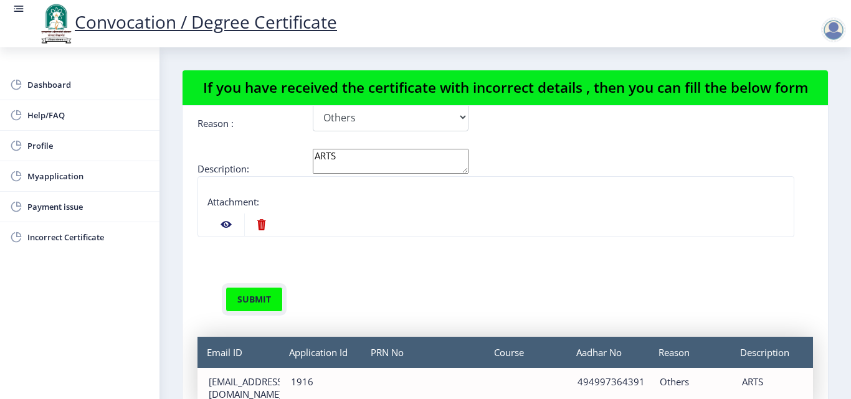
click at [265, 295] on button "submit" at bounding box center [254, 299] width 57 height 25
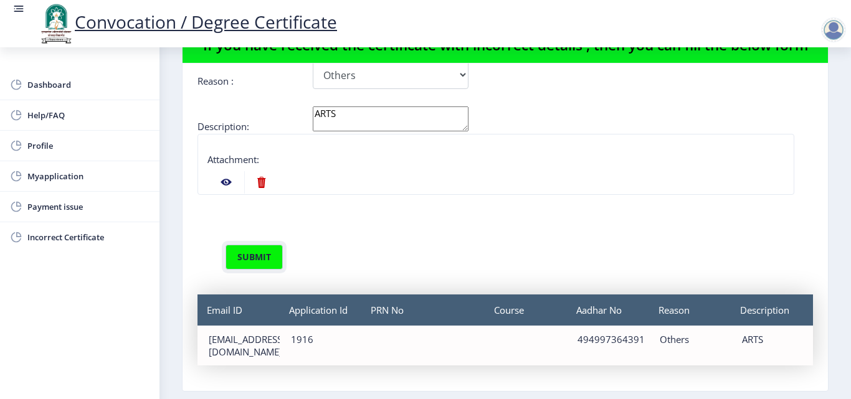
scroll to position [99, 0]
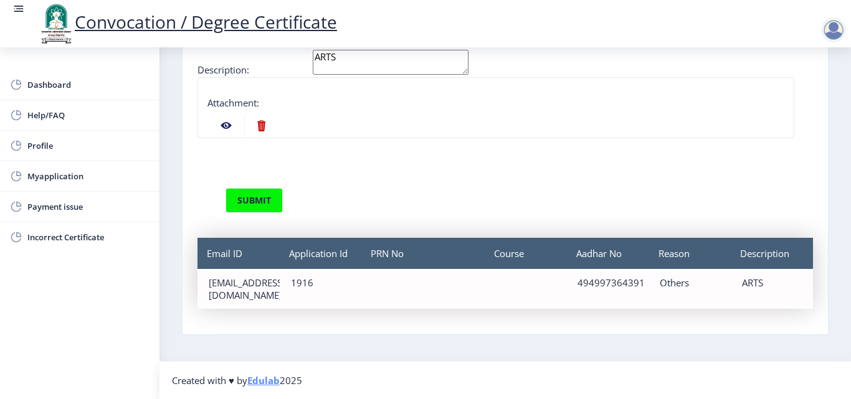
click at [388, 257] on div "PRN No" at bounding box center [422, 253] width 123 height 31
click at [387, 259] on div "PRN No" at bounding box center [422, 253] width 123 height 31
click at [388, 261] on div "PRN No" at bounding box center [422, 253] width 123 height 31
click at [388, 287] on div "PRN No" at bounding box center [423, 289] width 122 height 40
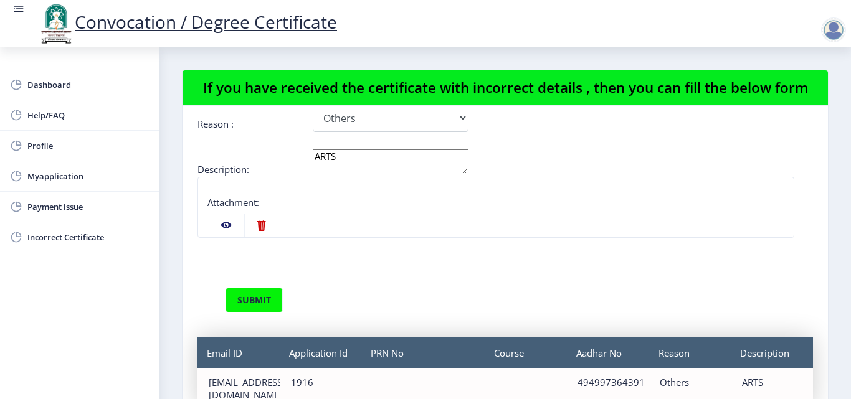
scroll to position [143, 0]
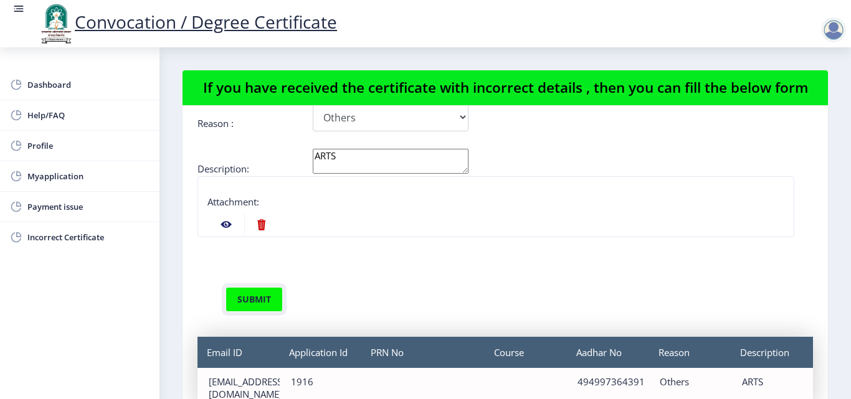
click at [264, 298] on button "submit" at bounding box center [254, 299] width 57 height 25
click at [263, 297] on button "submit" at bounding box center [254, 299] width 57 height 25
click at [262, 300] on button "submit" at bounding box center [254, 299] width 57 height 25
click at [259, 302] on button "submit" at bounding box center [254, 299] width 57 height 25
click at [258, 302] on button "submit" at bounding box center [254, 299] width 57 height 25
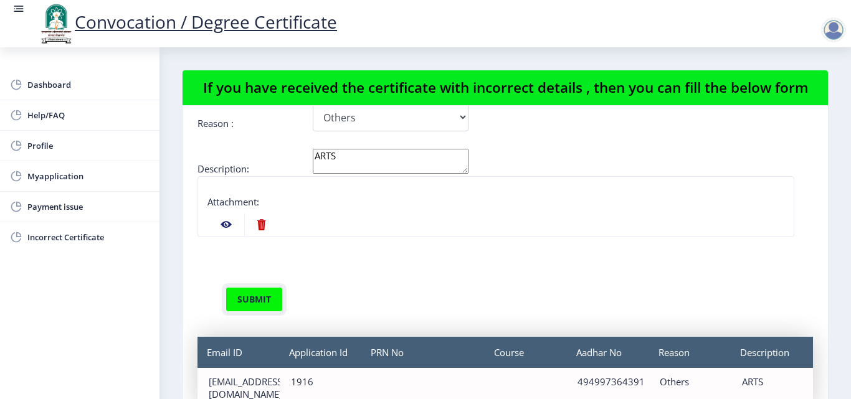
click at [258, 301] on button "submit" at bounding box center [254, 299] width 57 height 25
click at [259, 300] on button "submit" at bounding box center [254, 299] width 57 height 25
click at [260, 300] on button "submit" at bounding box center [254, 299] width 57 height 25
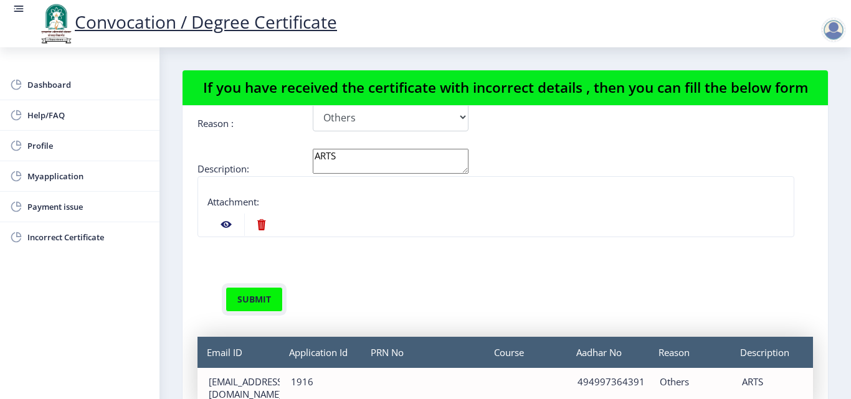
click at [262, 300] on button "submit" at bounding box center [254, 299] width 57 height 25
drag, startPoint x: 311, startPoint y: 296, endPoint x: 320, endPoint y: 312, distance: 18.4
click at [312, 294] on div "submit" at bounding box center [472, 299] width 513 height 25
click at [259, 227] on nb-action at bounding box center [261, 225] width 34 height 22
select select
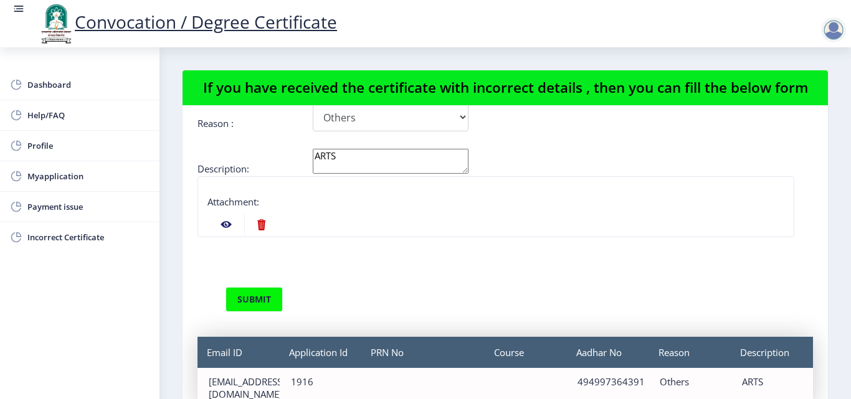
select select
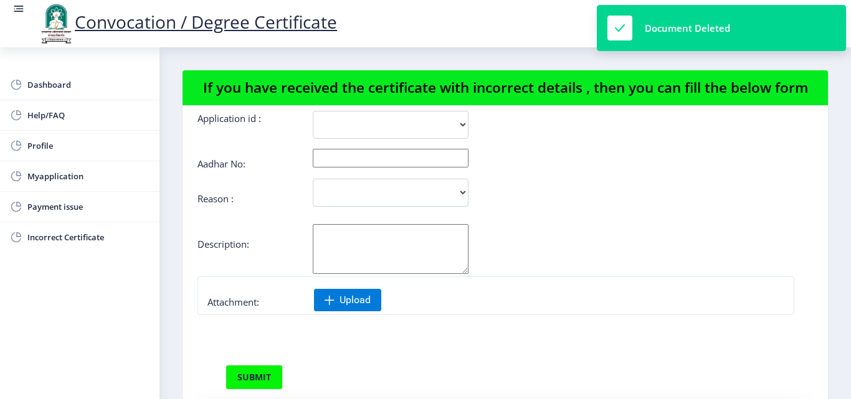
scroll to position [0, 0]
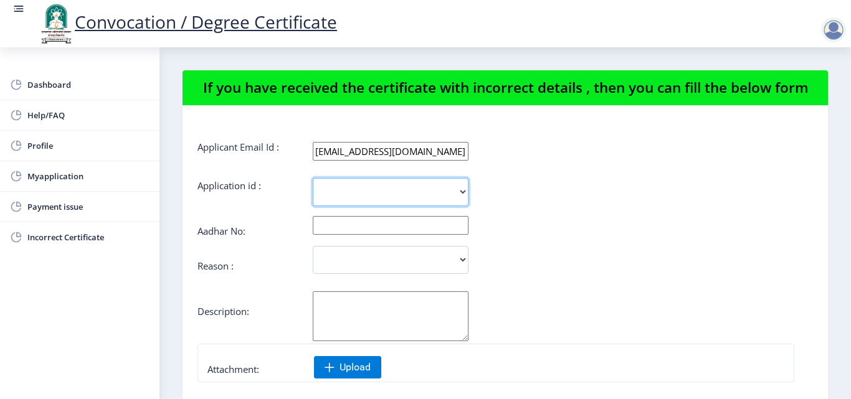
click at [464, 193] on select "1916" at bounding box center [391, 192] width 156 height 28
select select "1916"
click at [313, 178] on select "1916" at bounding box center [391, 192] width 156 height 28
click at [462, 225] on input "text" at bounding box center [391, 225] width 156 height 19
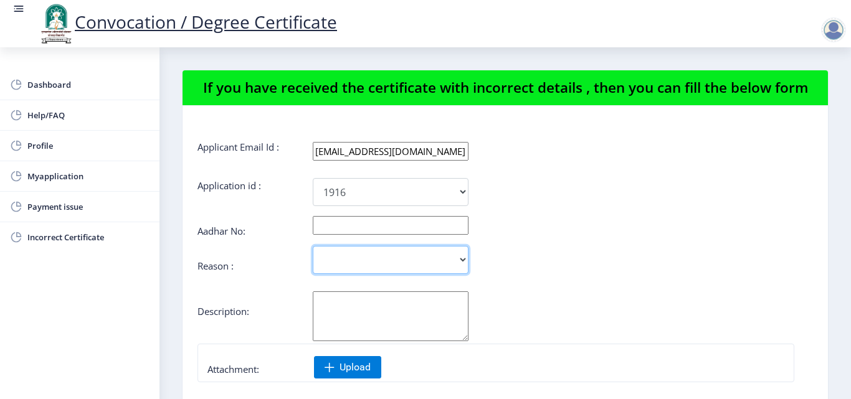
click at [463, 260] on select "Incorrect Course Name Incorrect Name/ Fathers Name Others" at bounding box center [391, 260] width 156 height 28
select select "Others"
click at [313, 246] on select "Incorrect Course Name Incorrect Name/ Fathers Name Others" at bounding box center [391, 260] width 156 height 28
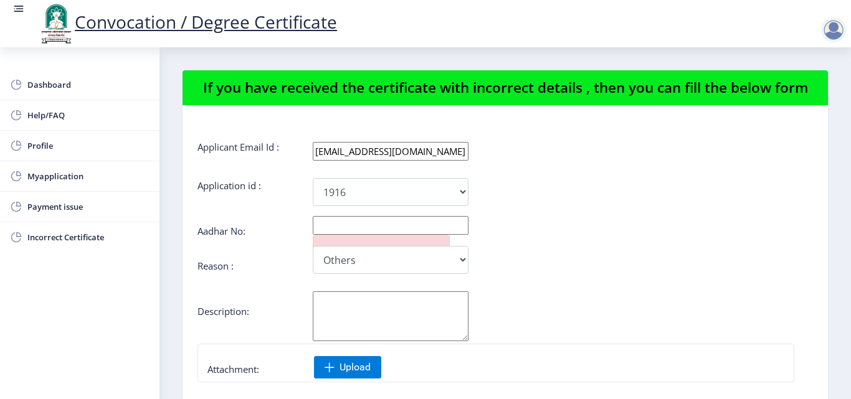
click at [353, 313] on textarea "Aadhar No:" at bounding box center [391, 317] width 156 height 50
click at [461, 227] on input "text" at bounding box center [391, 225] width 156 height 19
type input "494997364391"
click at [463, 259] on select "Incorrect Course Name Incorrect Name/ Fathers Name Others" at bounding box center [391, 260] width 156 height 28
select select "Incorrect Course Name"
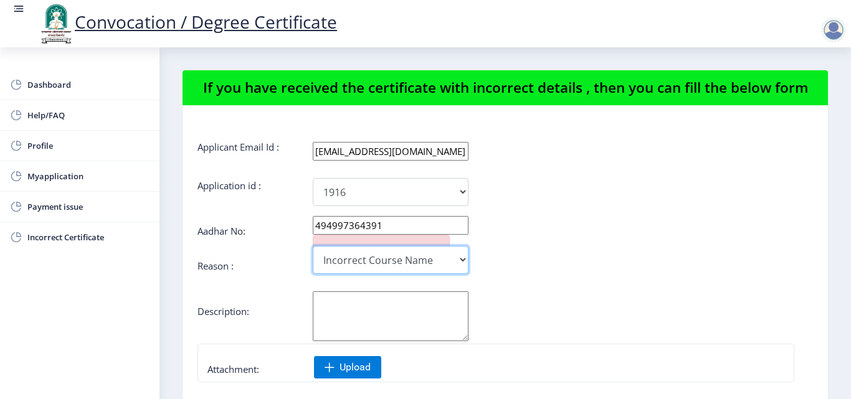
click at [313, 246] on select "Incorrect Course Name Incorrect Name/ Fathers Name Others" at bounding box center [391, 260] width 156 height 28
click at [446, 312] on textarea "Aadhar No:" at bounding box center [391, 317] width 156 height 50
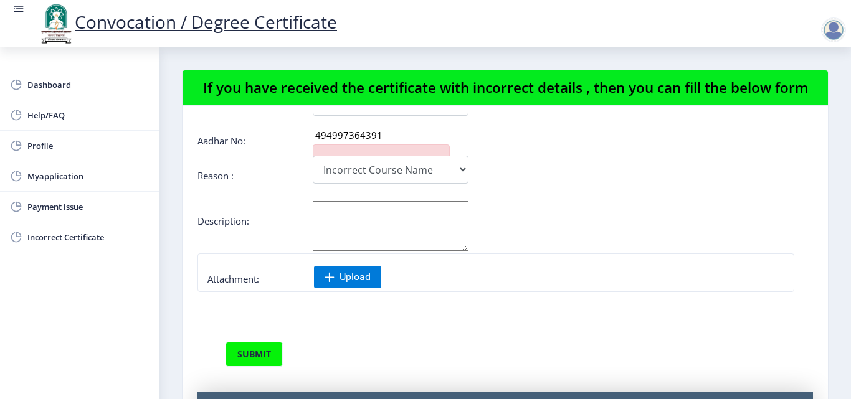
scroll to position [70, 0]
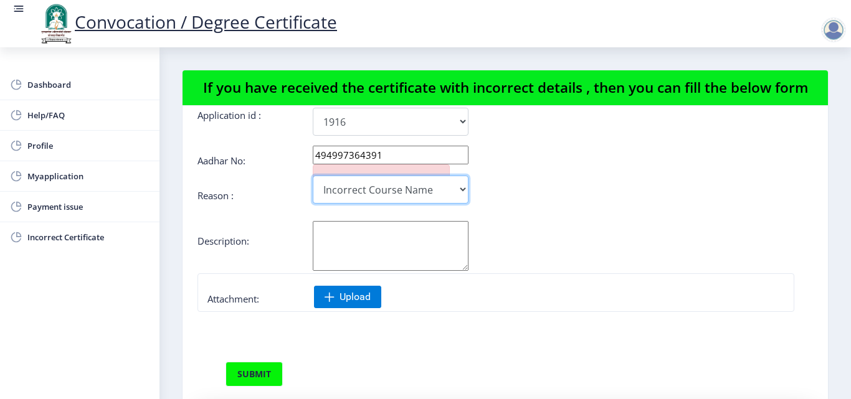
click at [465, 190] on select "Incorrect Course Name Incorrect Name/ Fathers Name Others" at bounding box center [391, 190] width 156 height 28
click at [313, 176] on select "Incorrect Course Name Incorrect Name/ Fathers Name Others" at bounding box center [391, 190] width 156 height 28
click at [514, 203] on div "Incorrect Course Name Incorrect Name/ Fathers Name Others" at bounding box center [454, 190] width 513 height 28
click at [447, 257] on textarea "Aadhar No:" at bounding box center [391, 246] width 156 height 50
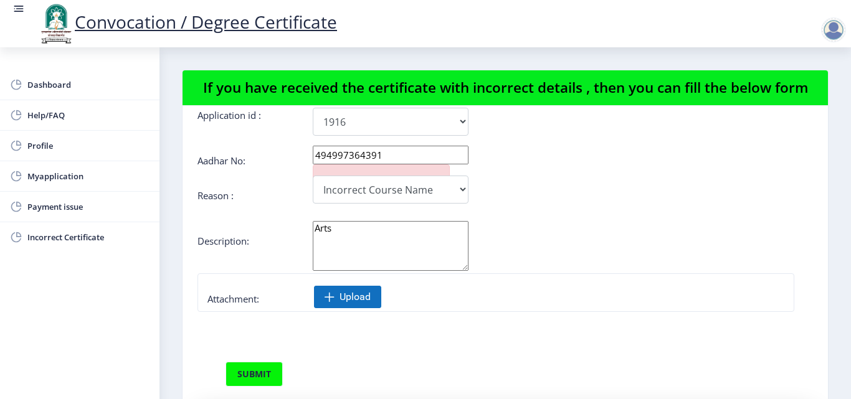
type textarea "Arts"
click at [364, 302] on span "Upload" at bounding box center [355, 297] width 31 height 12
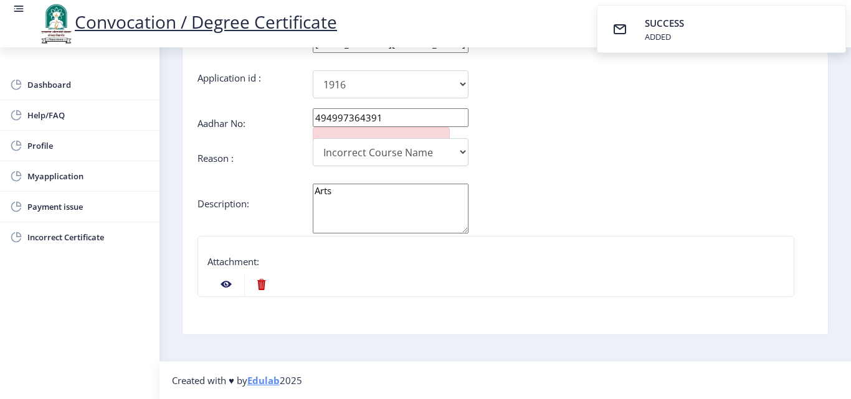
scroll to position [0, 0]
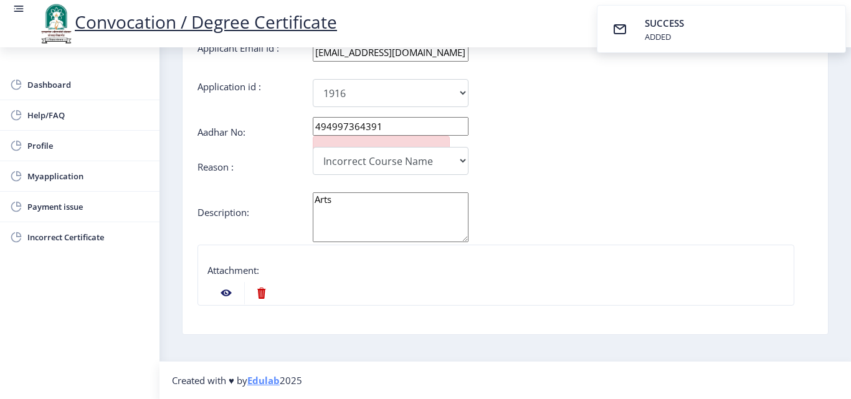
click at [228, 291] on nb-action at bounding box center [226, 293] width 36 height 22
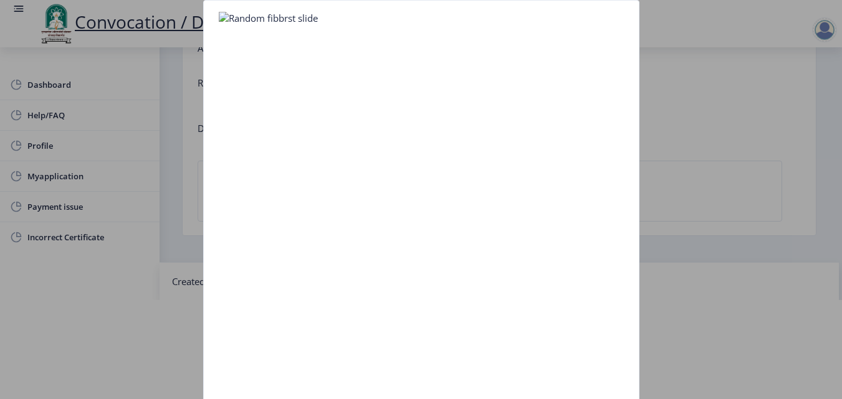
click at [135, 314] on div at bounding box center [421, 199] width 842 height 399
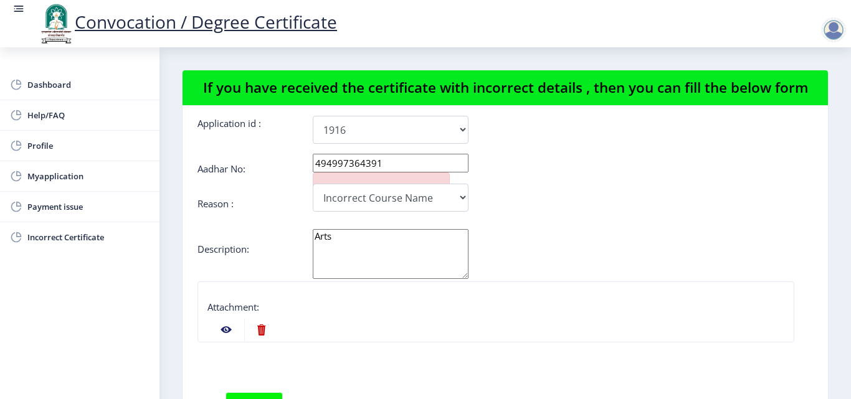
scroll to position [125, 0]
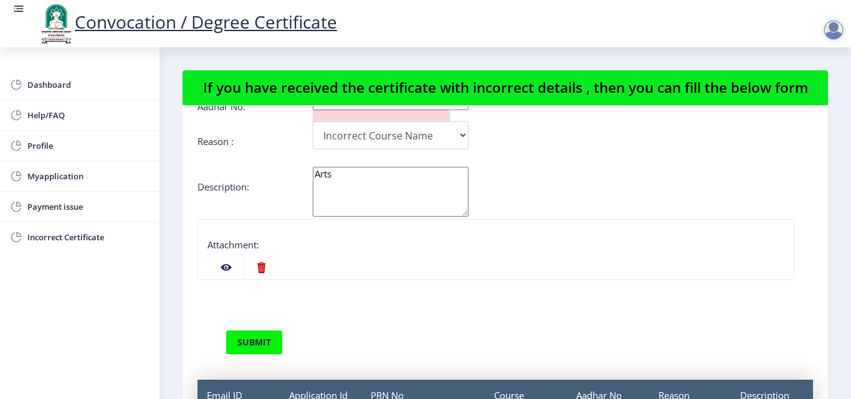
click at [224, 270] on nb-action at bounding box center [226, 268] width 36 height 22
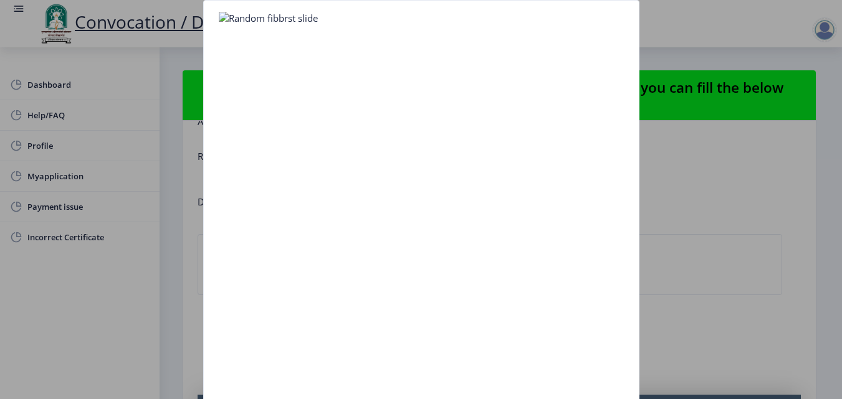
click at [753, 265] on div at bounding box center [421, 199] width 842 height 399
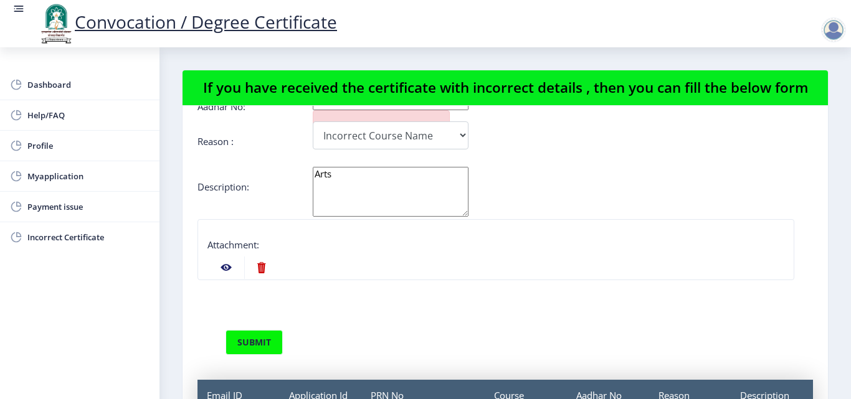
click at [223, 268] on nb-action at bounding box center [226, 268] width 36 height 22
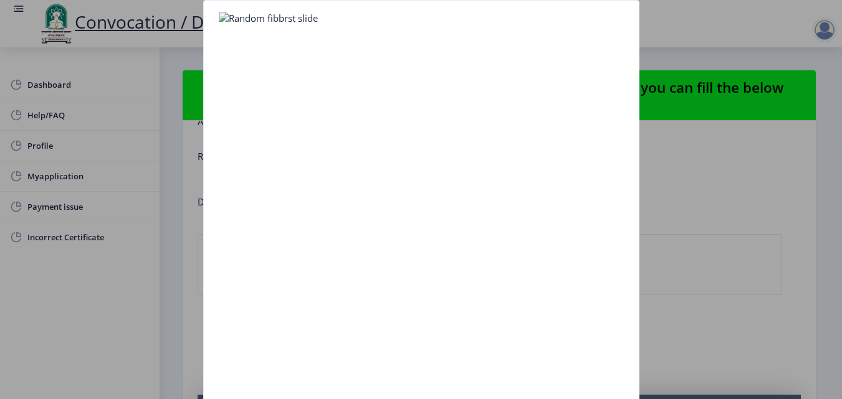
click at [275, 19] on img at bounding box center [268, 18] width 99 height 12
click at [274, 21] on img at bounding box center [268, 18] width 99 height 12
click at [762, 191] on div at bounding box center [421, 199] width 842 height 399
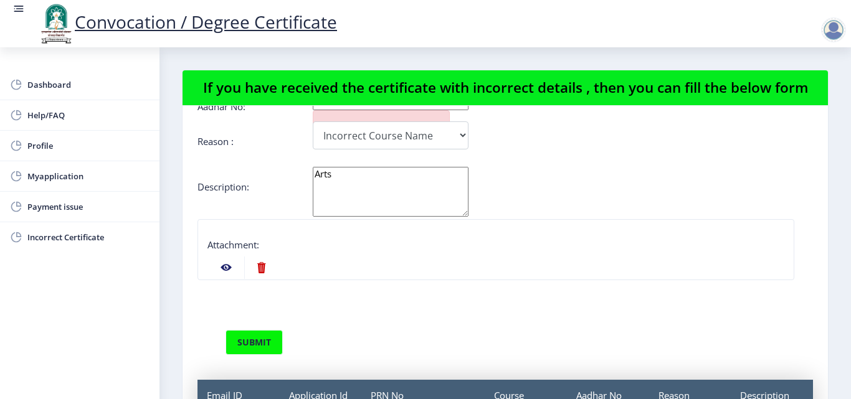
click at [225, 270] on nb-action at bounding box center [226, 268] width 36 height 22
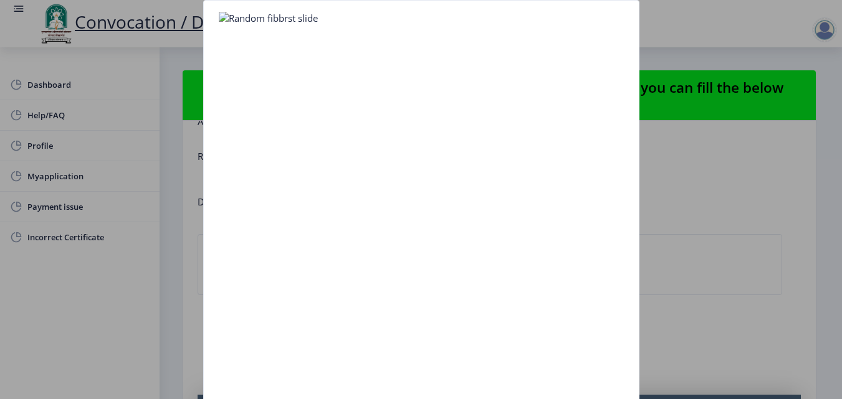
click at [704, 267] on div at bounding box center [421, 199] width 842 height 399
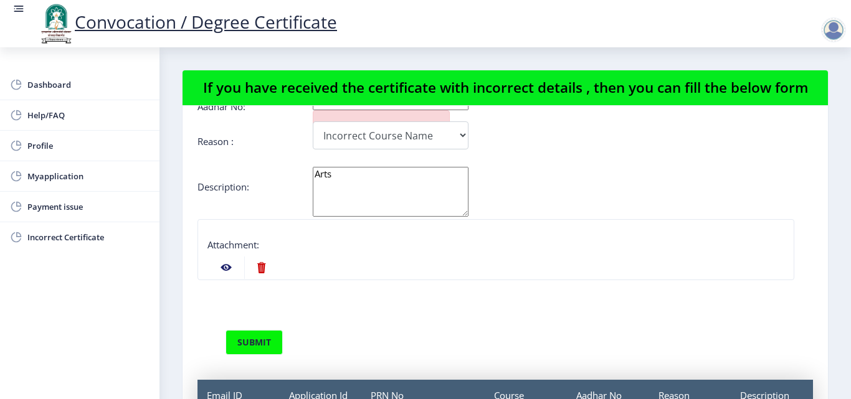
click at [257, 267] on nb-action at bounding box center [261, 268] width 34 height 22
select select
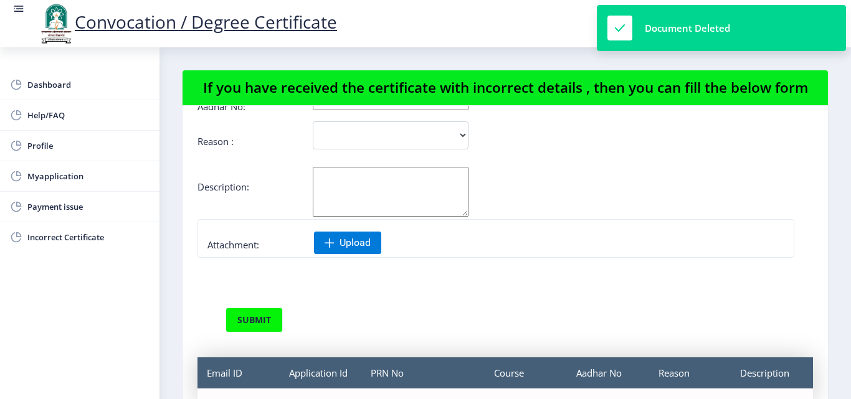
scroll to position [0, 0]
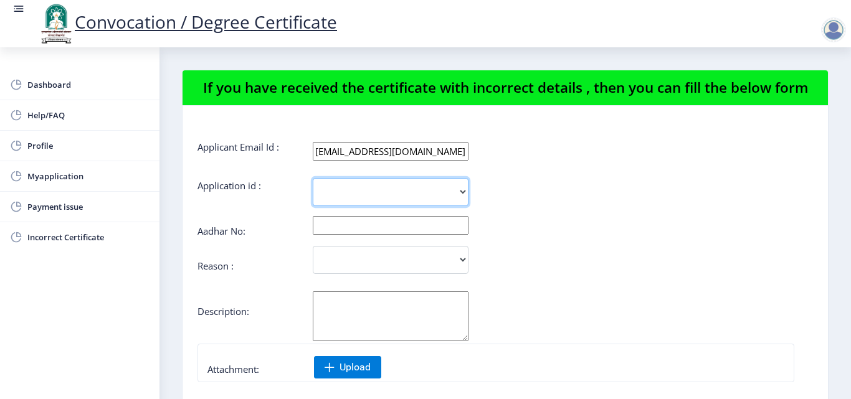
click at [363, 184] on select "1916" at bounding box center [391, 192] width 156 height 28
select select "1916"
click at [313, 178] on select "1916" at bounding box center [391, 192] width 156 height 28
click at [348, 235] on div "Aadhar No:" at bounding box center [506, 230] width 616 height 10
click at [348, 230] on input "text" at bounding box center [391, 225] width 156 height 19
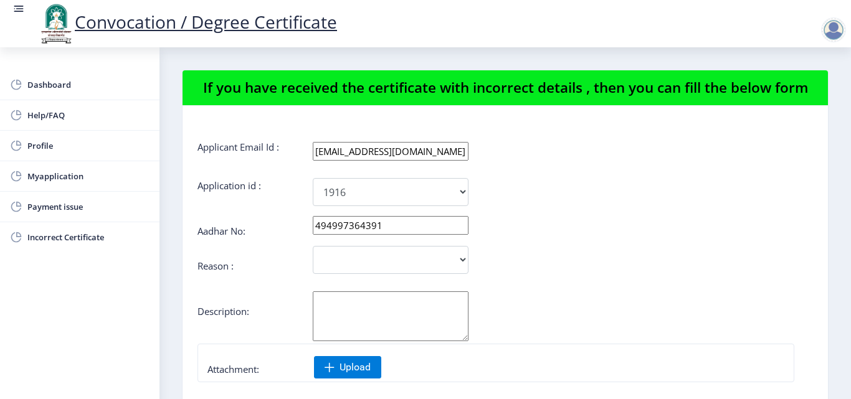
type input "494997364391"
click at [417, 265] on select "Incorrect Course Name Incorrect Name/ Fathers Name Others" at bounding box center [391, 260] width 156 height 28
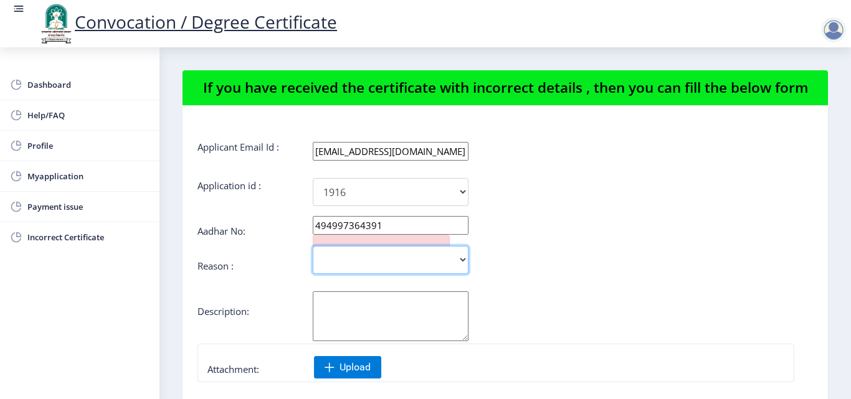
select select "Others"
click at [313, 246] on select "Incorrect Course Name Incorrect Name/ Fathers Name Others" at bounding box center [391, 260] width 156 height 28
click at [408, 325] on textarea "Aadhar No:" at bounding box center [391, 317] width 156 height 50
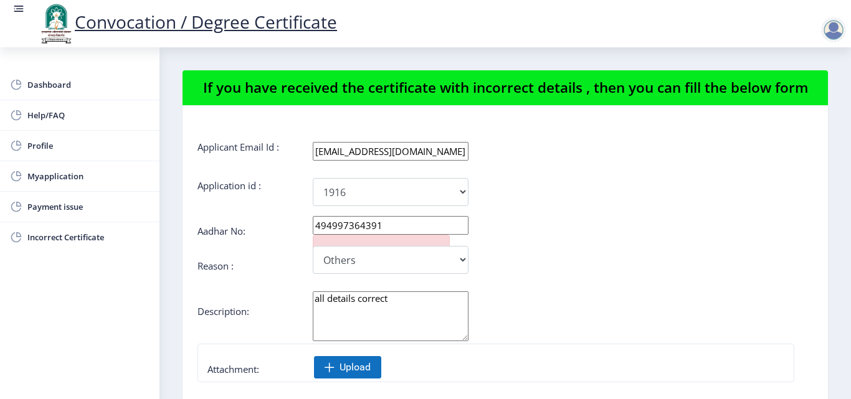
type textarea "all details correct"
click at [348, 367] on span "Upload" at bounding box center [355, 367] width 31 height 12
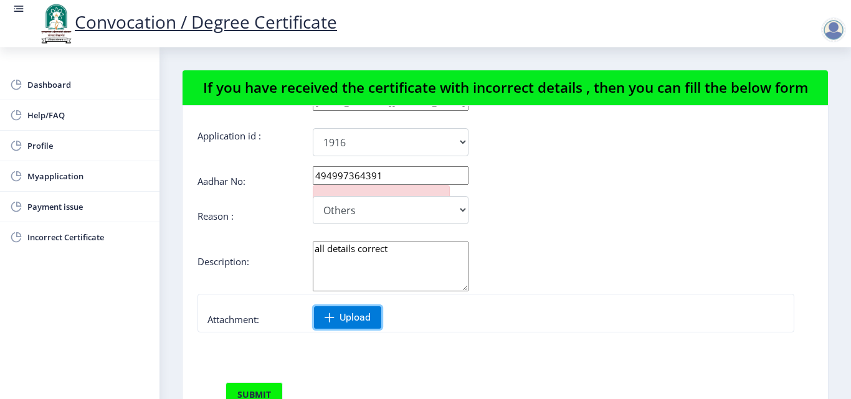
scroll to position [125, 0]
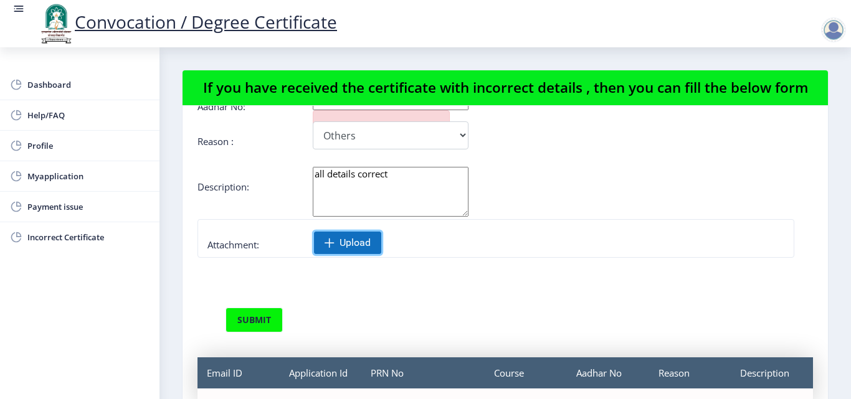
click at [362, 247] on span "Upload" at bounding box center [355, 243] width 31 height 12
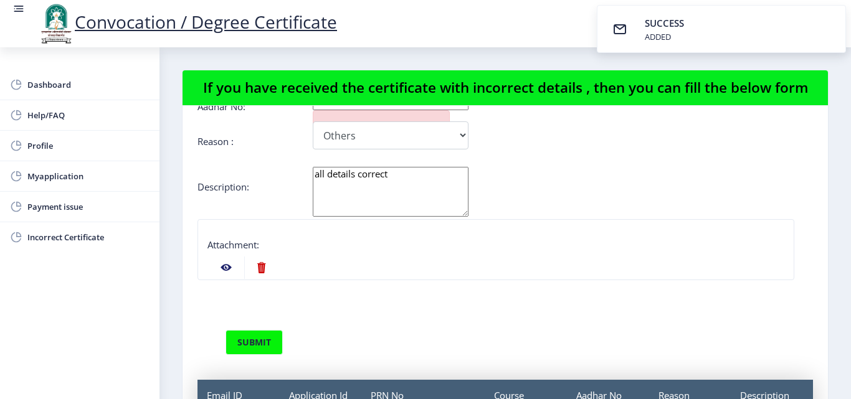
click at [227, 267] on nb-action at bounding box center [226, 268] width 36 height 22
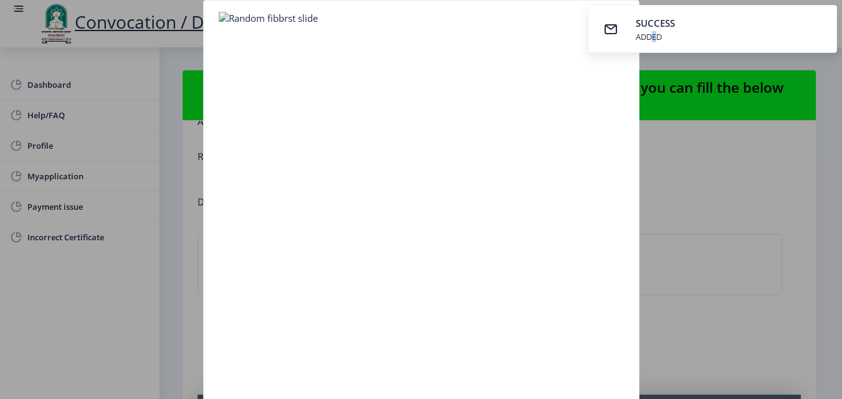
click at [651, 37] on div "ADDED" at bounding box center [657, 36] width 42 height 11
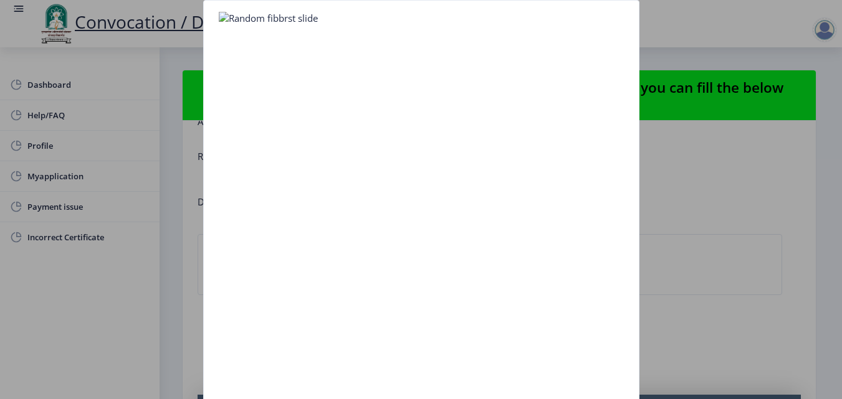
click at [282, 19] on img at bounding box center [268, 18] width 99 height 12
click at [711, 224] on div at bounding box center [421, 199] width 842 height 399
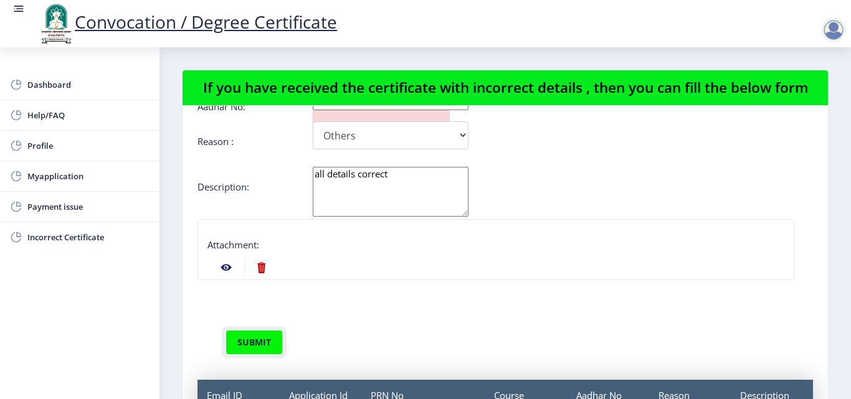
click at [254, 342] on button "submit" at bounding box center [254, 342] width 57 height 25
click at [258, 348] on button "submit" at bounding box center [254, 342] width 57 height 25
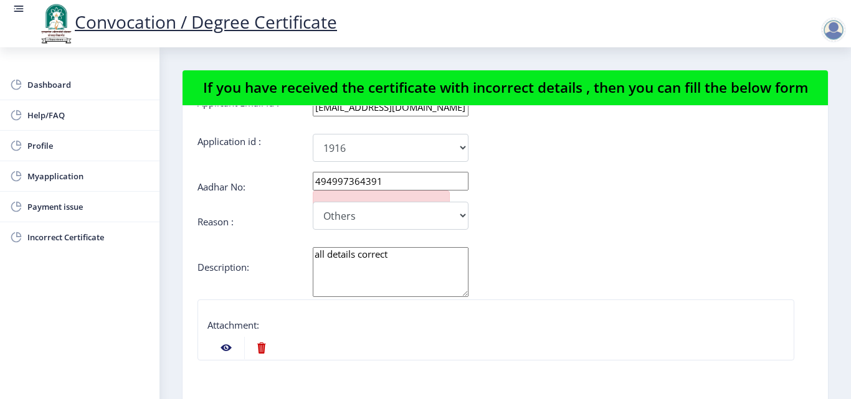
scroll to position [0, 0]
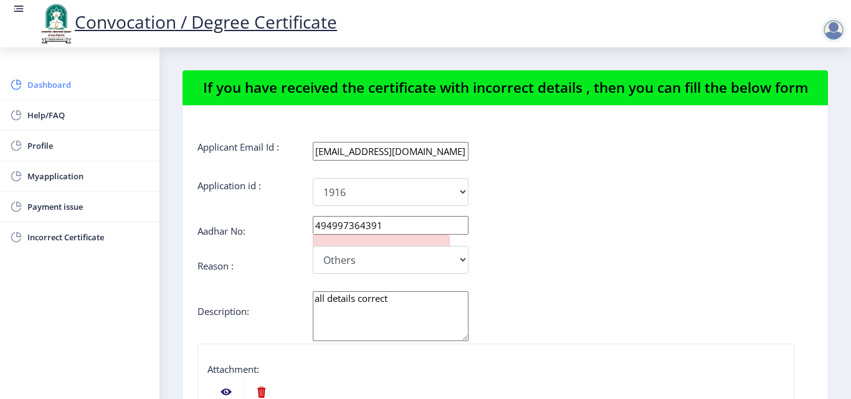
click at [48, 88] on span "Dashboard" at bounding box center [88, 84] width 122 height 15
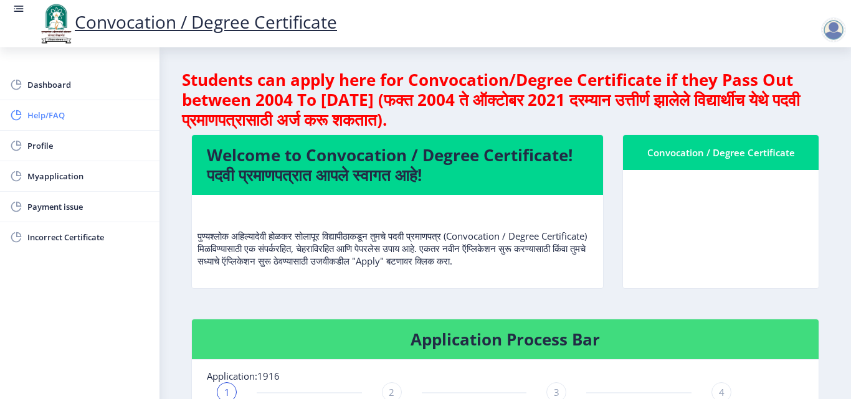
click at [36, 115] on span "Help/FAQ" at bounding box center [88, 115] width 122 height 15
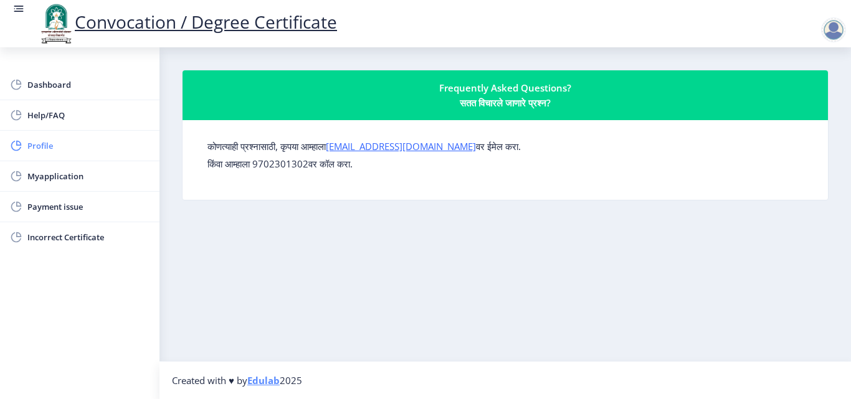
click at [49, 151] on span "Profile" at bounding box center [88, 145] width 122 height 15
select select "[DEMOGRAPHIC_DATA]"
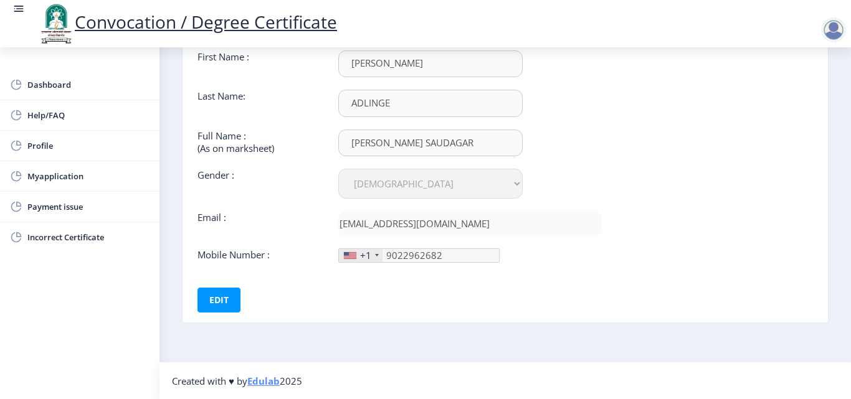
scroll to position [93, 0]
click at [68, 179] on span "Myapplication" at bounding box center [88, 176] width 122 height 15
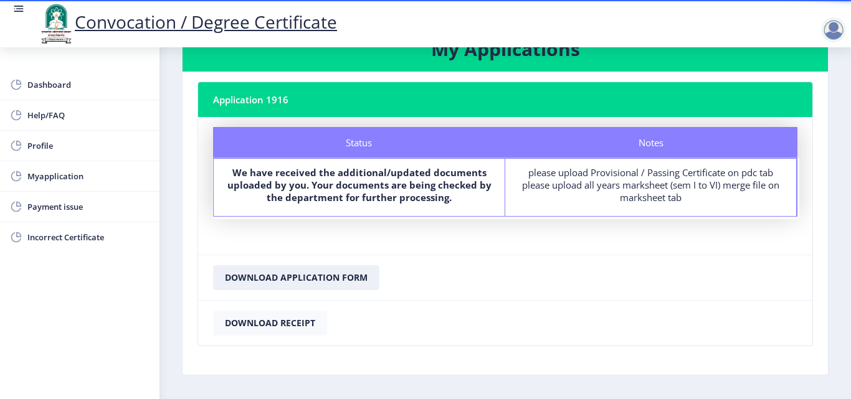
scroll to position [22, 0]
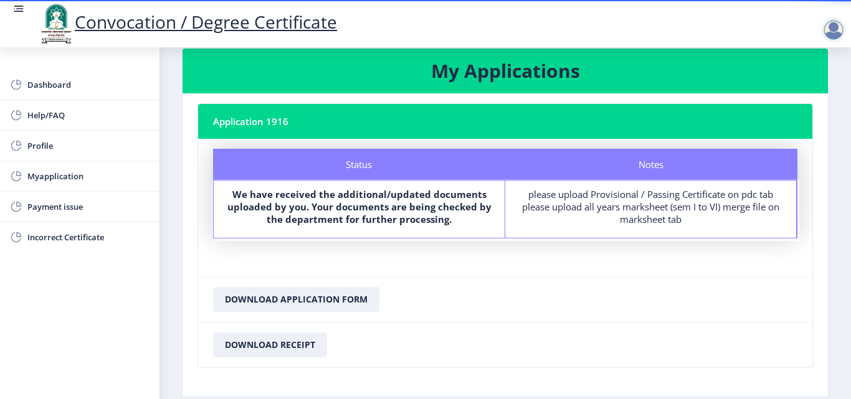
click at [282, 127] on nb-card-header "Application 1916" at bounding box center [505, 121] width 614 height 35
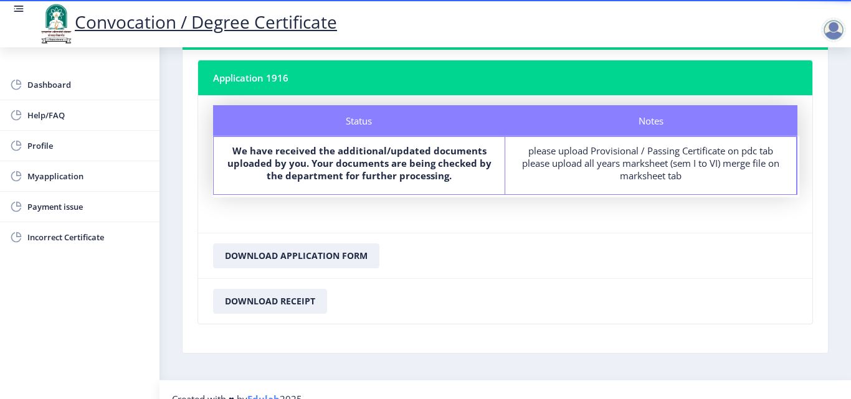
scroll to position [84, 0]
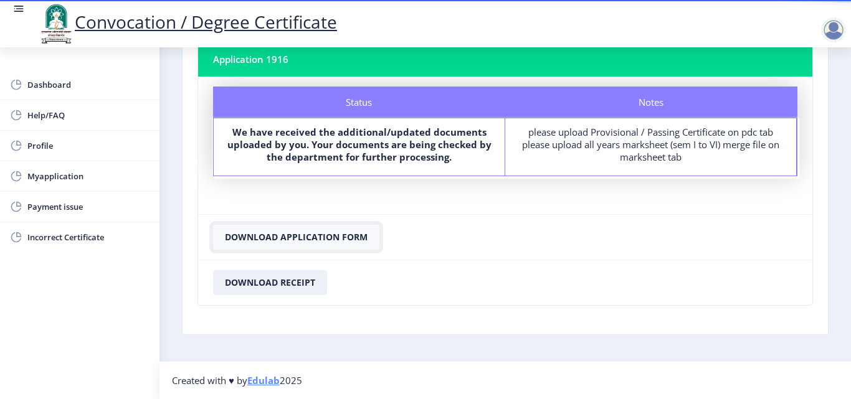
click at [294, 240] on button "Download Application Form" at bounding box center [296, 237] width 166 height 25
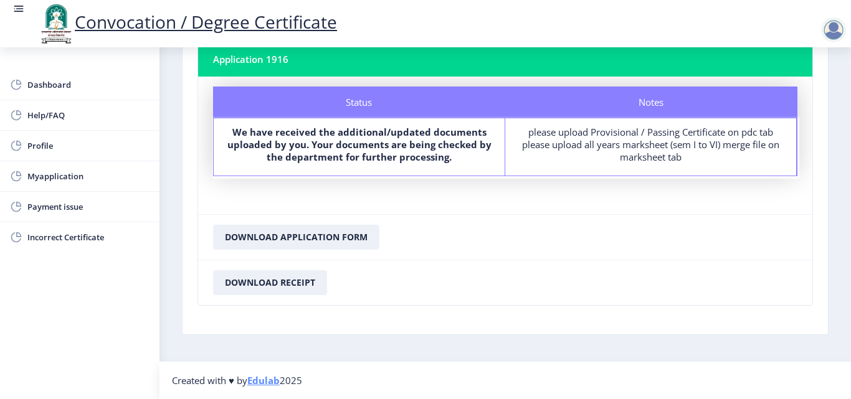
click at [499, 292] on nb-card-footer "Download Receipt" at bounding box center [505, 282] width 614 height 45
click at [42, 171] on span "Myapplication" at bounding box center [88, 176] width 122 height 15
click at [84, 183] on span "Myapplication" at bounding box center [88, 176] width 122 height 15
click at [46, 142] on span "Profile" at bounding box center [88, 145] width 122 height 15
select select
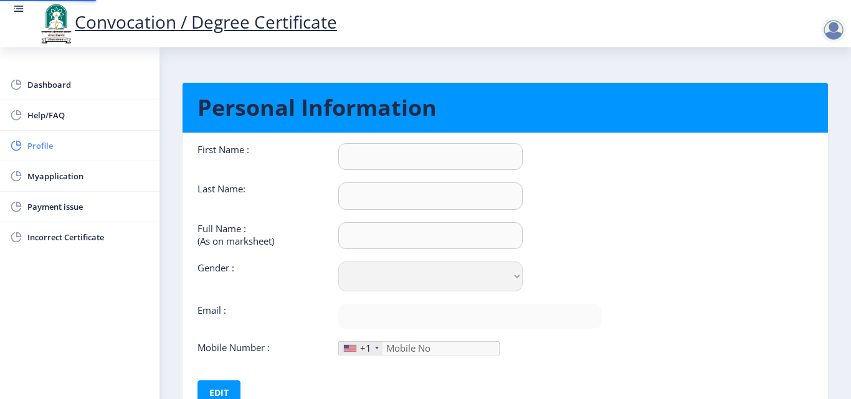
type input "[PERSON_NAME]"
type input "ADLINGE"
type input "[PERSON_NAME] SAUDAGAR"
select select "[DEMOGRAPHIC_DATA]"
type input "[EMAIL_ADDRESS][DOMAIN_NAME]"
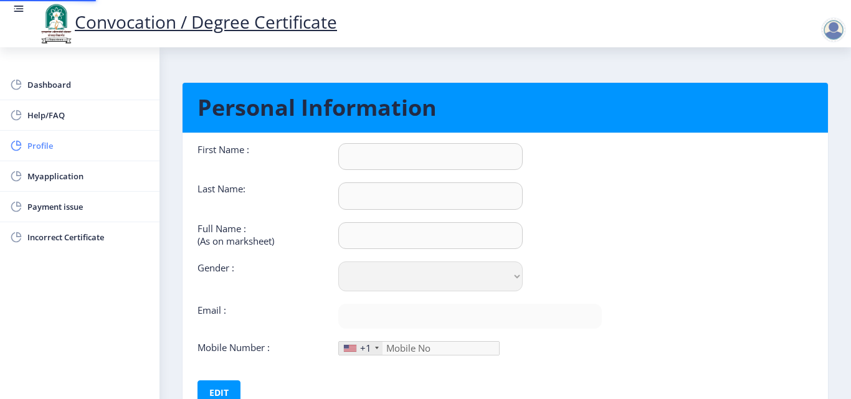
type input "9022962682"
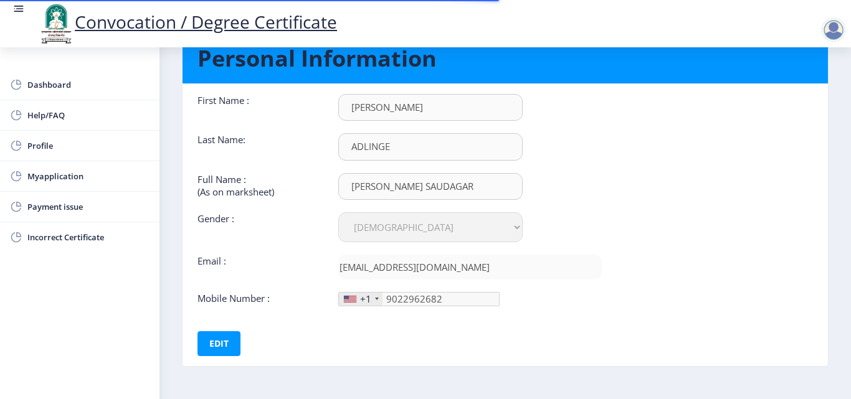
scroll to position [93, 0]
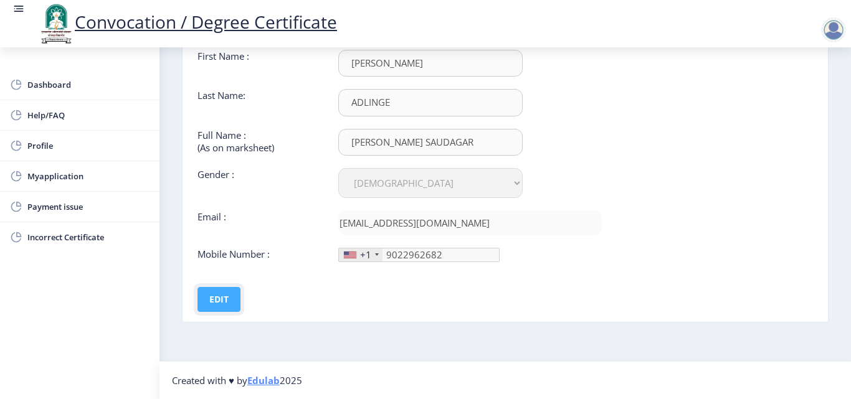
click at [218, 295] on button "Edit" at bounding box center [219, 299] width 43 height 25
click at [227, 297] on button "Save" at bounding box center [227, 299] width 45 height 25
click at [51, 178] on span "Myapplication" at bounding box center [88, 176] width 122 height 15
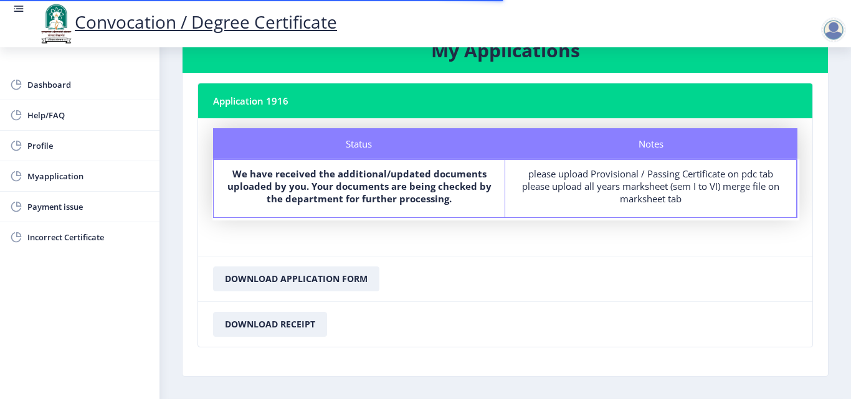
scroll to position [84, 0]
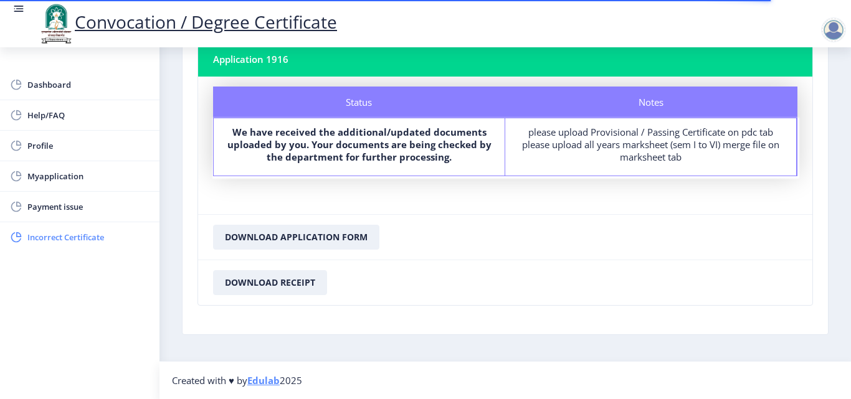
click at [65, 241] on span "Incorrect Certificate" at bounding box center [88, 237] width 122 height 15
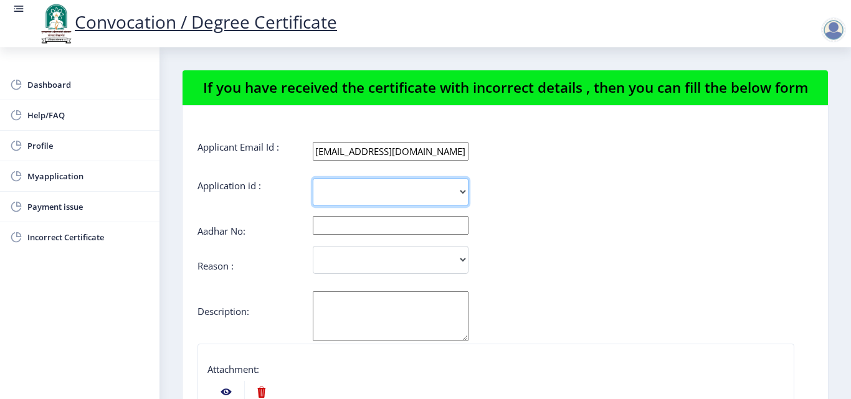
click at [465, 189] on select "1916" at bounding box center [391, 192] width 156 height 28
select select "1916"
click at [313, 178] on select "1916" at bounding box center [391, 192] width 156 height 28
click at [457, 227] on input "text" at bounding box center [391, 225] width 156 height 19
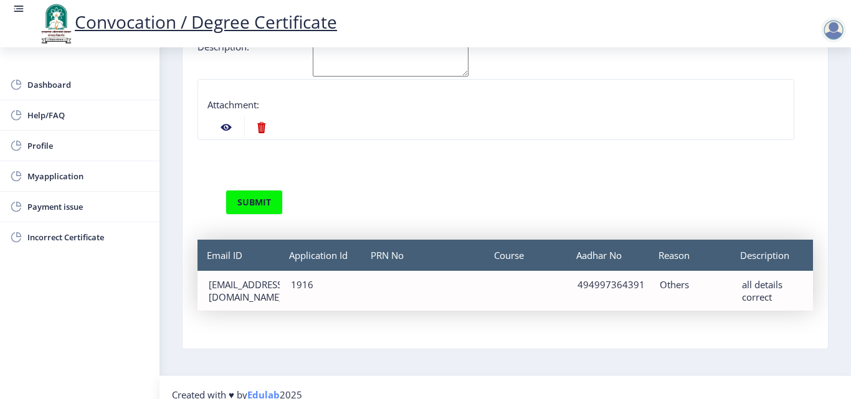
scroll to position [99, 0]
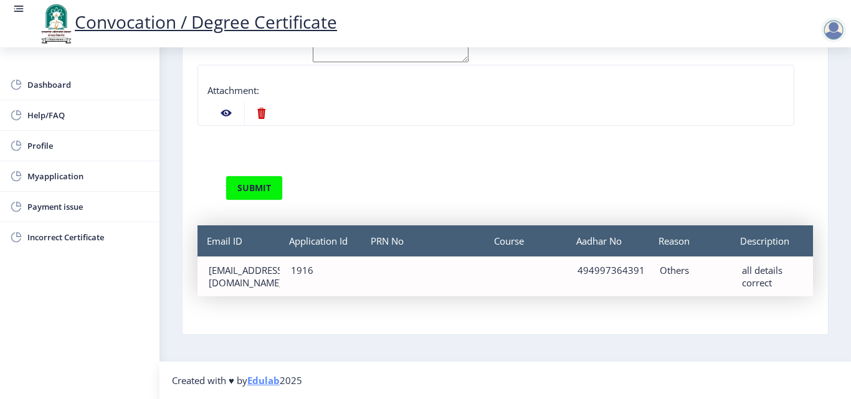
drag, startPoint x: 682, startPoint y: 239, endPoint x: 679, endPoint y: 267, distance: 28.2
click at [682, 242] on div "Reason" at bounding box center [690, 241] width 82 height 31
click at [678, 275] on div "Others" at bounding box center [690, 270] width 60 height 12
click at [680, 275] on div "Others" at bounding box center [690, 270] width 60 height 12
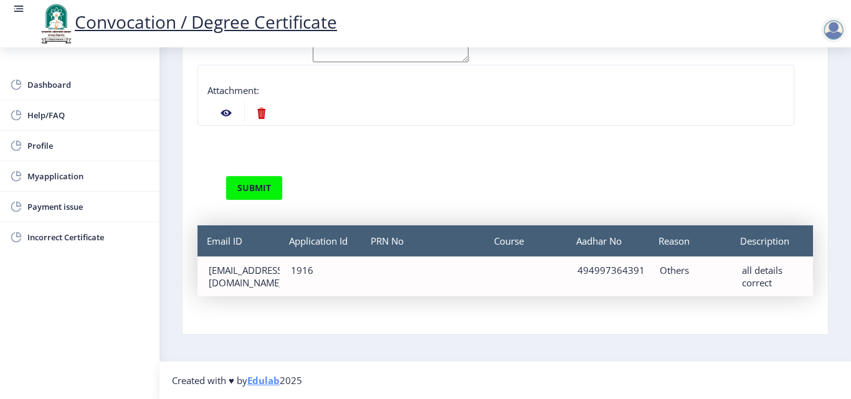
click at [690, 272] on div "Others" at bounding box center [690, 270] width 60 height 12
click at [689, 272] on div "Others" at bounding box center [690, 270] width 60 height 12
click at [370, 274] on div "PRN No" at bounding box center [423, 277] width 122 height 40
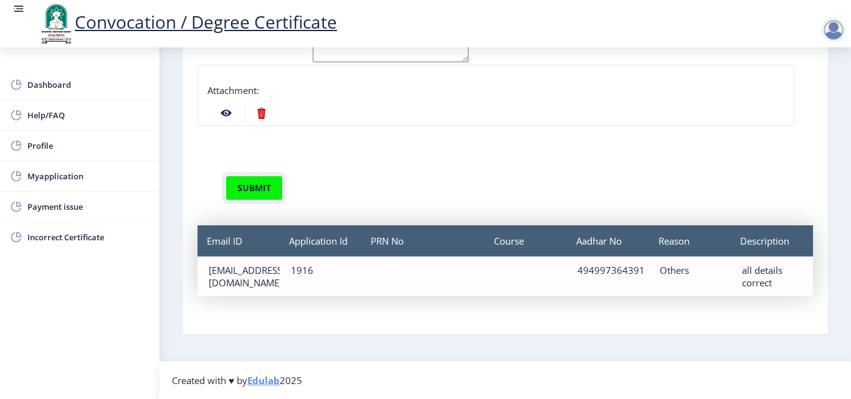
click at [259, 183] on button "submit" at bounding box center [254, 188] width 57 height 25
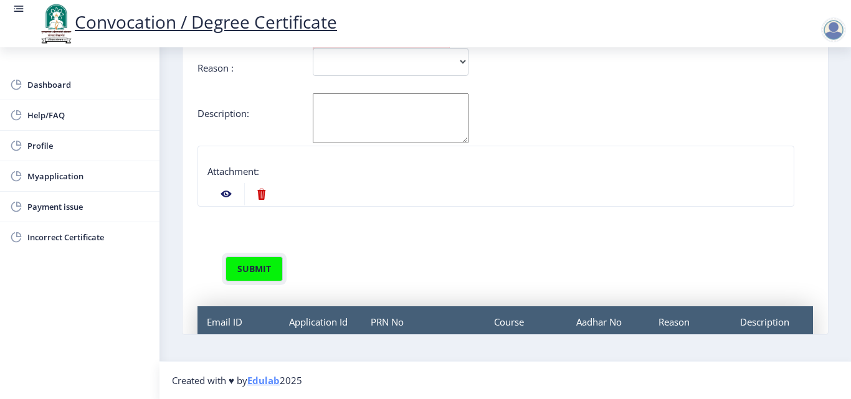
scroll to position [0, 0]
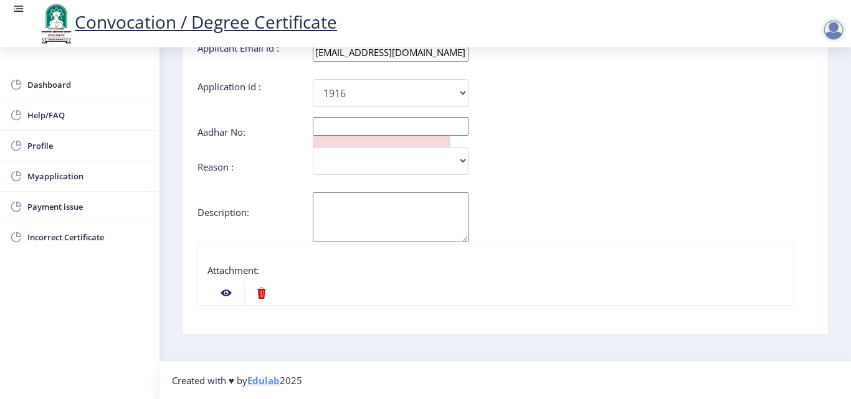
click at [464, 134] on input "text" at bounding box center [391, 126] width 156 height 19
type input "494997364391"
click at [462, 160] on select "Incorrect Course Name Incorrect Name/ Fathers Name Others" at bounding box center [391, 161] width 156 height 28
select select "Others"
click at [313, 147] on select "Incorrect Course Name Incorrect Name/ Fathers Name Others" at bounding box center [391, 161] width 156 height 28
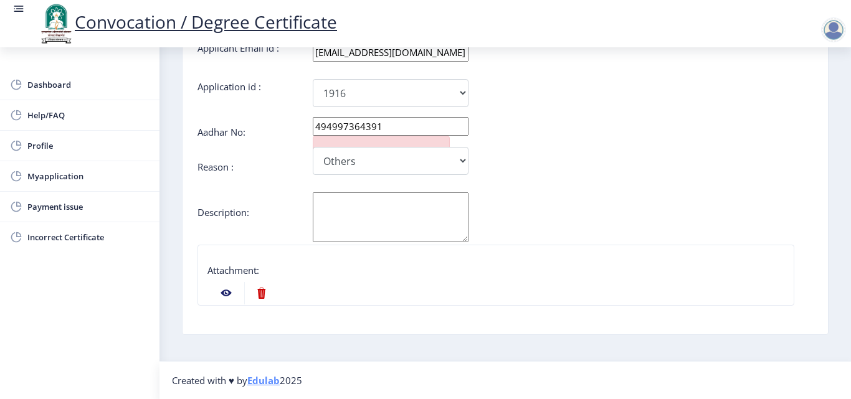
click at [380, 219] on textarea "Aadhar No:" at bounding box center [391, 218] width 156 height 50
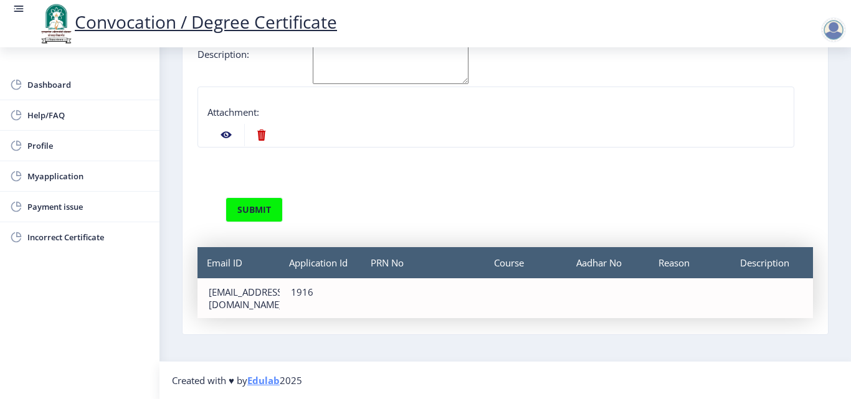
scroll to position [168, 0]
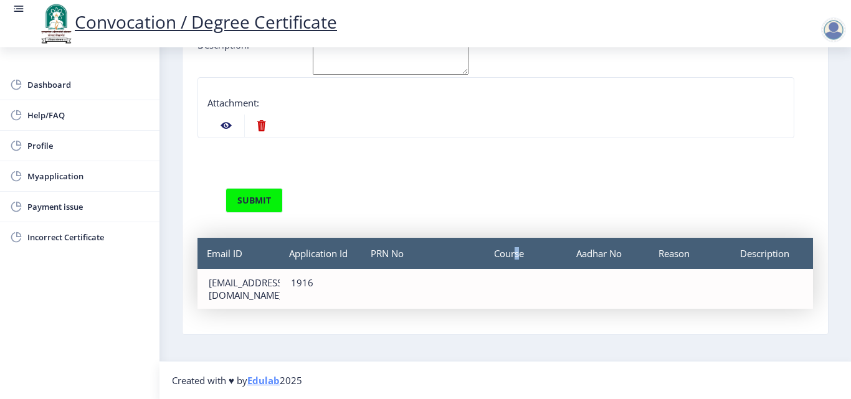
click at [514, 261] on div "Course" at bounding box center [526, 253] width 82 height 31
click at [519, 206] on div "submit" at bounding box center [472, 200] width 513 height 25
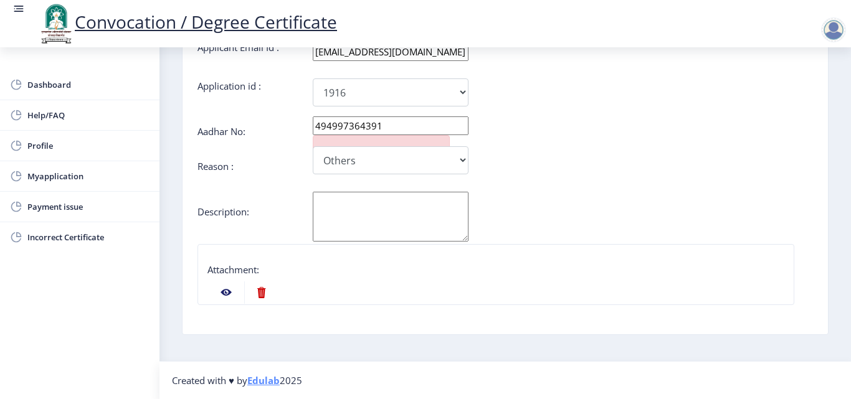
scroll to position [0, 0]
click at [351, 208] on textarea "Aadhar No:" at bounding box center [391, 218] width 156 height 50
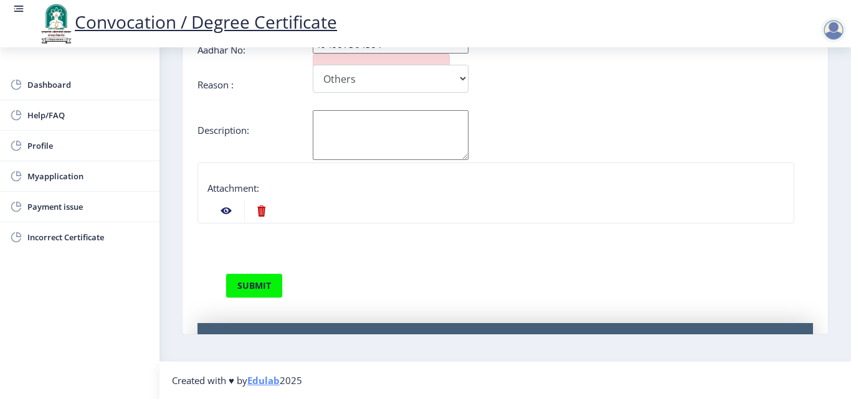
scroll to position [168, 0]
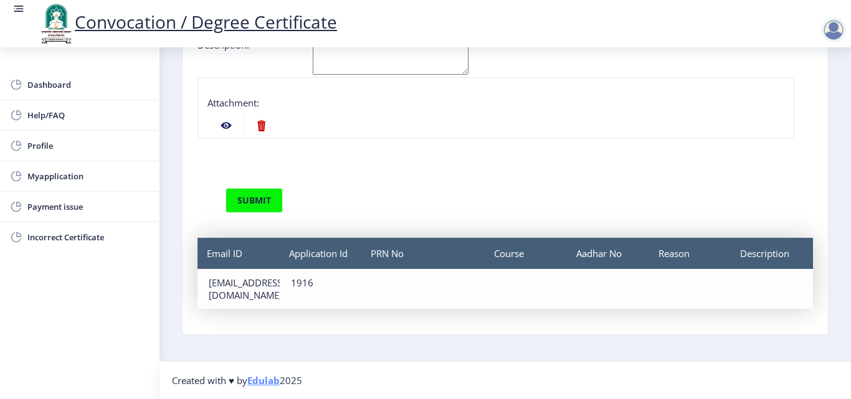
click at [394, 257] on div "PRN No" at bounding box center [422, 253] width 123 height 31
click at [381, 282] on div "PRN No" at bounding box center [423, 289] width 122 height 40
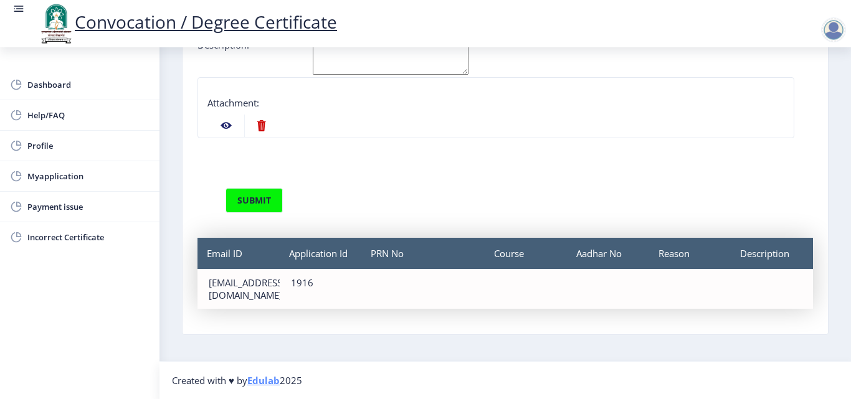
click at [381, 282] on div "PRN No" at bounding box center [423, 289] width 122 height 40
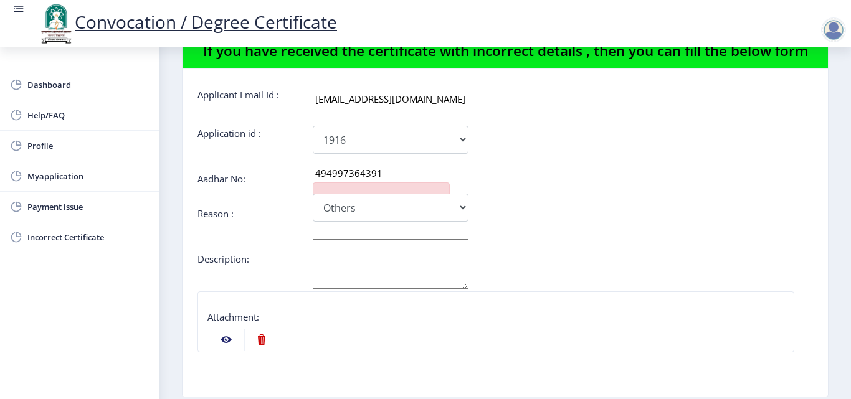
scroll to position [0, 0]
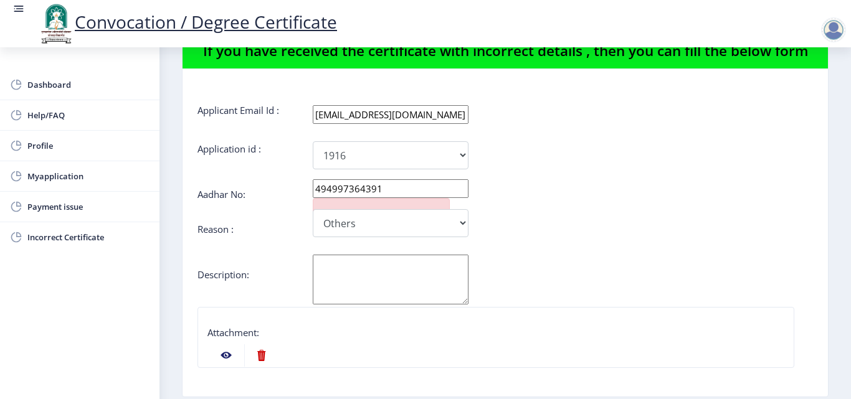
click at [38, 286] on div "Dashboard Help/FAQ Profile Myapplication Payment issue Incorrect Certificate" at bounding box center [80, 223] width 160 height 352
